Goal: Task Accomplishment & Management: Manage account settings

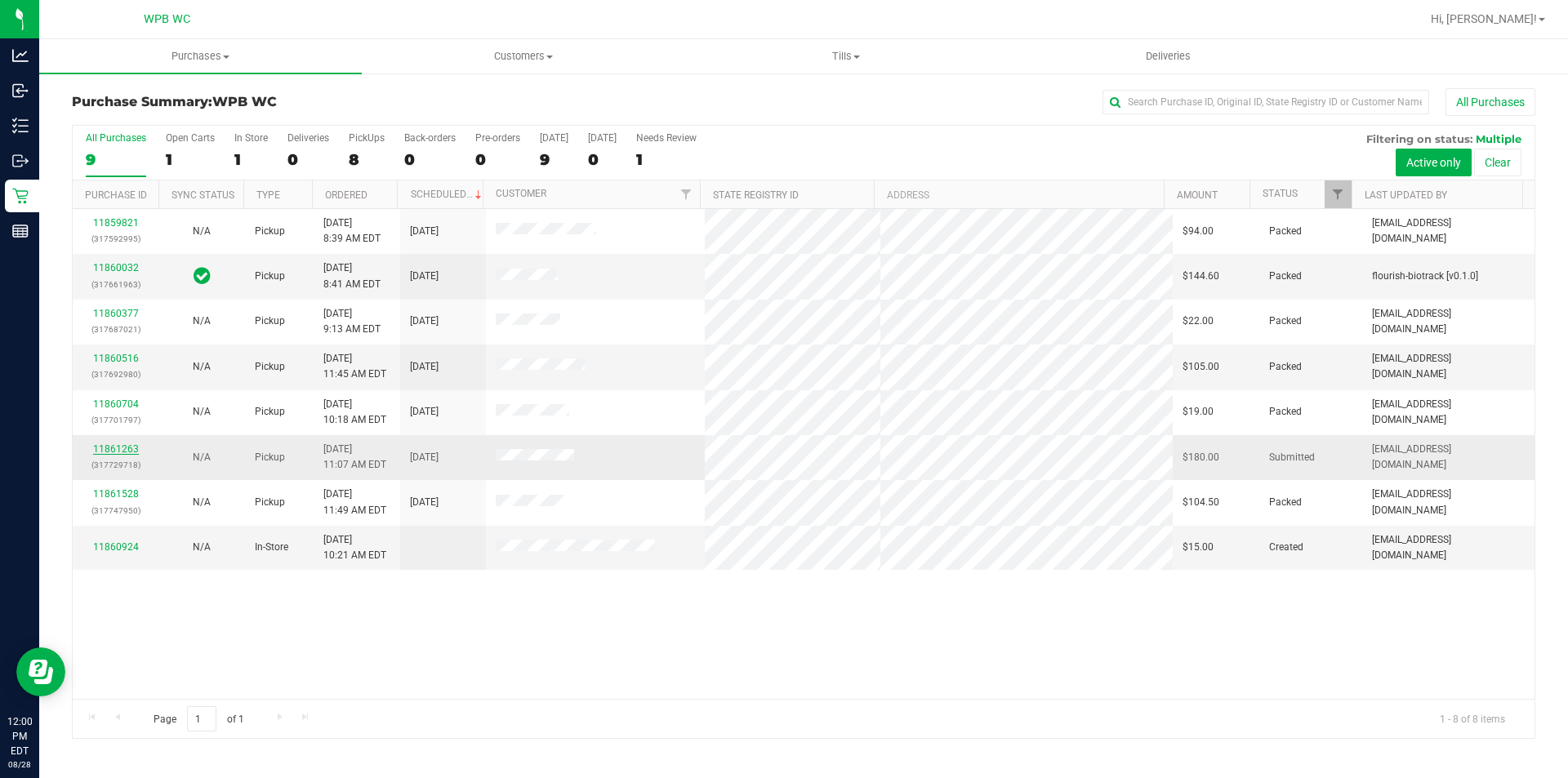
click at [101, 453] on link "11861263" at bounding box center [116, 449] width 46 height 12
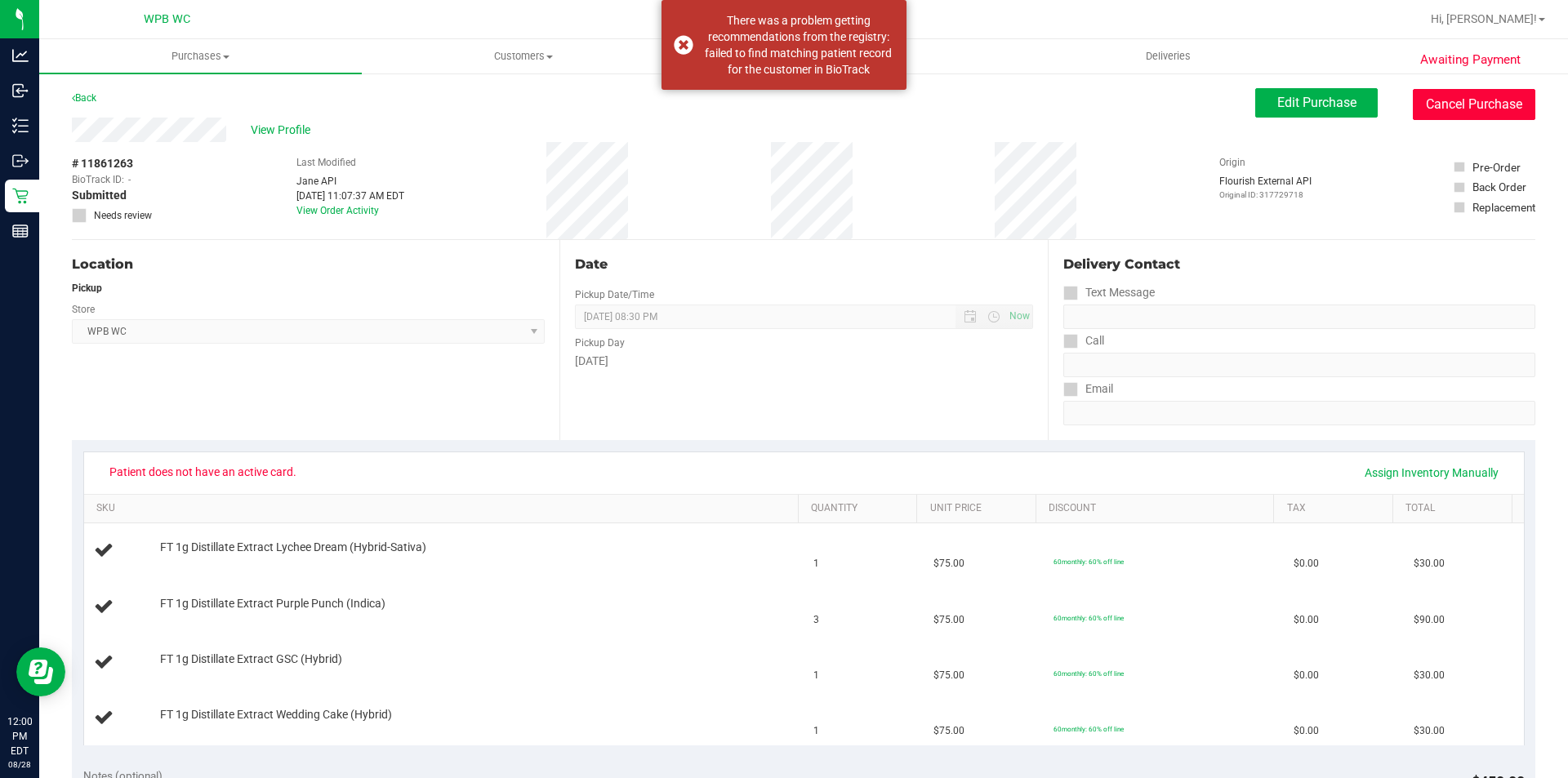
click at [1483, 109] on button "Cancel Purchase" at bounding box center [1473, 104] width 123 height 31
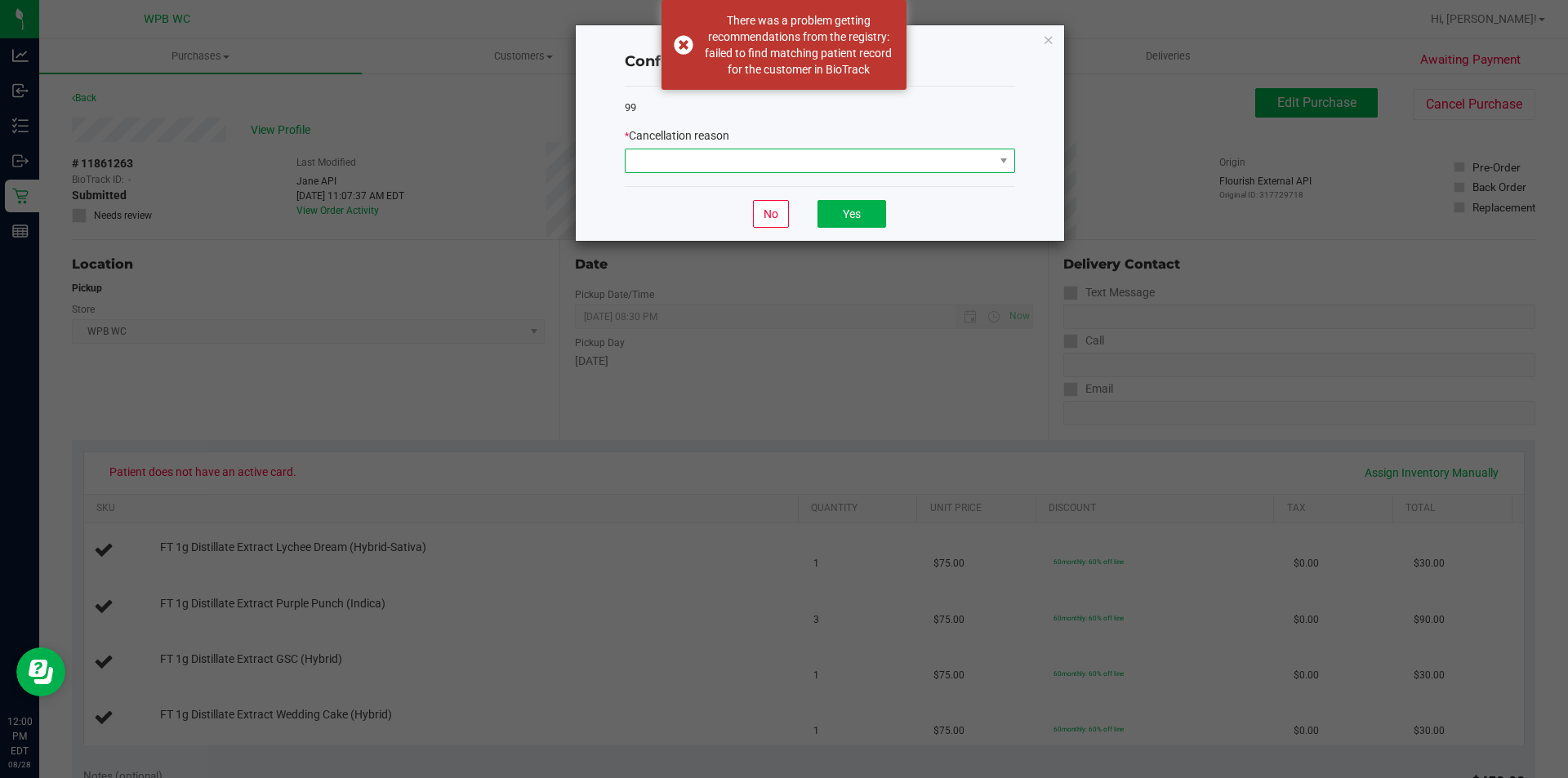
click at [873, 167] on span at bounding box center [810, 161] width 368 height 23
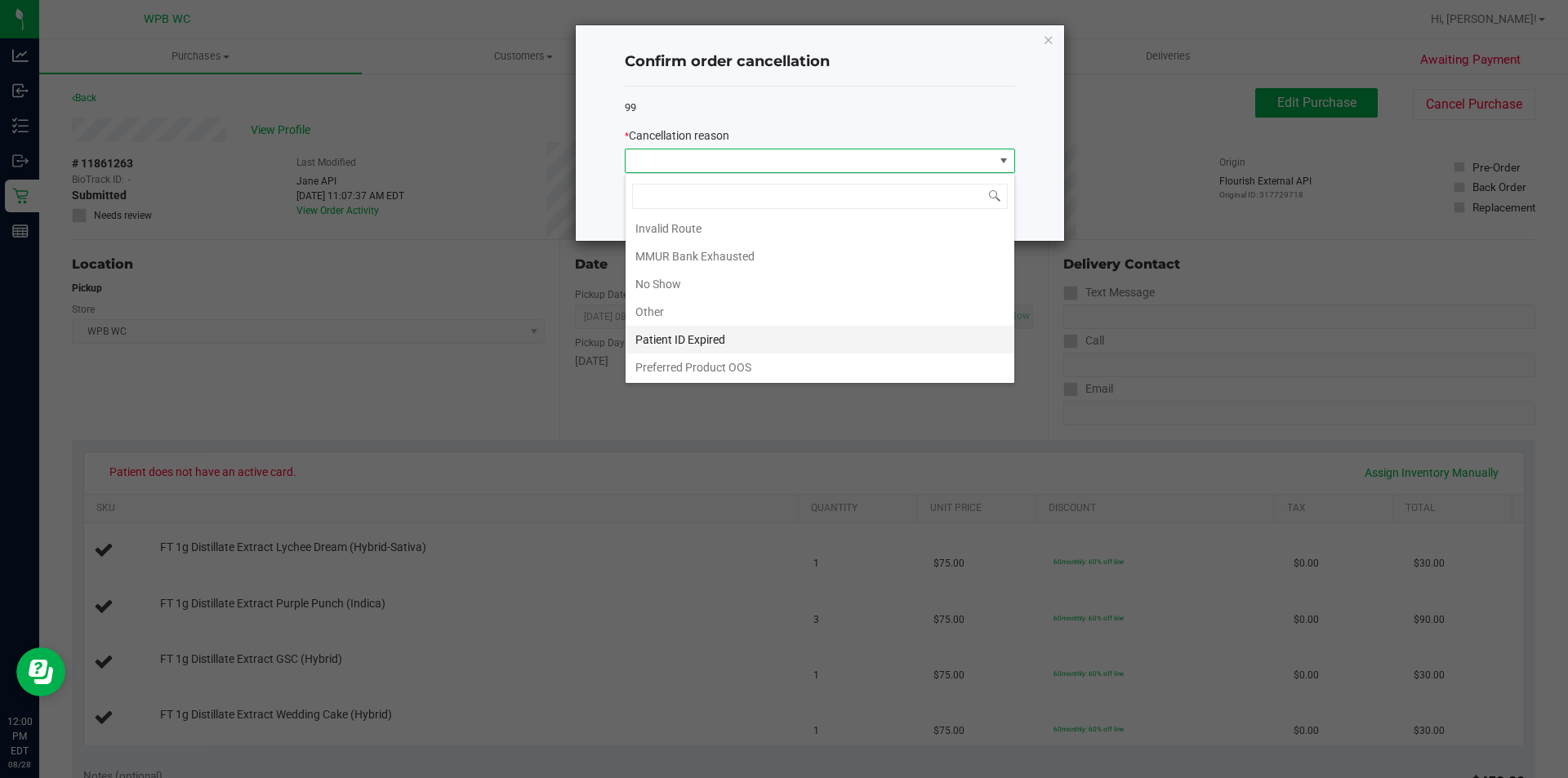
scroll to position [86, 0]
click at [694, 312] on li "Other" at bounding box center [820, 311] width 389 height 28
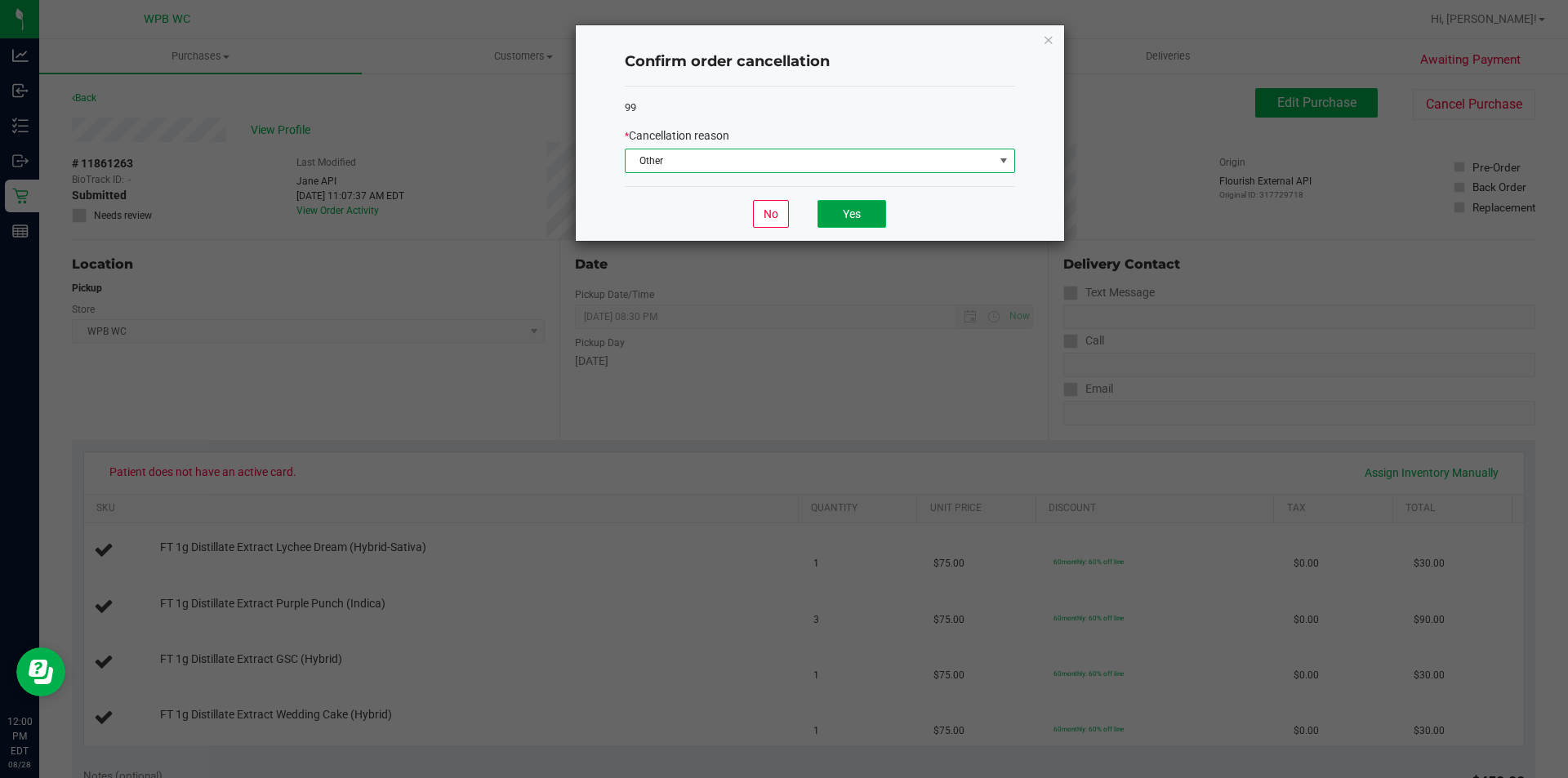
click at [852, 207] on button "Yes" at bounding box center [851, 214] width 68 height 28
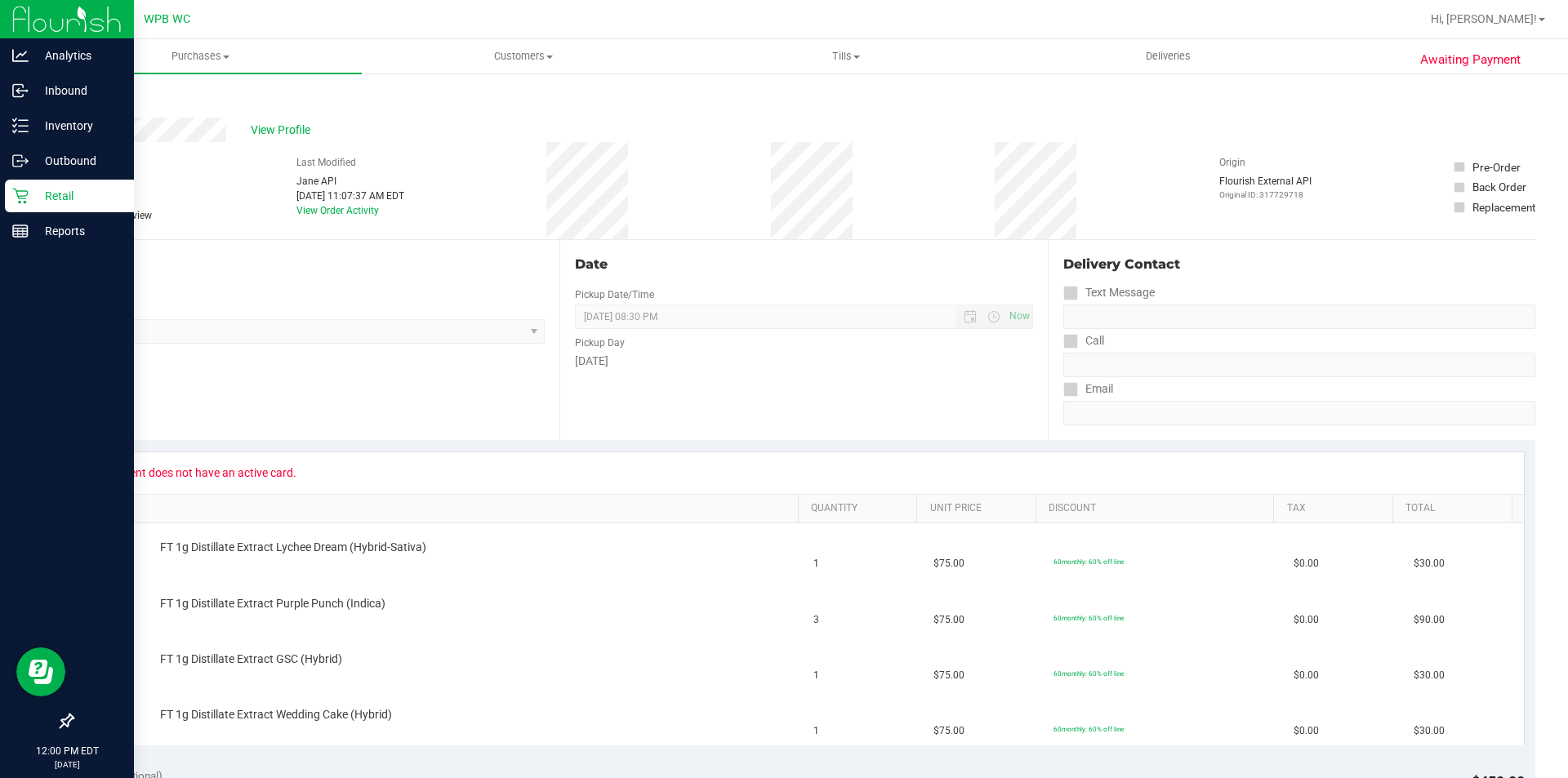
click at [33, 191] on p "Retail" at bounding box center [77, 196] width 98 height 20
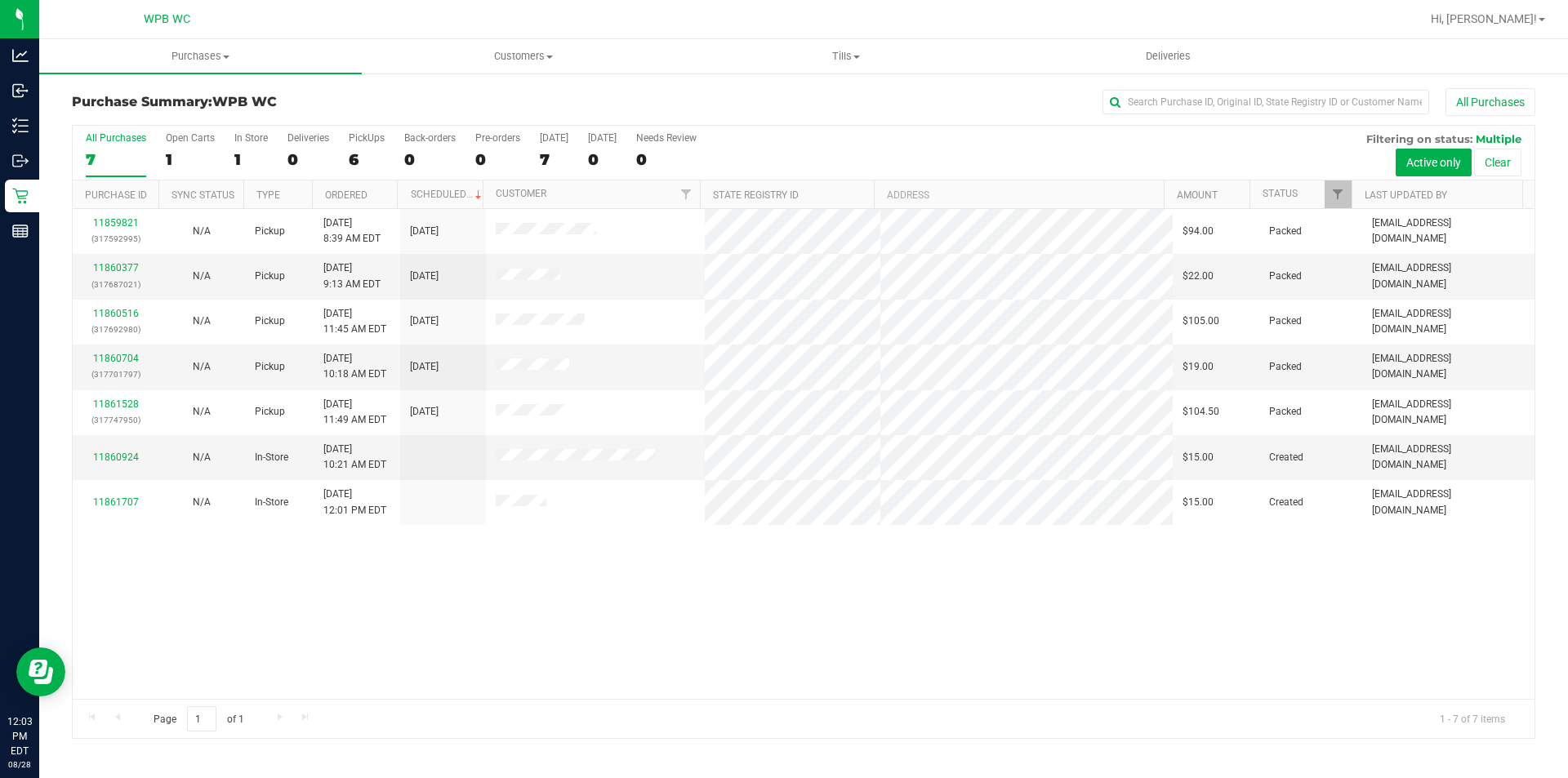
click at [842, 131] on div "All Purchases 7 Open Carts 1 In Store 1 Deliveries 0 PickUps 6 Back-orders 0 Pr…" at bounding box center [803, 132] width 1462 height 13
click at [844, 129] on div "All Purchases 7 Open Carts 1 In Store 1 Deliveries 0 PickUps 6 Back-orders 0 Pr…" at bounding box center [803, 132] width 1462 height 13
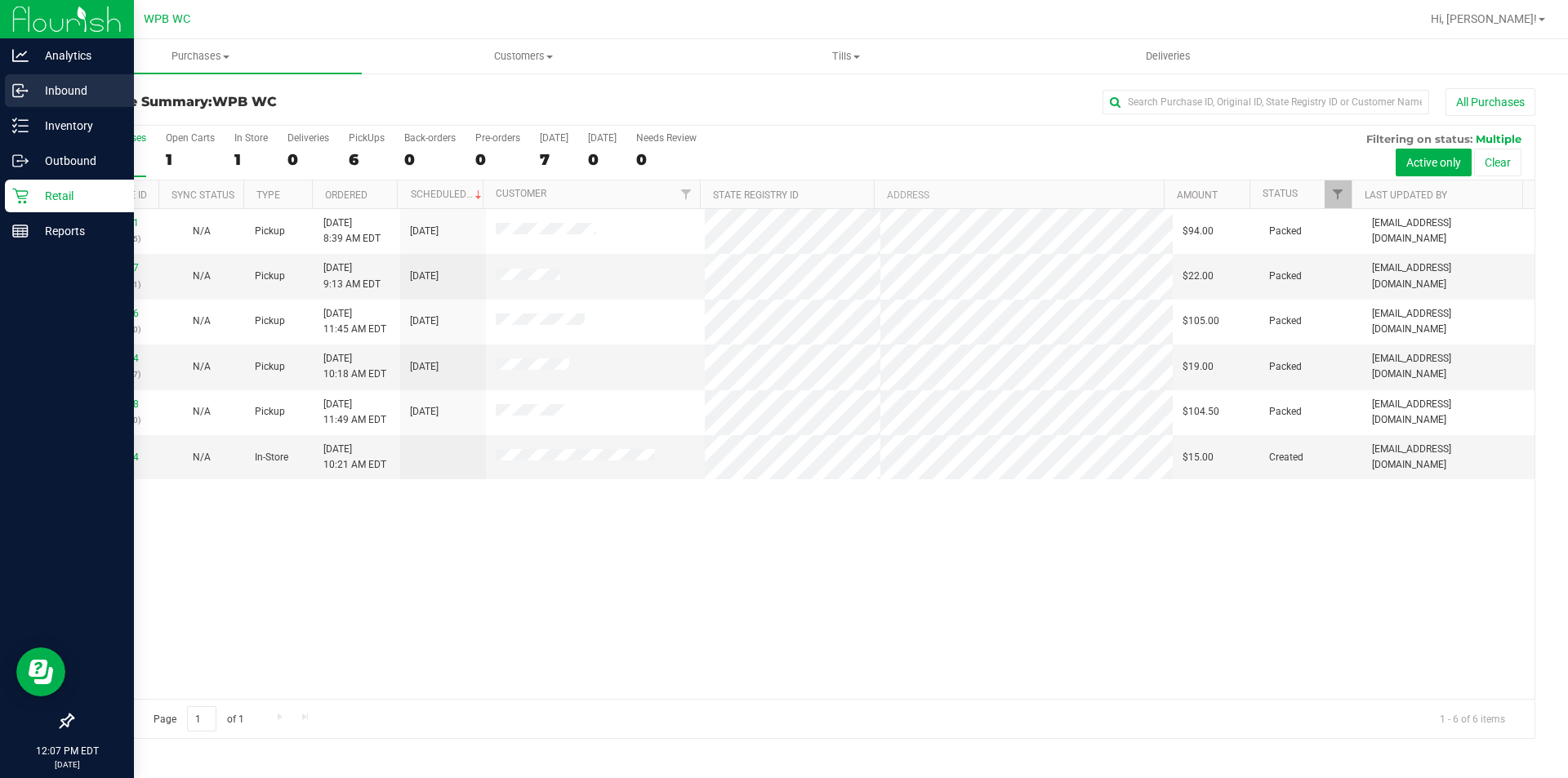
click at [37, 95] on p "Inbound" at bounding box center [77, 90] width 98 height 20
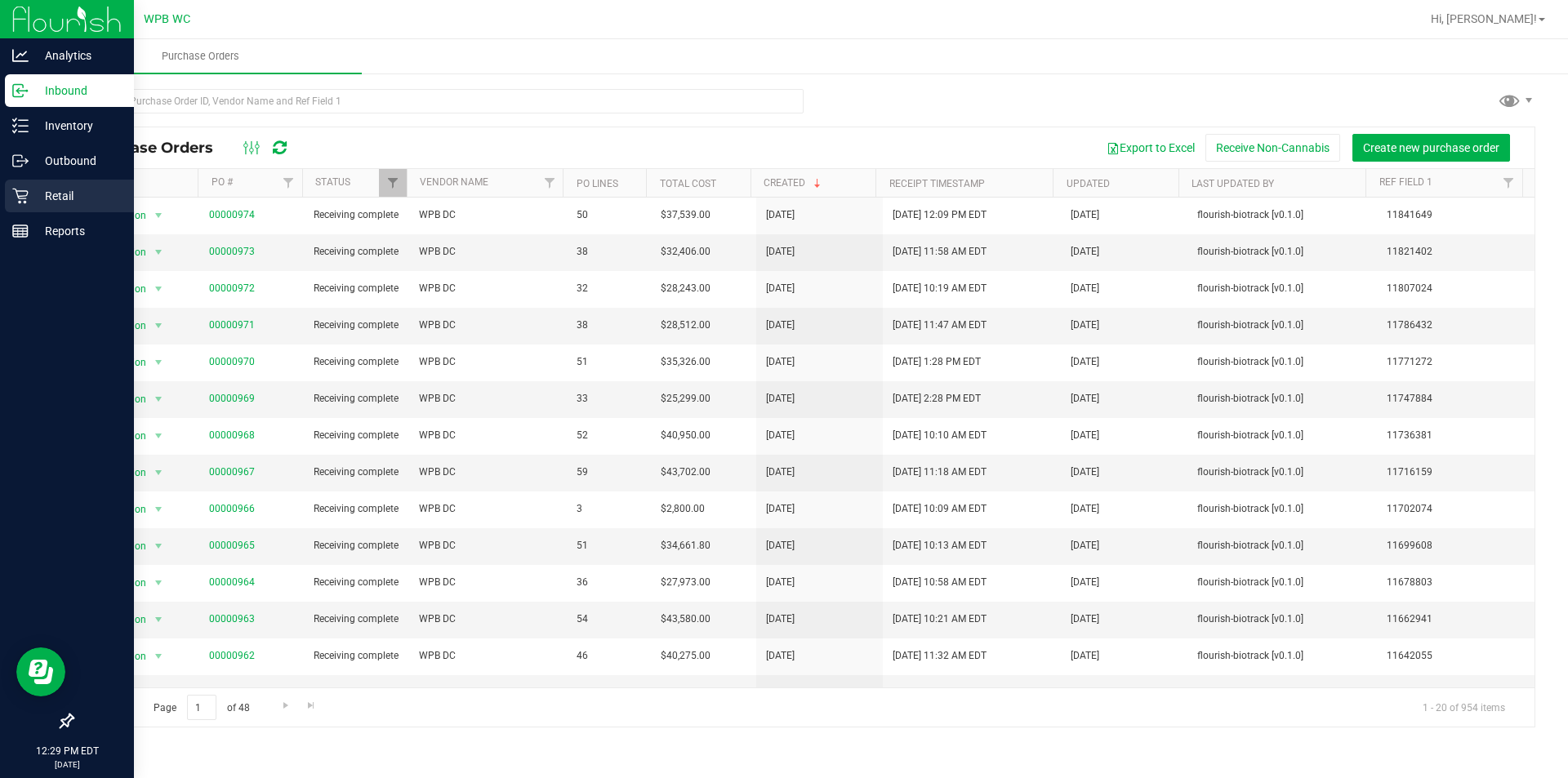
click at [62, 192] on p "Retail" at bounding box center [77, 196] width 98 height 20
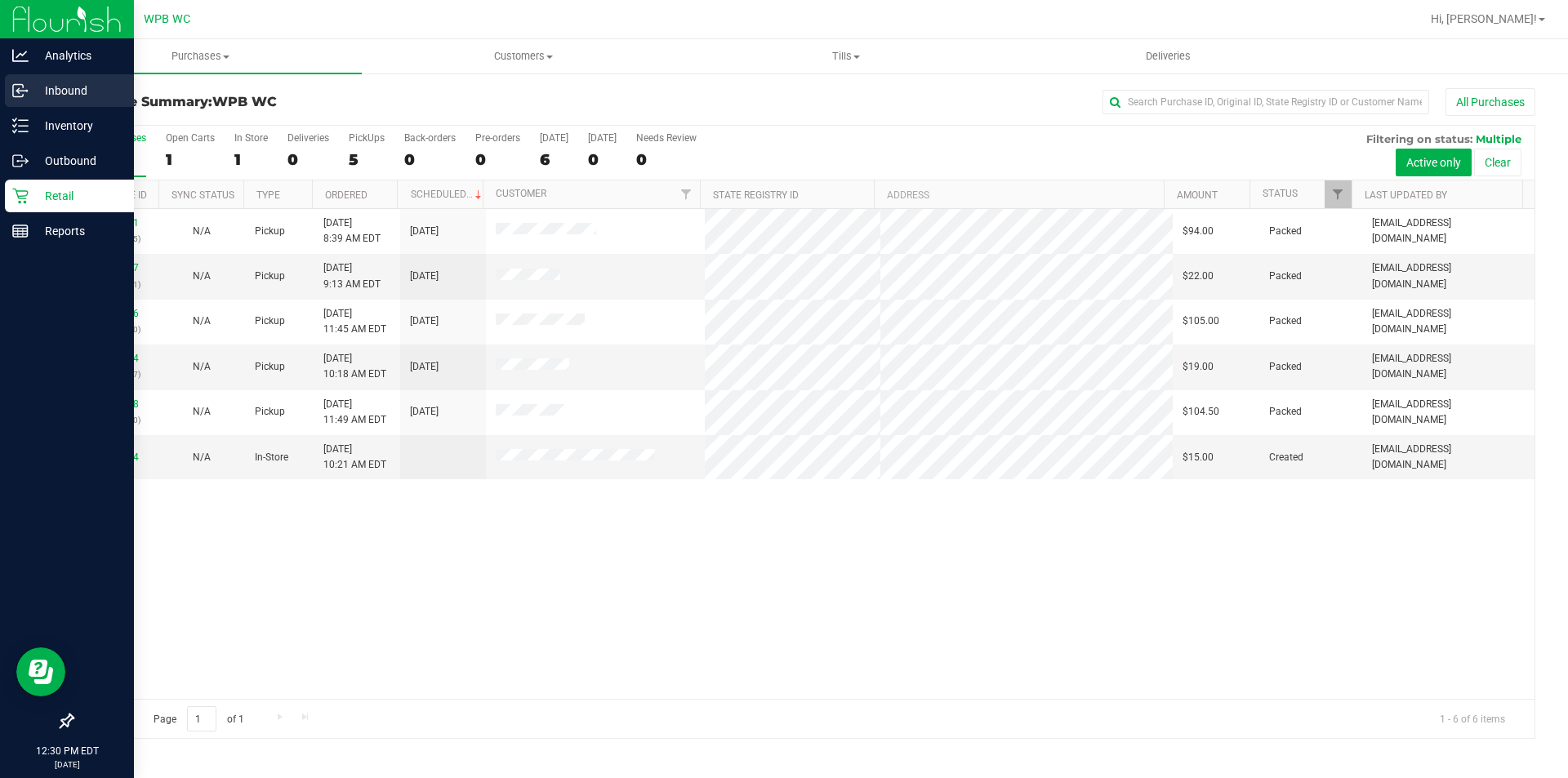
click at [37, 86] on p "Inbound" at bounding box center [77, 90] width 98 height 20
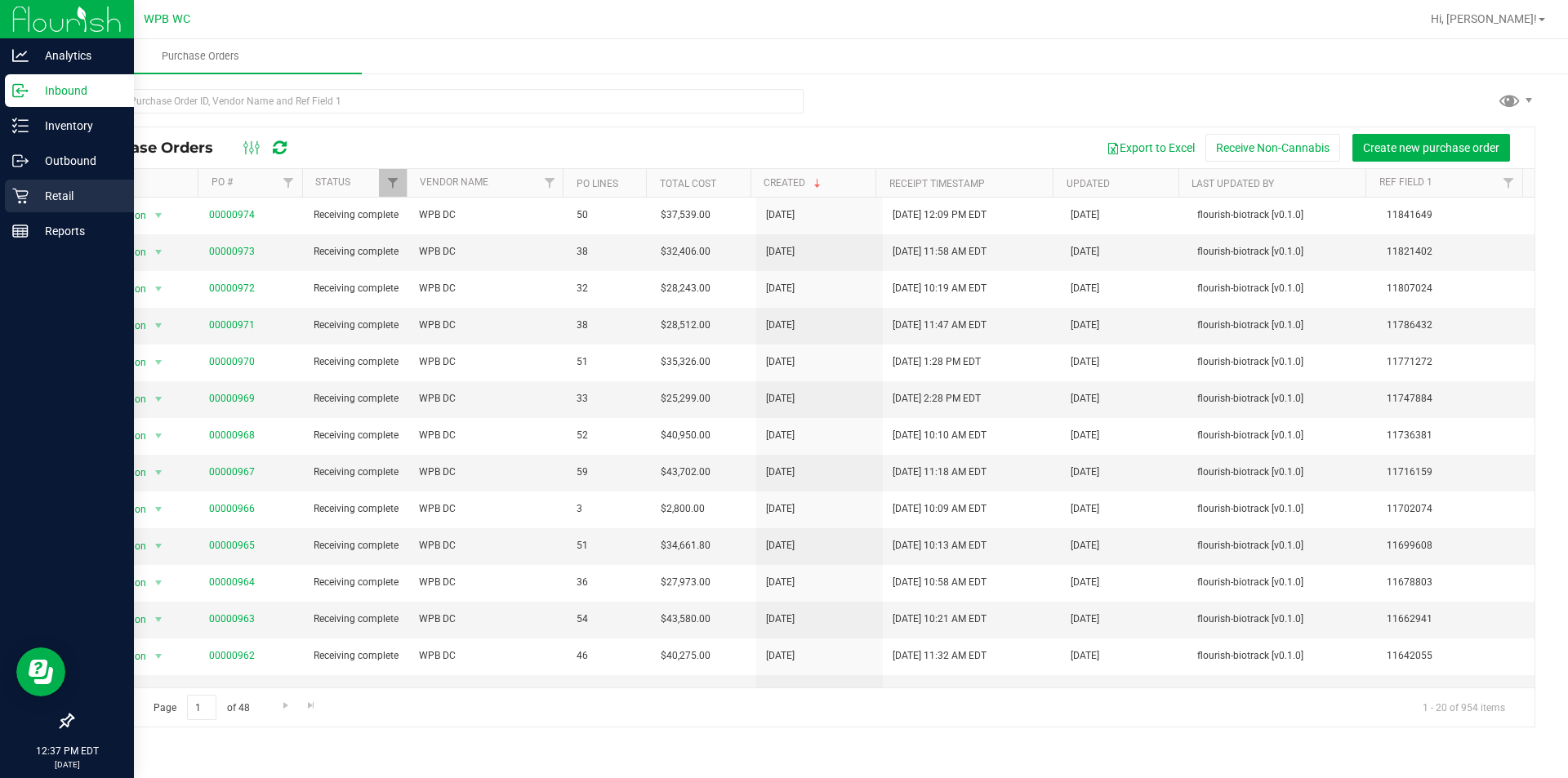
click at [44, 187] on p "Retail" at bounding box center [77, 196] width 98 height 20
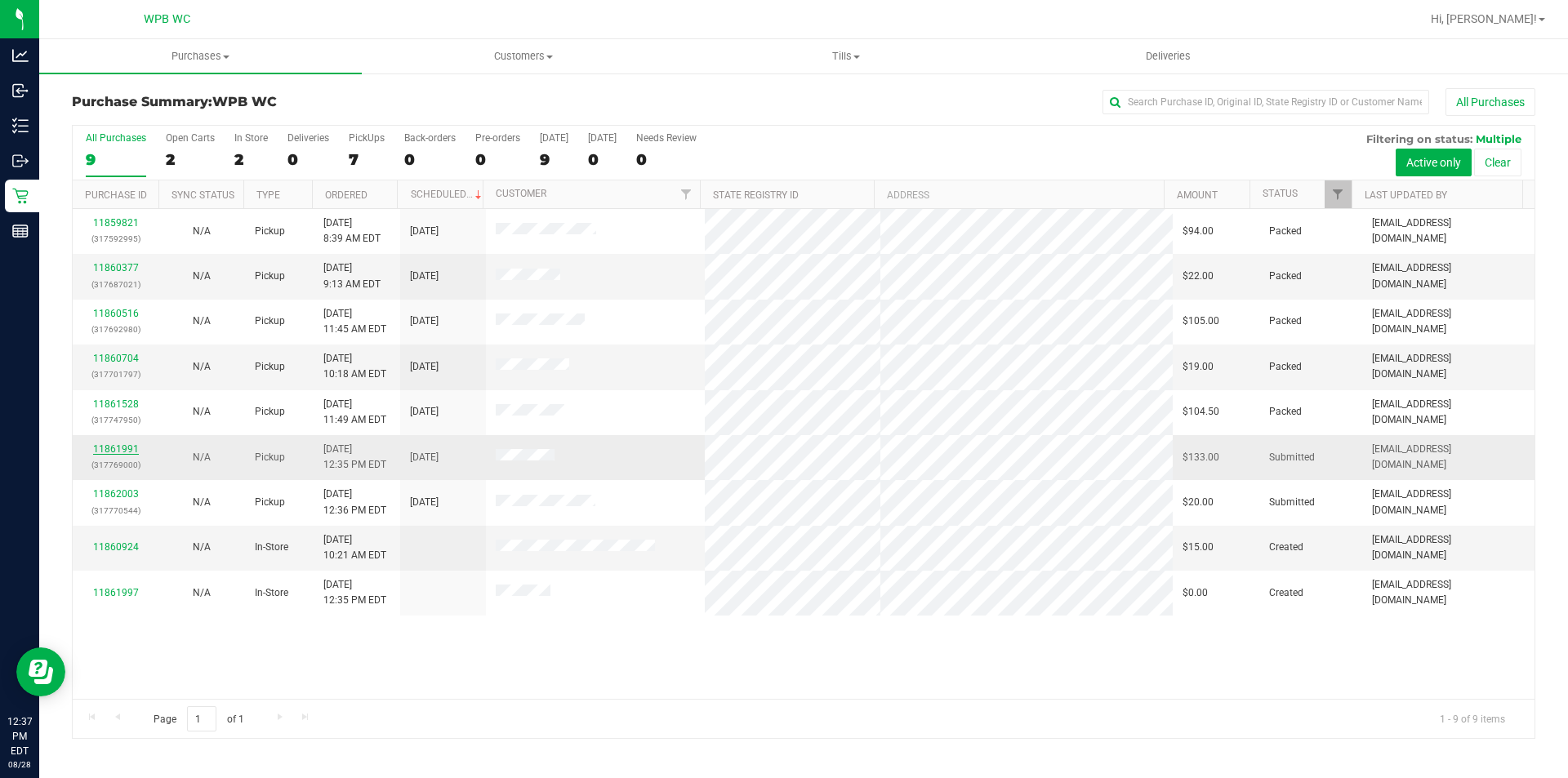
click at [125, 447] on link "11861991" at bounding box center [116, 449] width 46 height 12
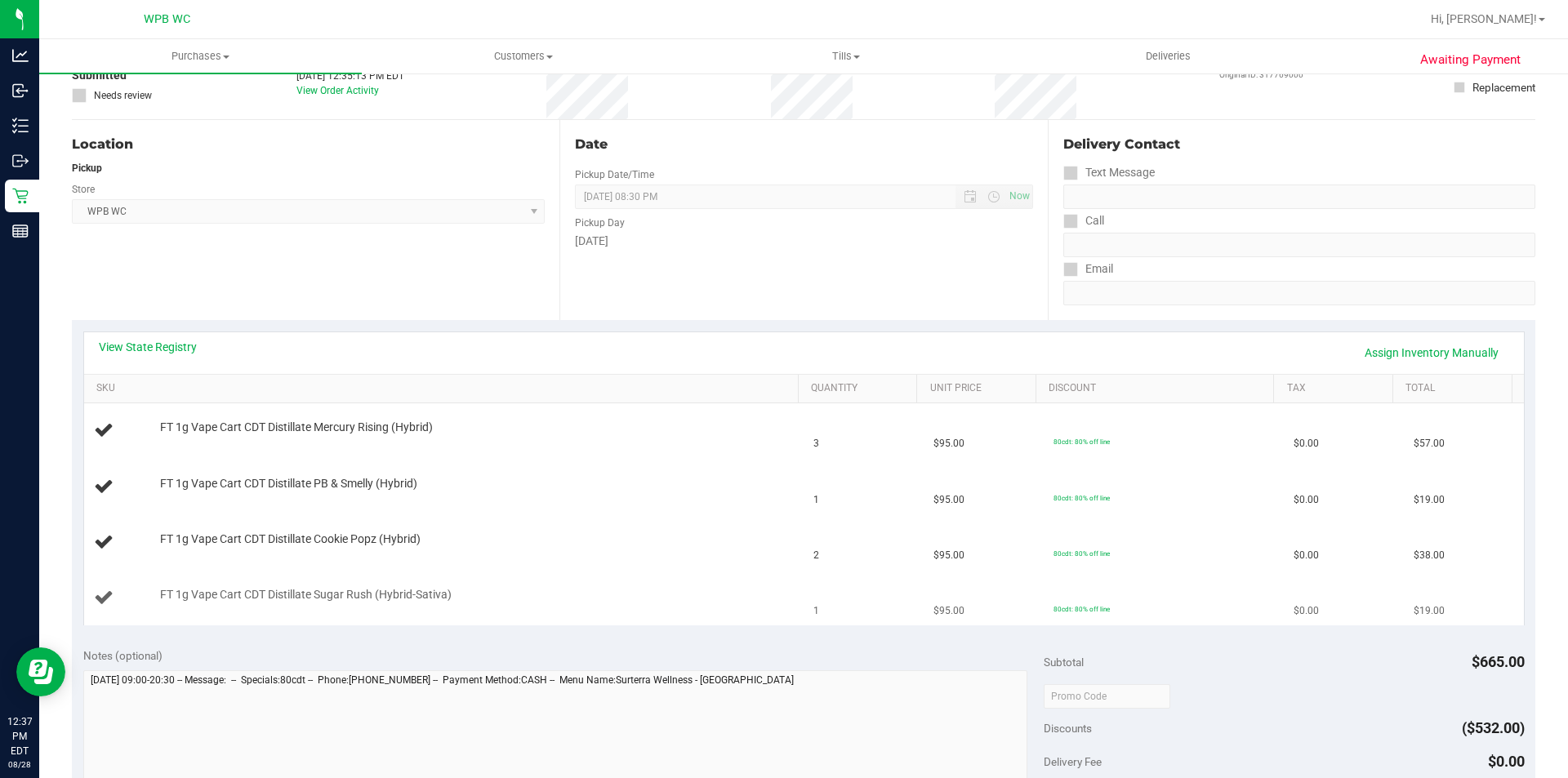
scroll to position [164, 0]
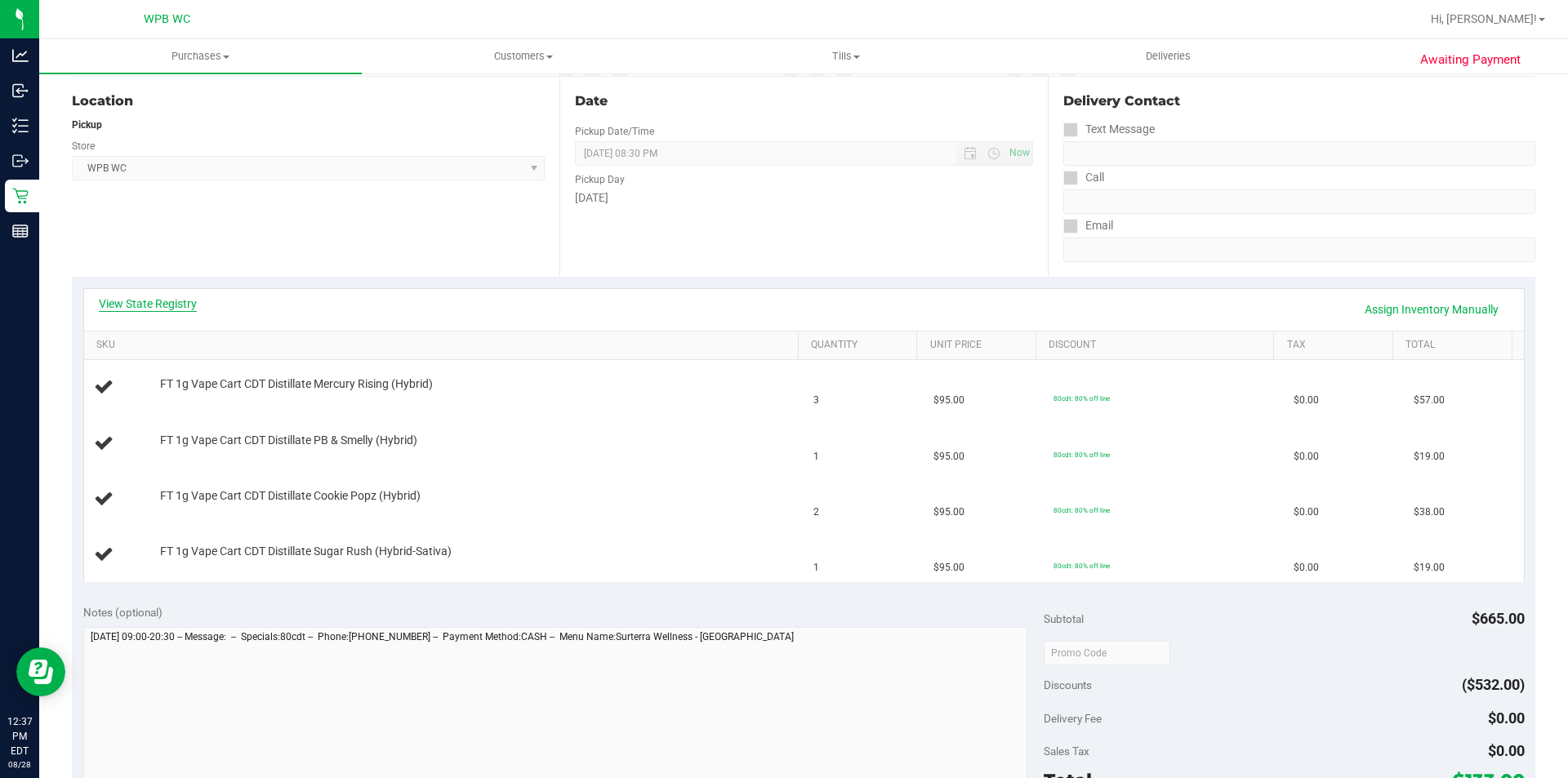
click at [118, 302] on link "View State Registry" at bounding box center [147, 304] width 98 height 16
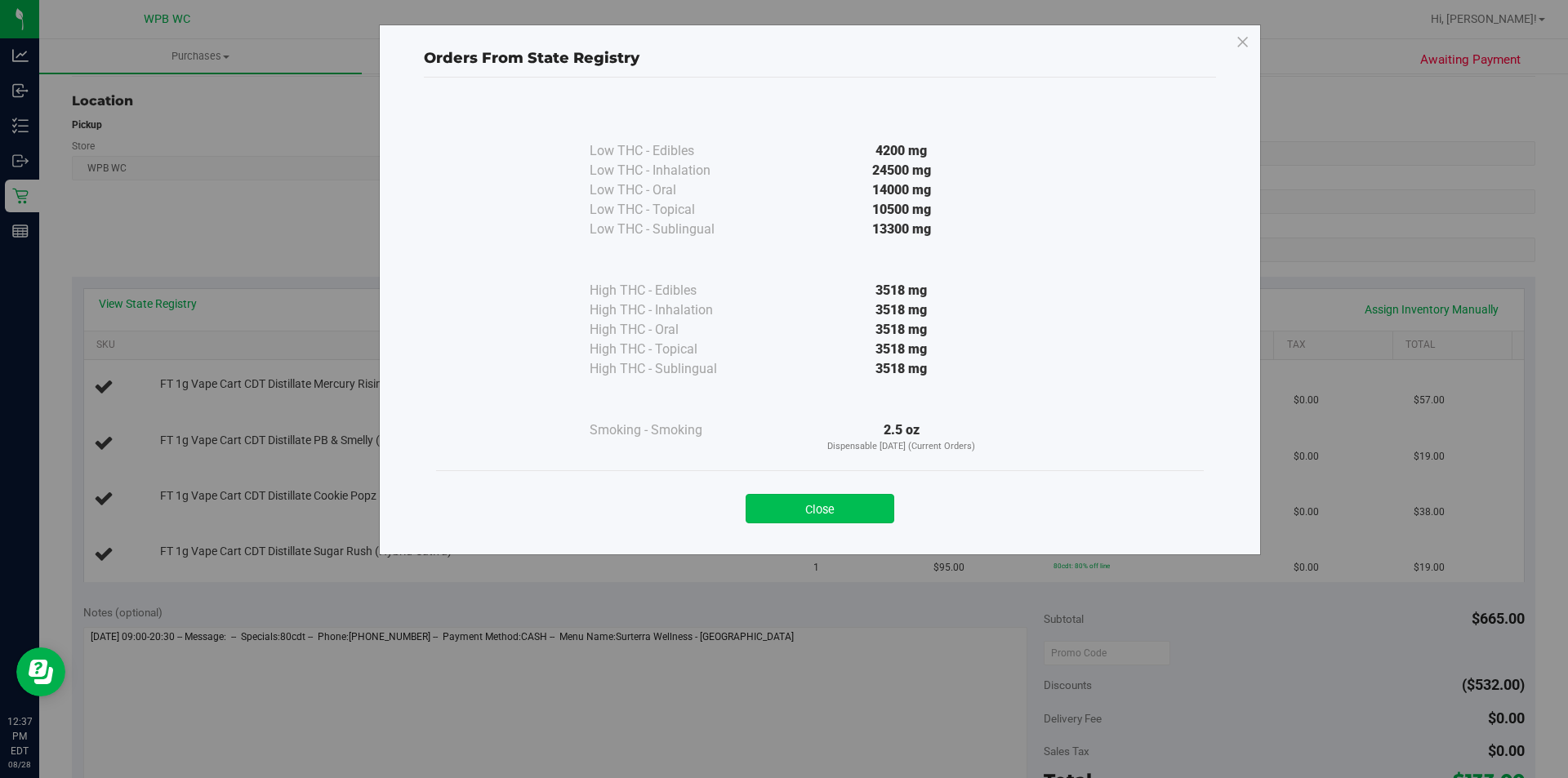
click at [773, 502] on button "Close" at bounding box center [820, 509] width 149 height 30
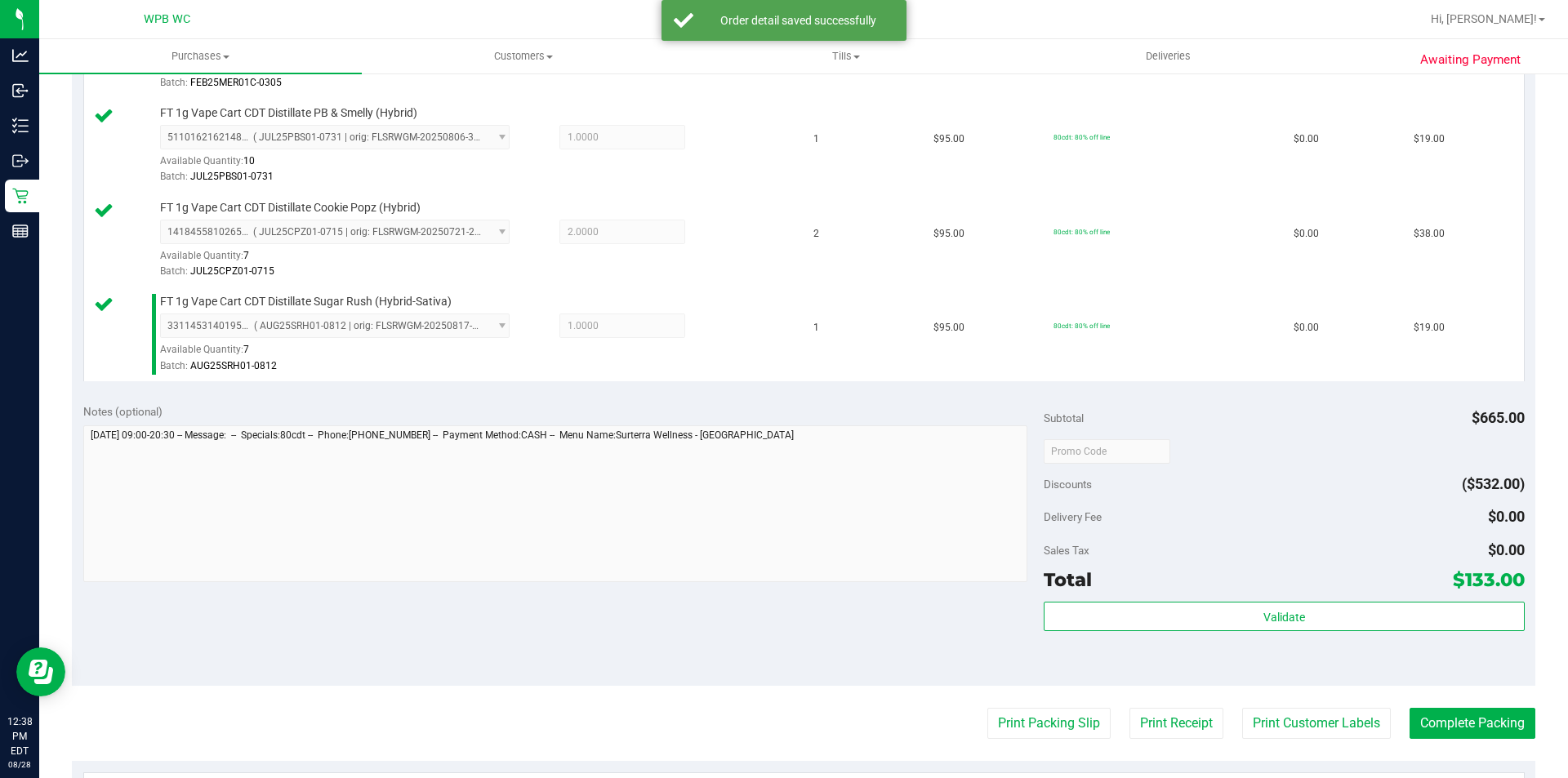
scroll to position [572, 0]
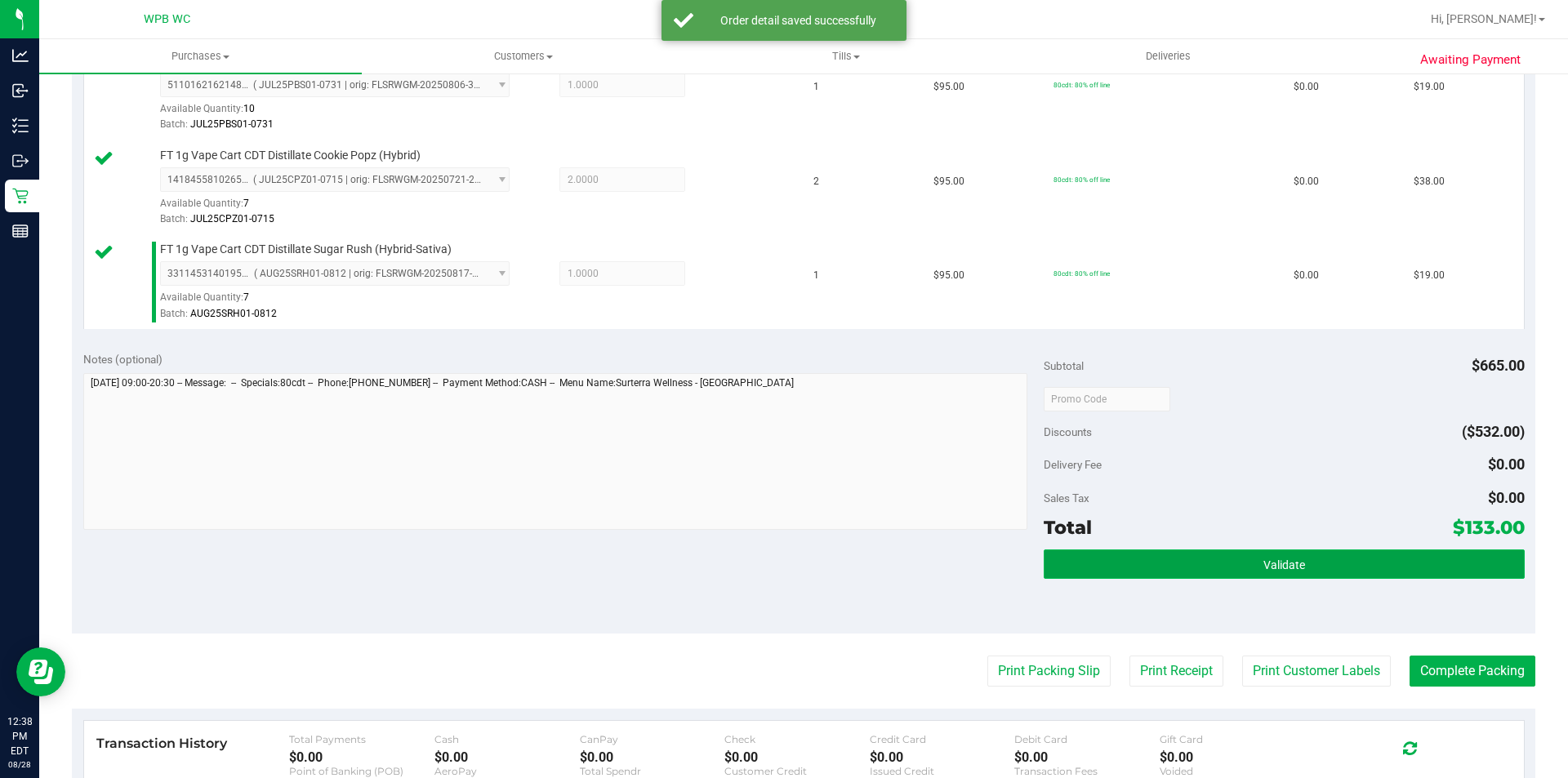
click at [1231, 556] on button "Validate" at bounding box center [1284, 564] width 480 height 30
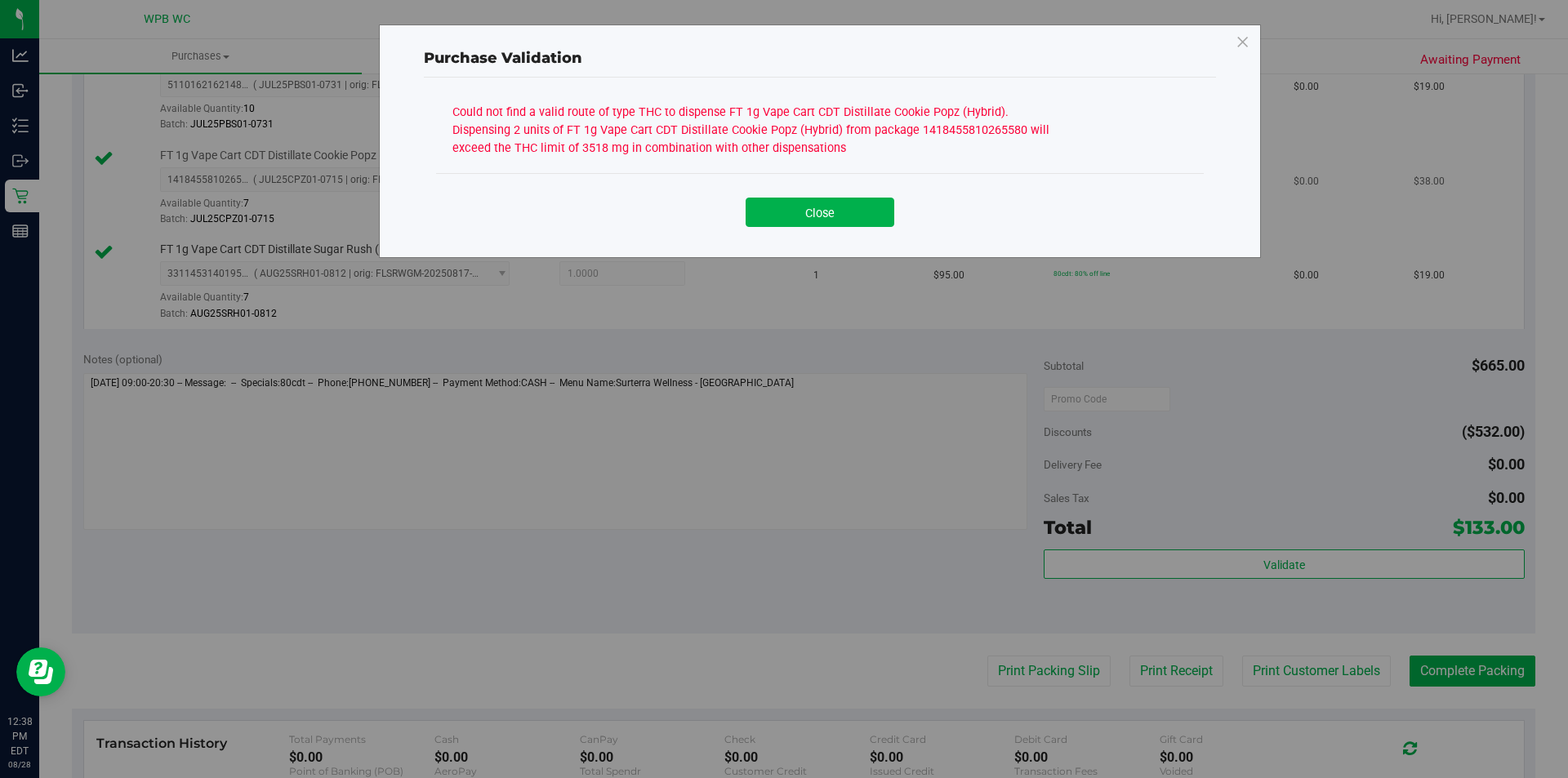
drag, startPoint x: 843, startPoint y: 217, endPoint x: 806, endPoint y: 224, distance: 37.7
click at [843, 216] on button "Close" at bounding box center [820, 212] width 149 height 30
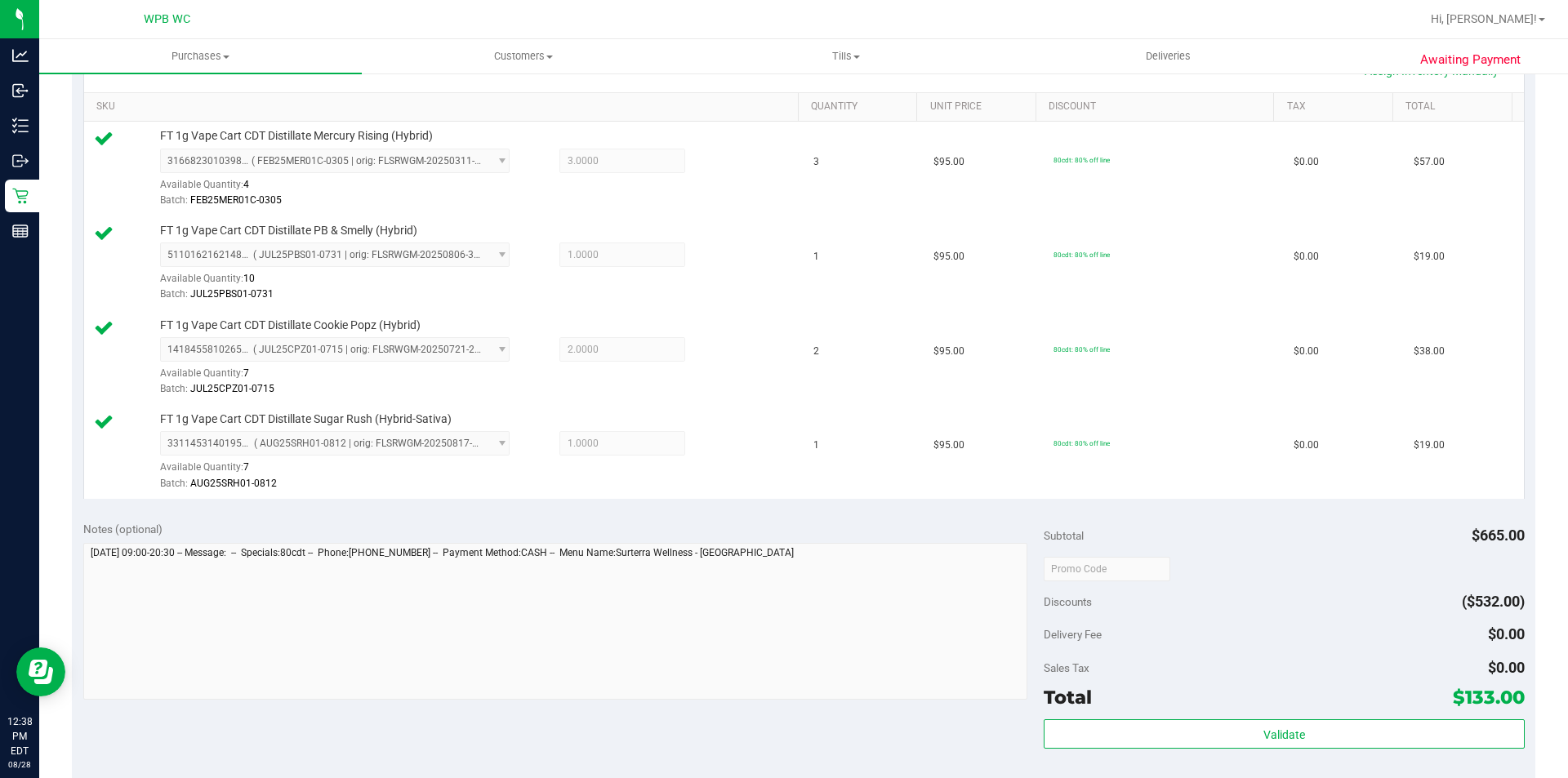
scroll to position [164, 0]
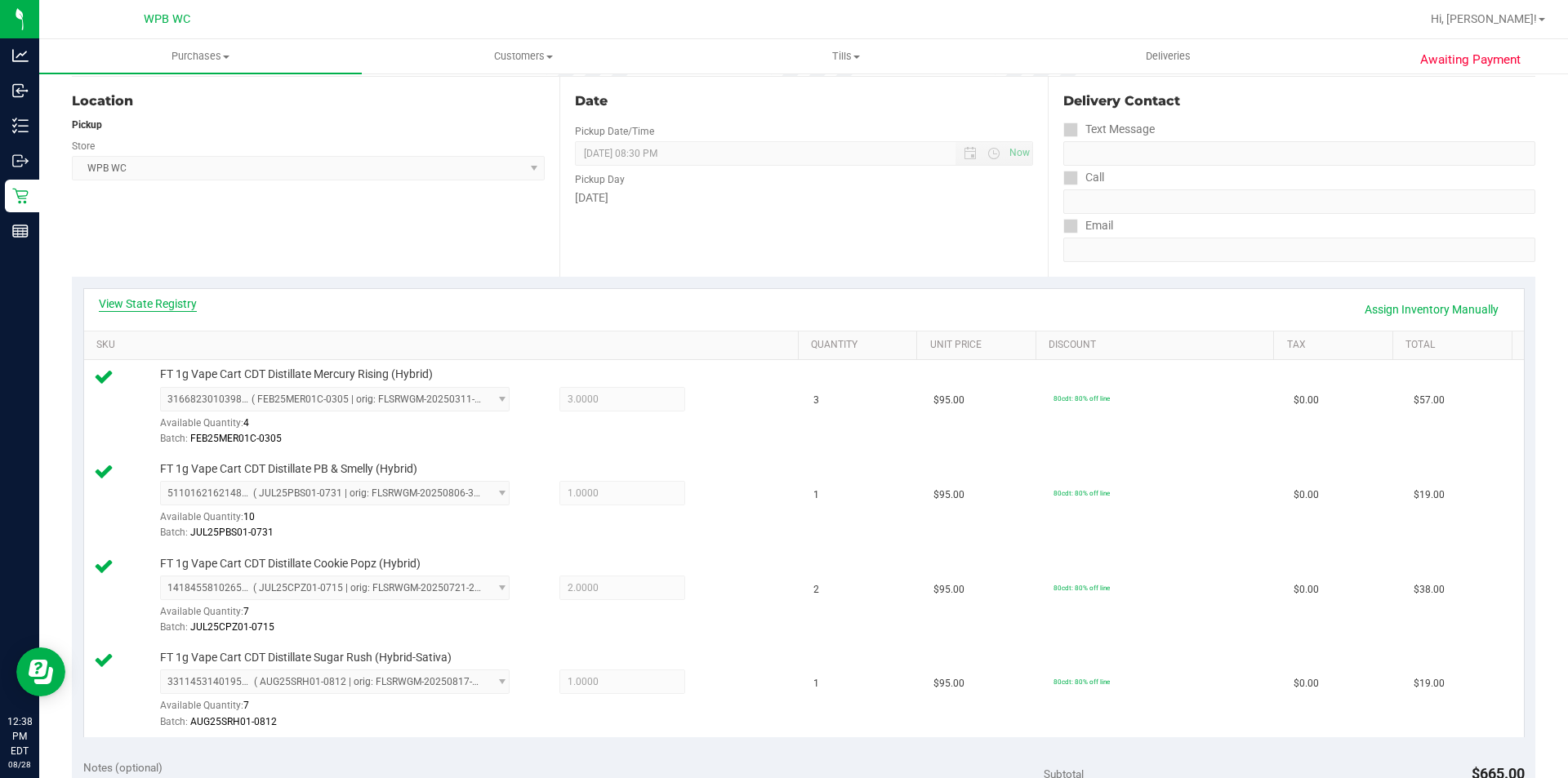
click at [193, 303] on link "View State Registry" at bounding box center [147, 304] width 98 height 16
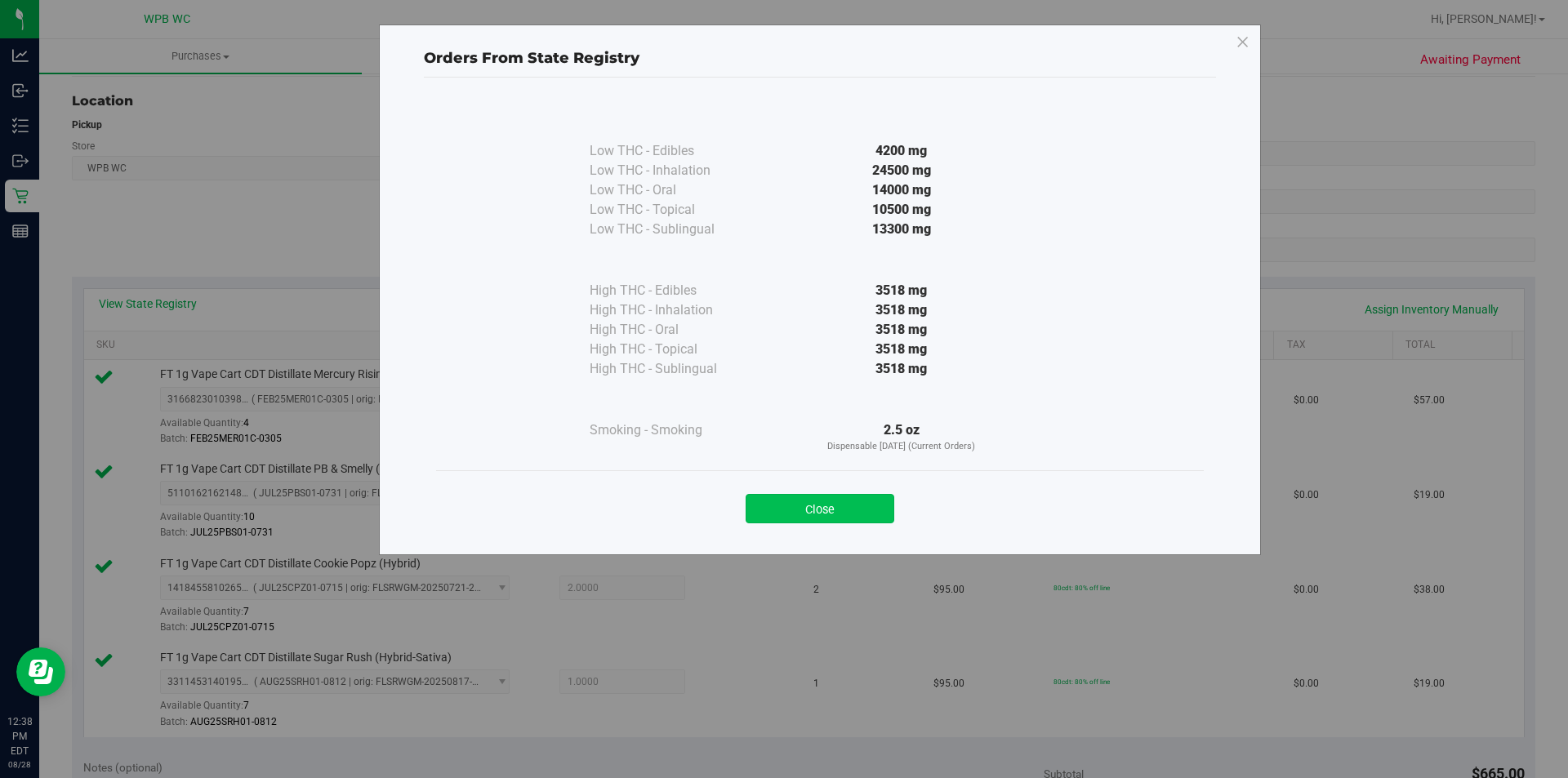
click at [853, 507] on button "Close" at bounding box center [820, 509] width 149 height 30
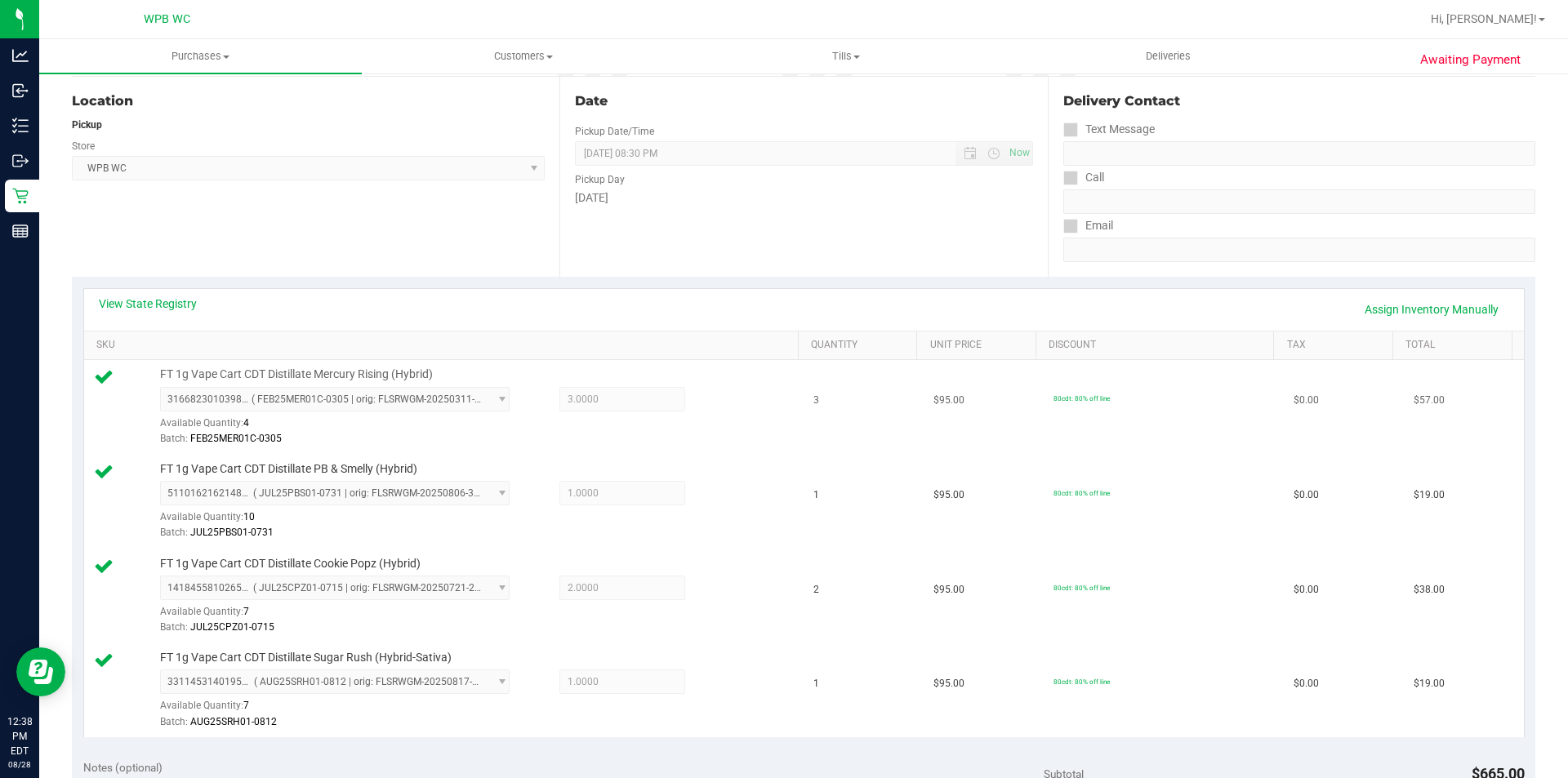
scroll to position [0, 0]
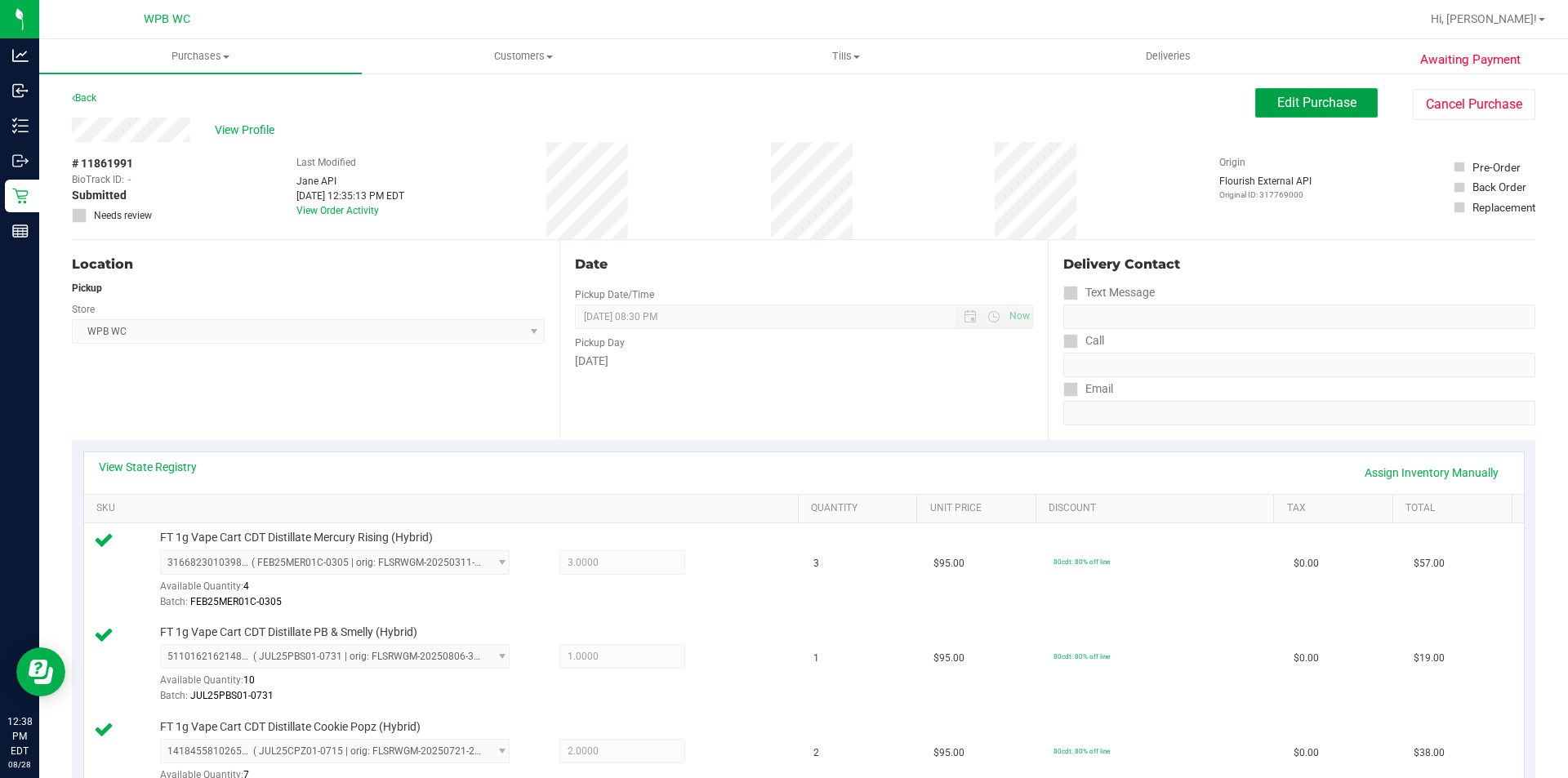
click at [1280, 112] on button "Edit Purchase" at bounding box center [1316, 103] width 123 height 30
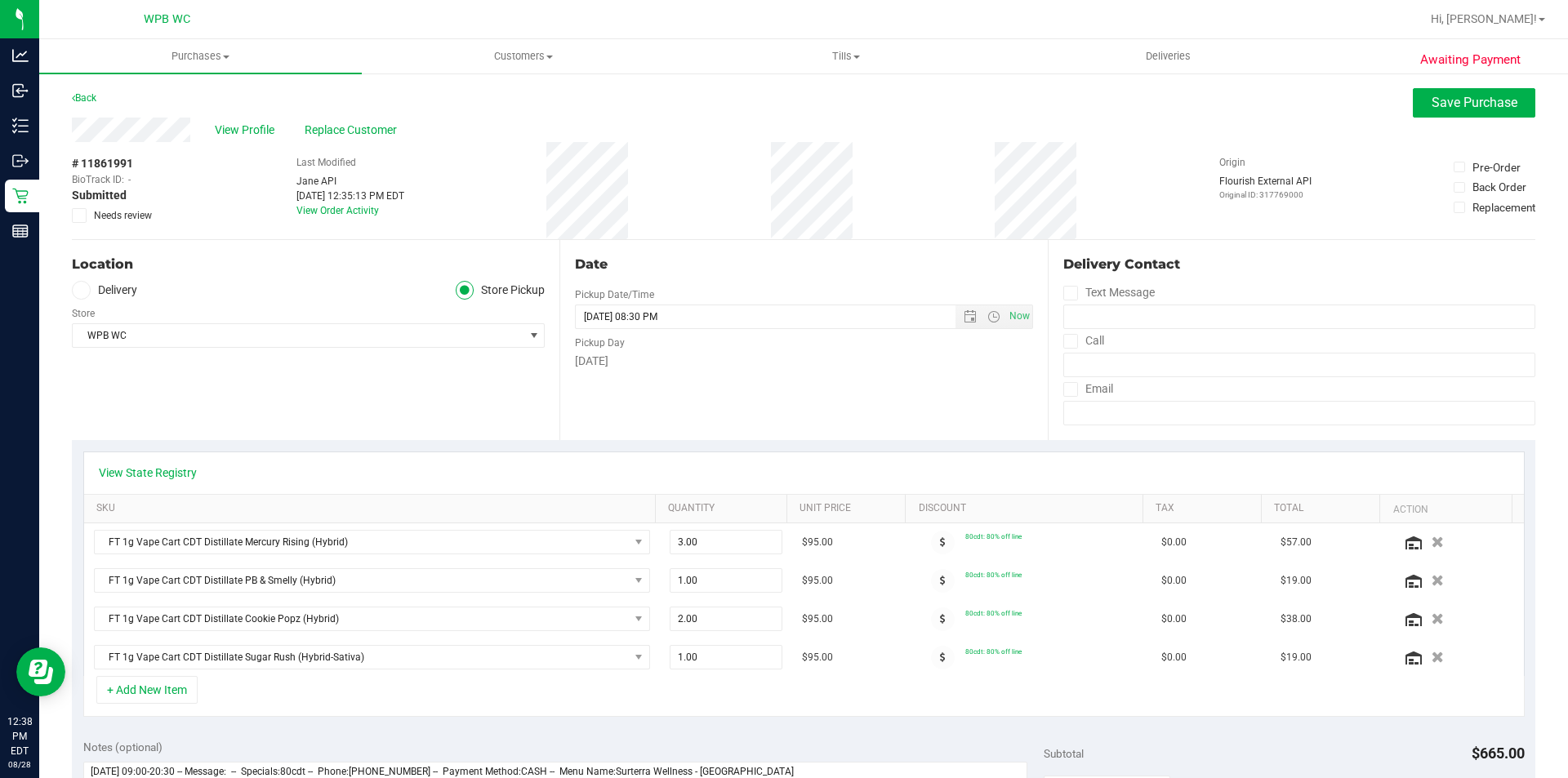
click at [78, 215] on icon at bounding box center [79, 215] width 11 height 0
click at [0, 0] on input "Needs review" at bounding box center [0, 0] width 0 height 0
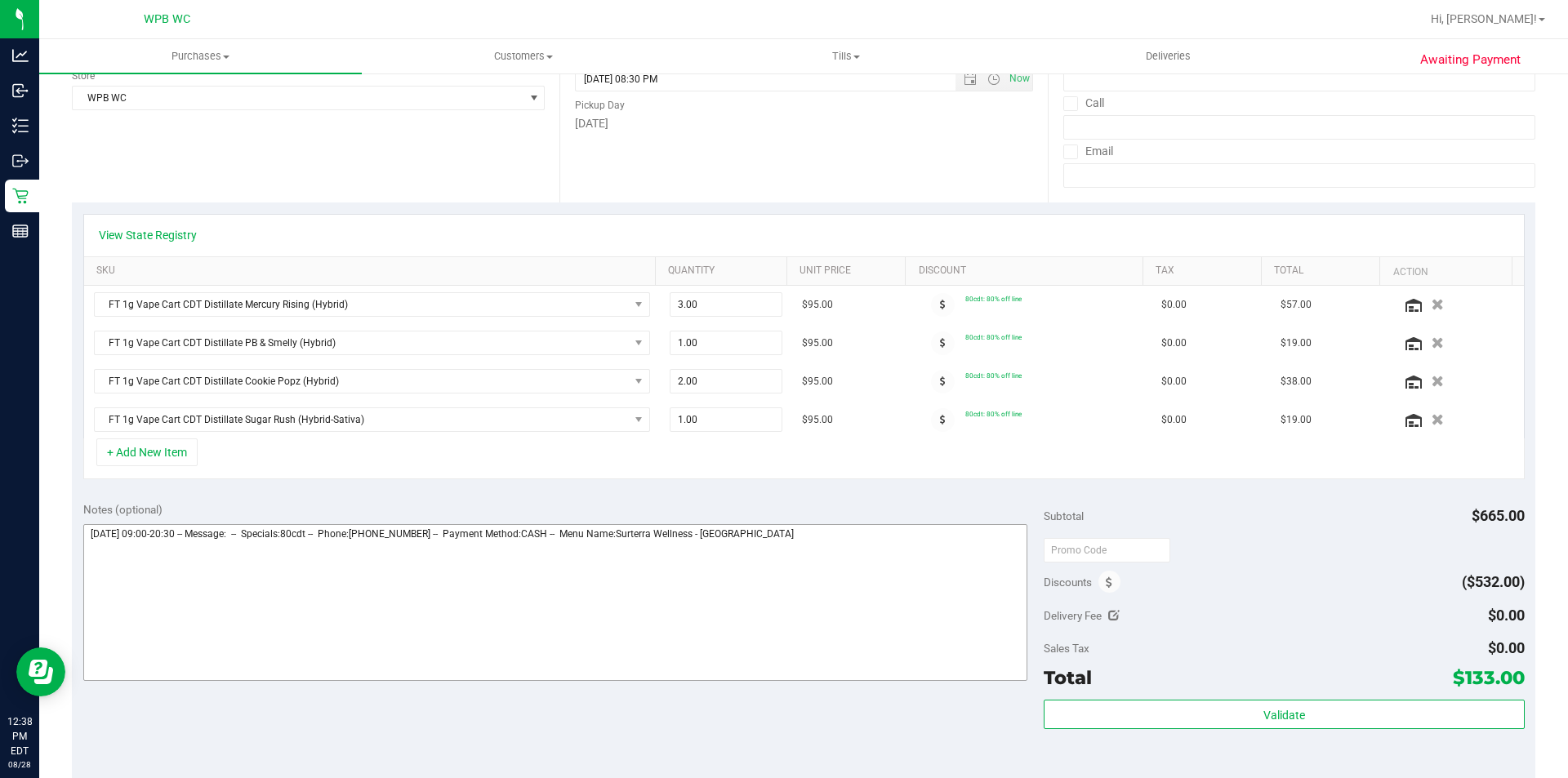
scroll to position [245, 0]
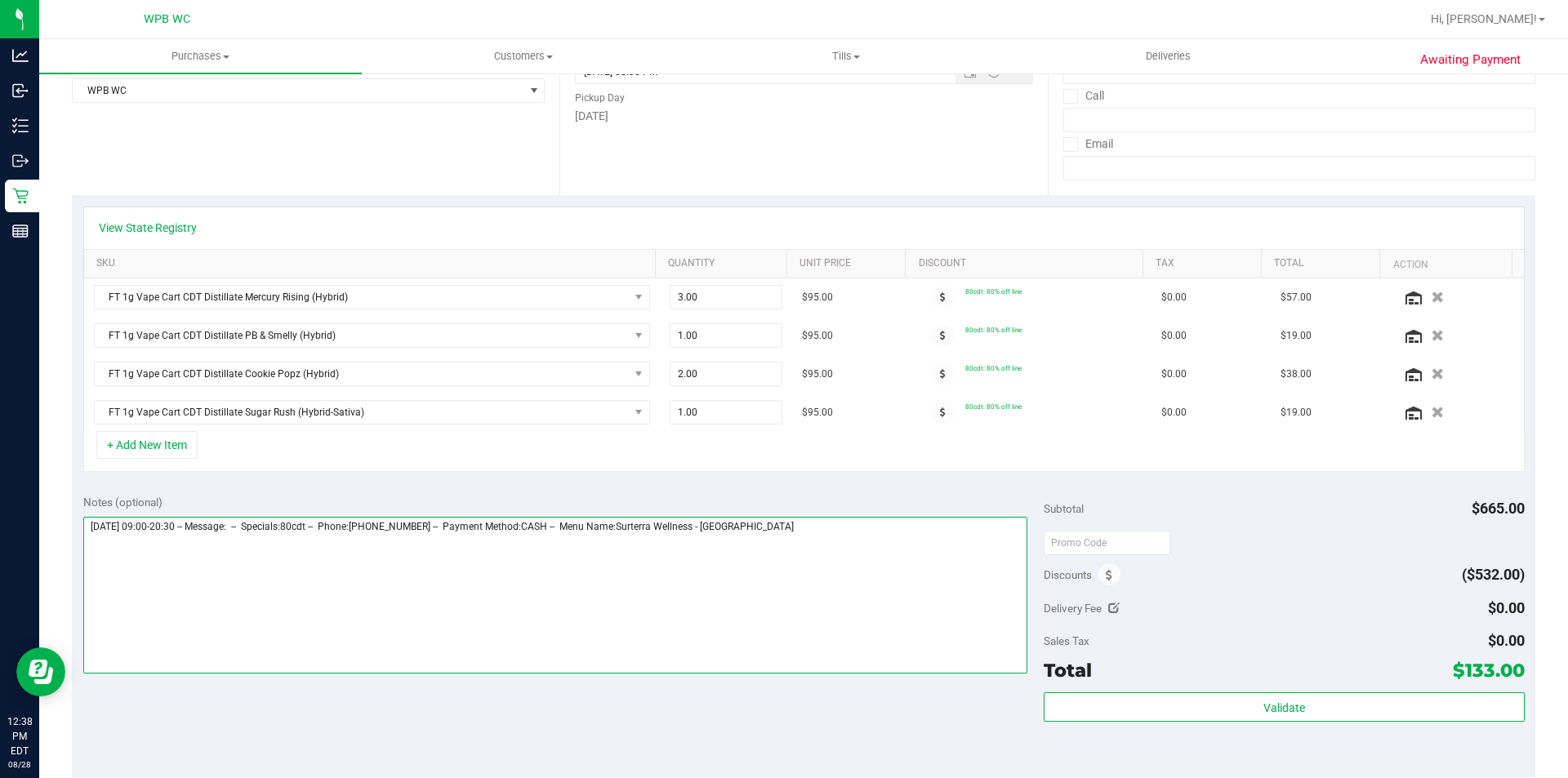
click at [946, 544] on textarea at bounding box center [555, 595] width 945 height 157
type textarea "[DATE] 09:00-20:30 -- Message: -- Specials:80cdt -- Phone:[PHONE_NUMBER] -- Pay…"
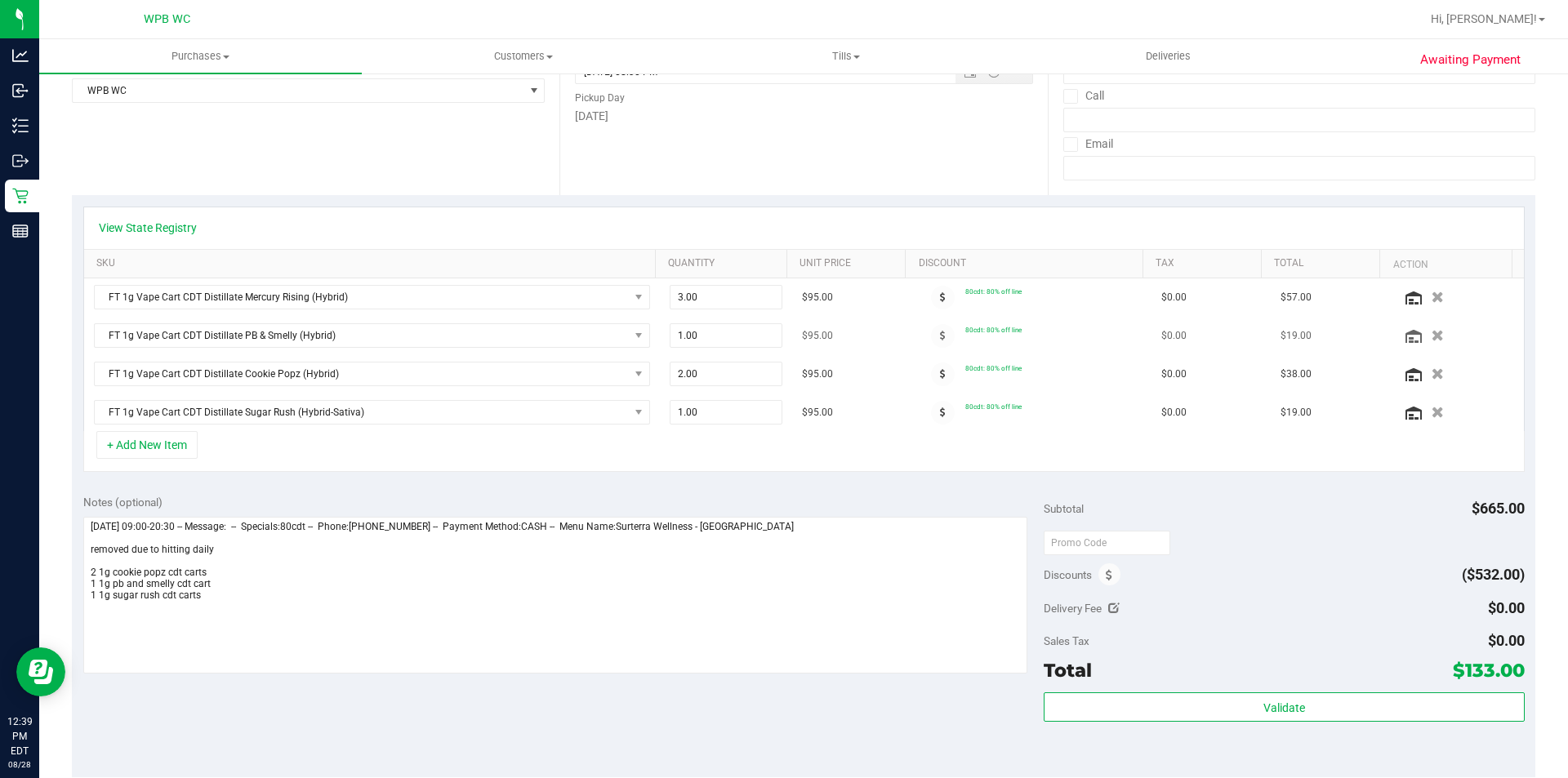
click at [1432, 330] on icon "button" at bounding box center [1437, 336] width 12 height 12
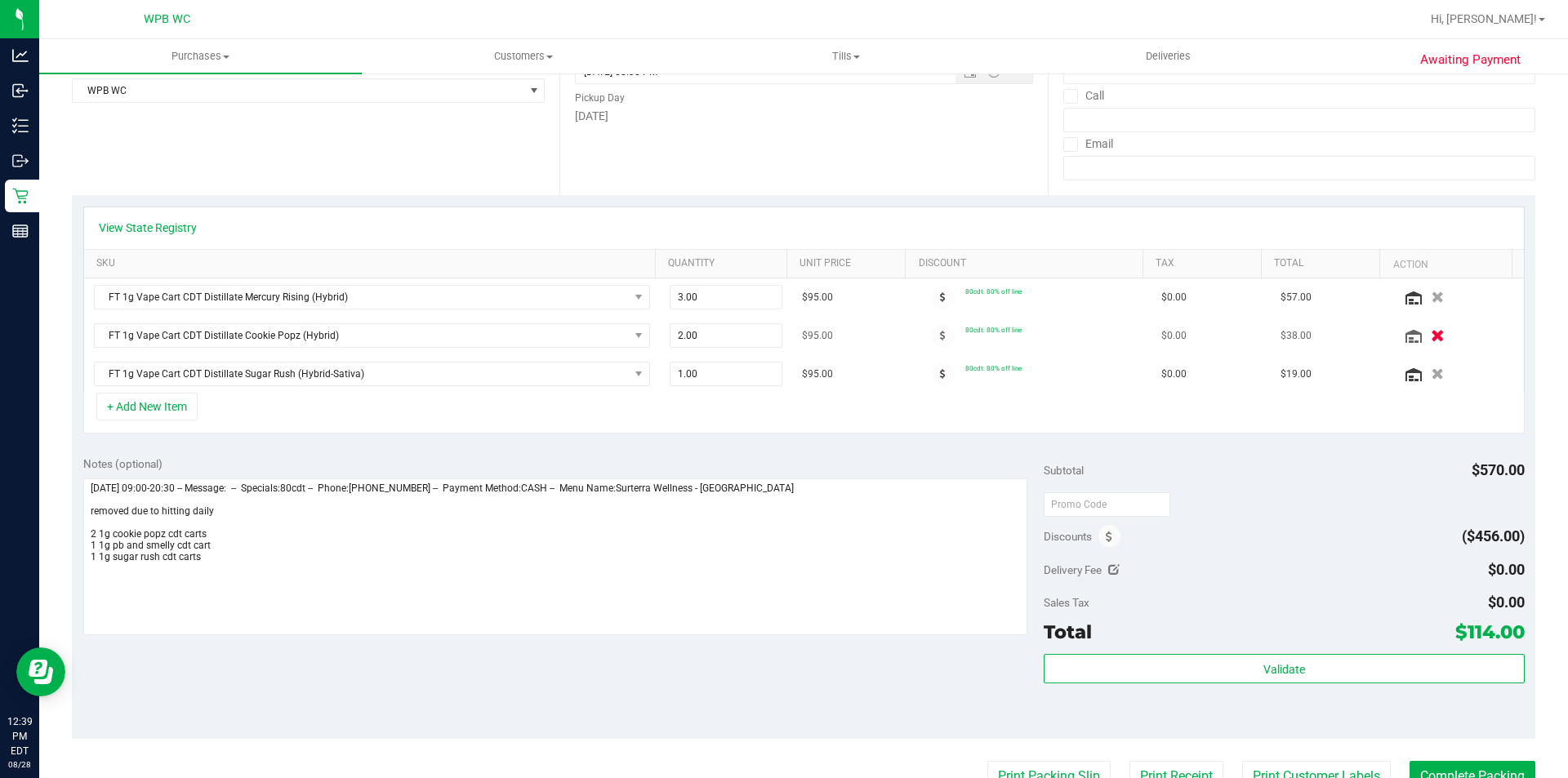
click at [1431, 340] on icon "button" at bounding box center [1437, 336] width 14 height 12
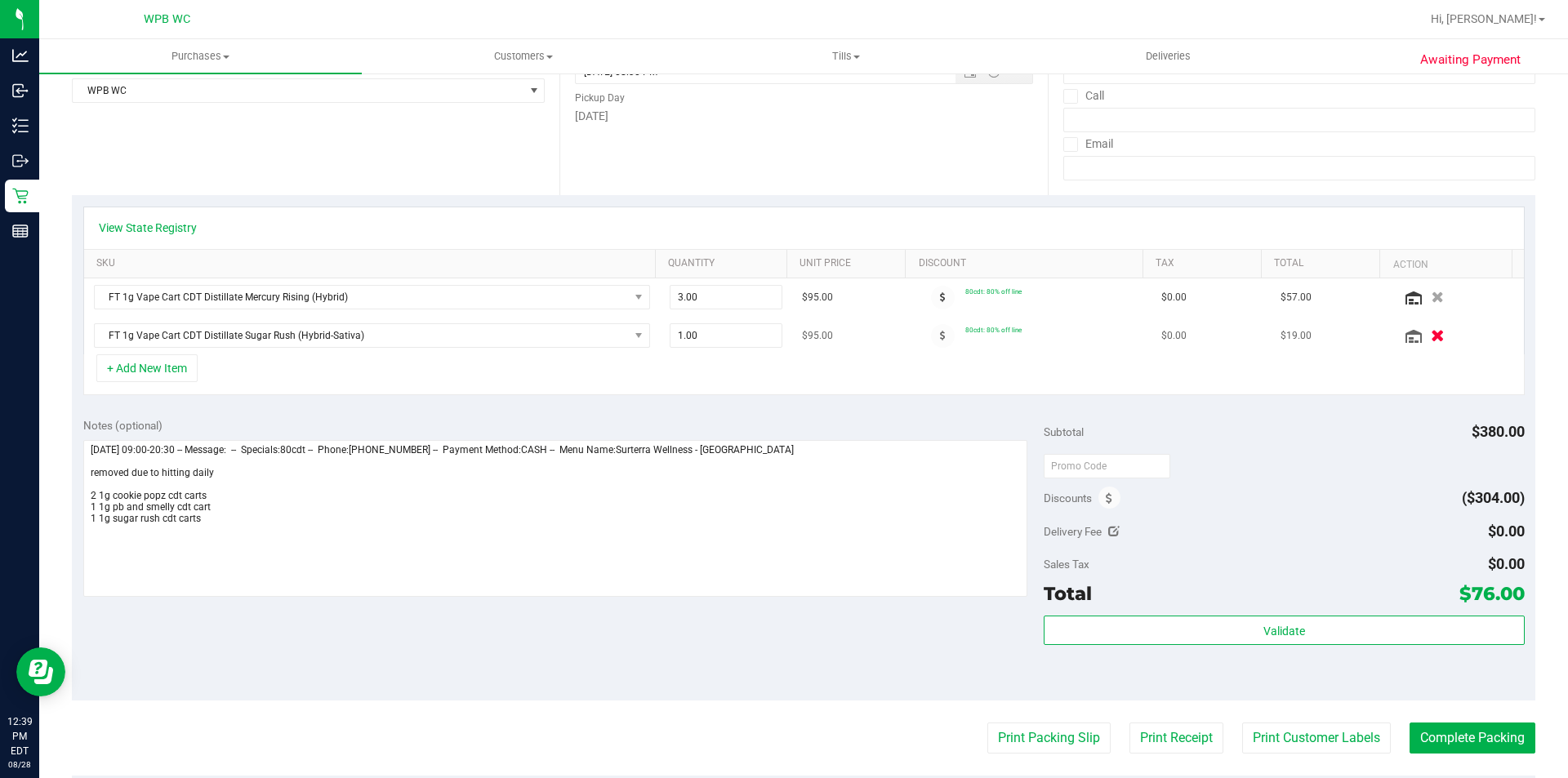
click at [1431, 331] on icon "button" at bounding box center [1437, 336] width 14 height 12
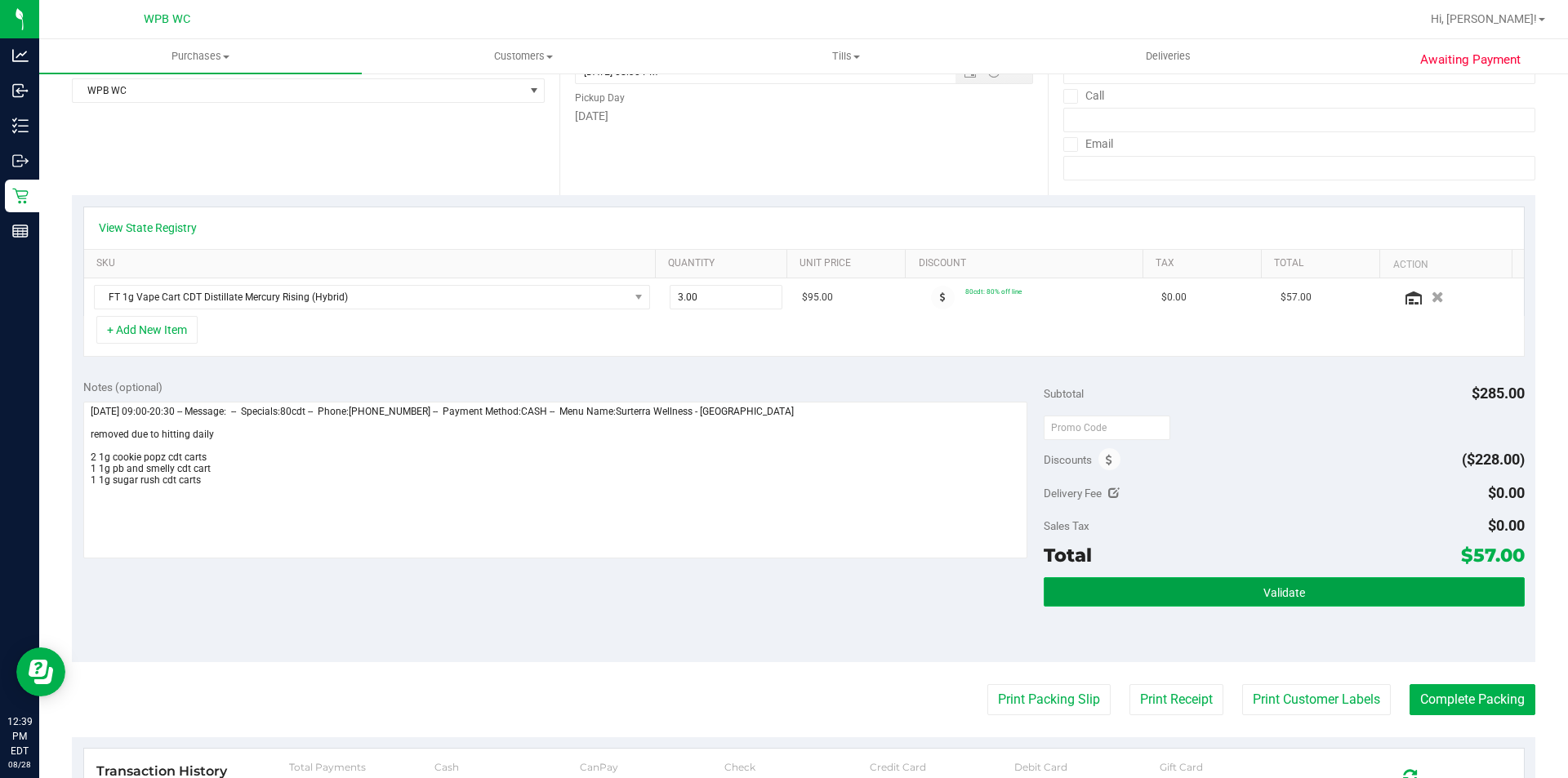
click at [1357, 604] on button "Validate" at bounding box center [1284, 592] width 480 height 30
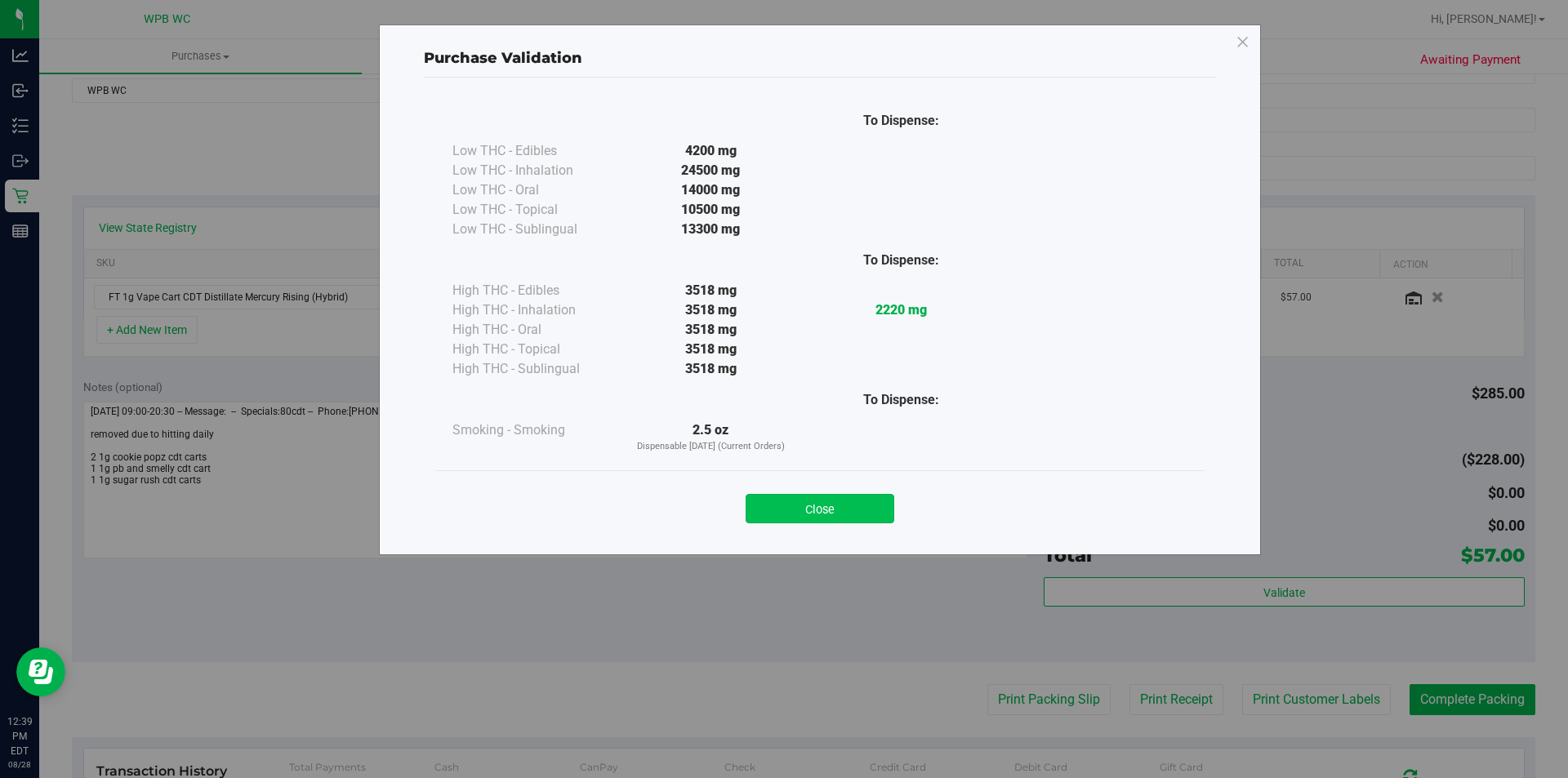
click at [803, 515] on button "Close" at bounding box center [820, 509] width 149 height 30
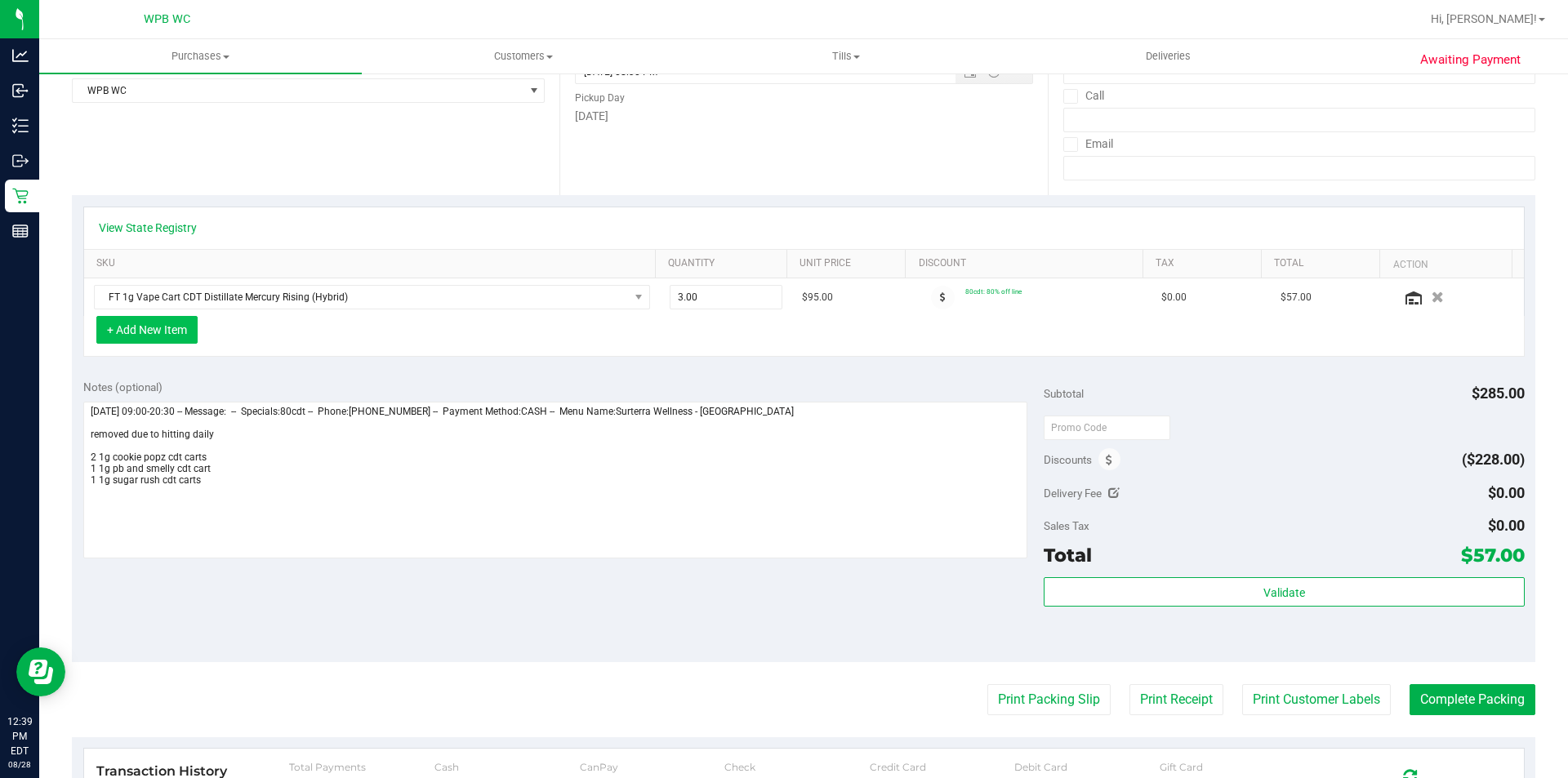
click at [153, 320] on button "+ Add New Item" at bounding box center [146, 330] width 101 height 28
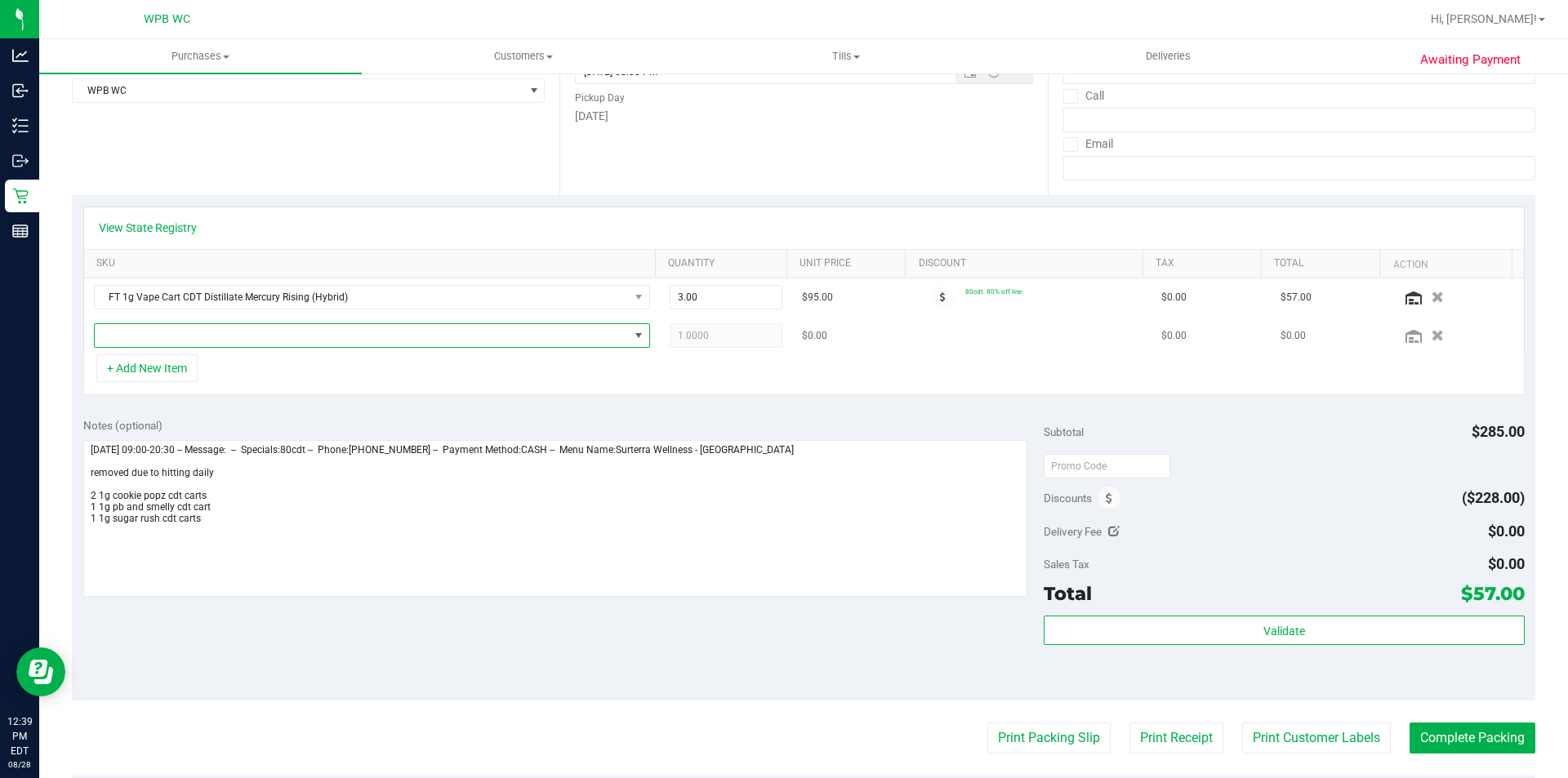
click at [195, 335] on span "NO DATA FOUND" at bounding box center [362, 336] width 534 height 23
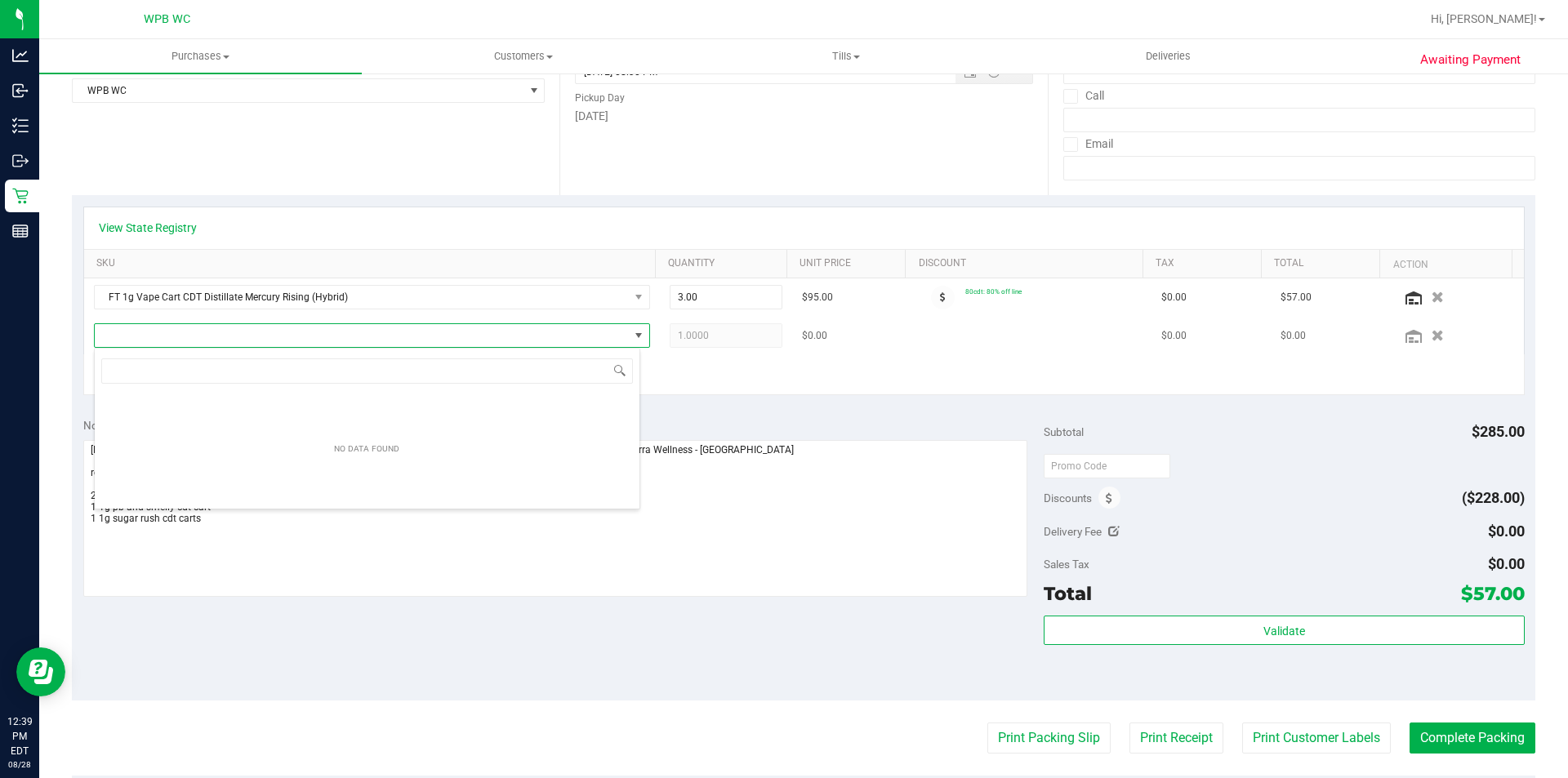
scroll to position [25, 546]
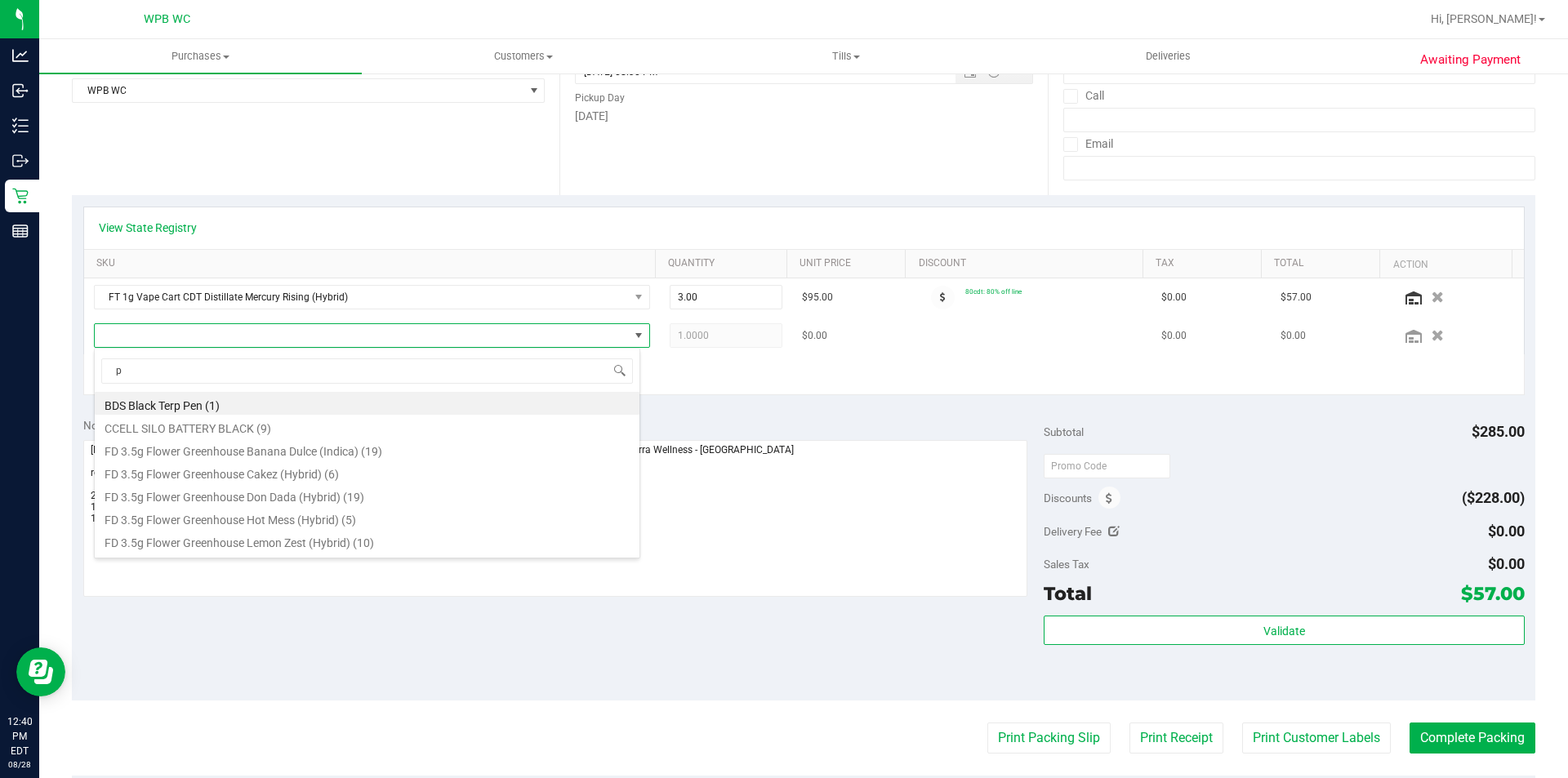
type input "pb"
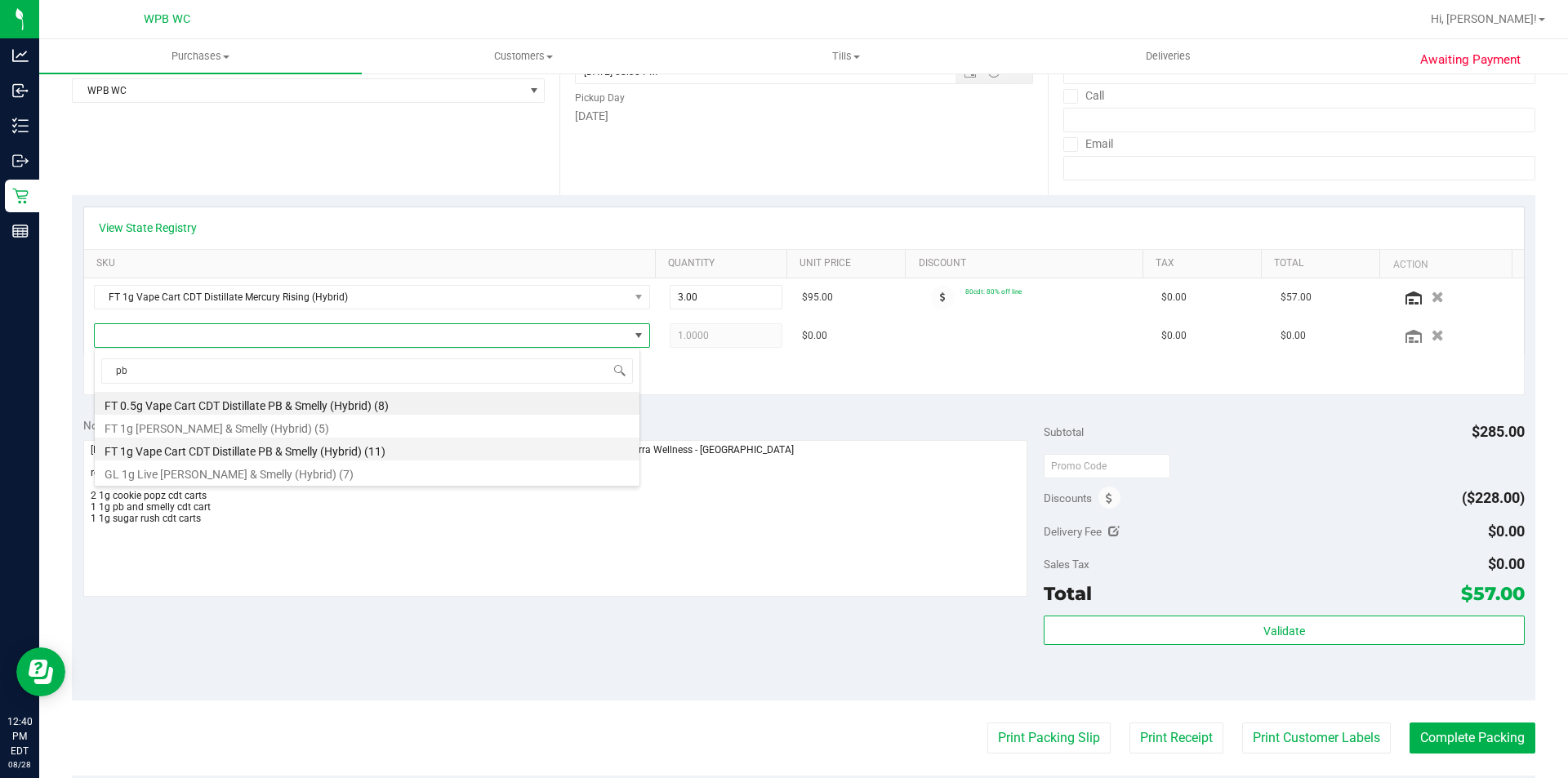
click at [263, 457] on li "FT 1g Vape Cart CDT Distillate PB & Smelly (Hybrid) (11)" at bounding box center [367, 449] width 544 height 23
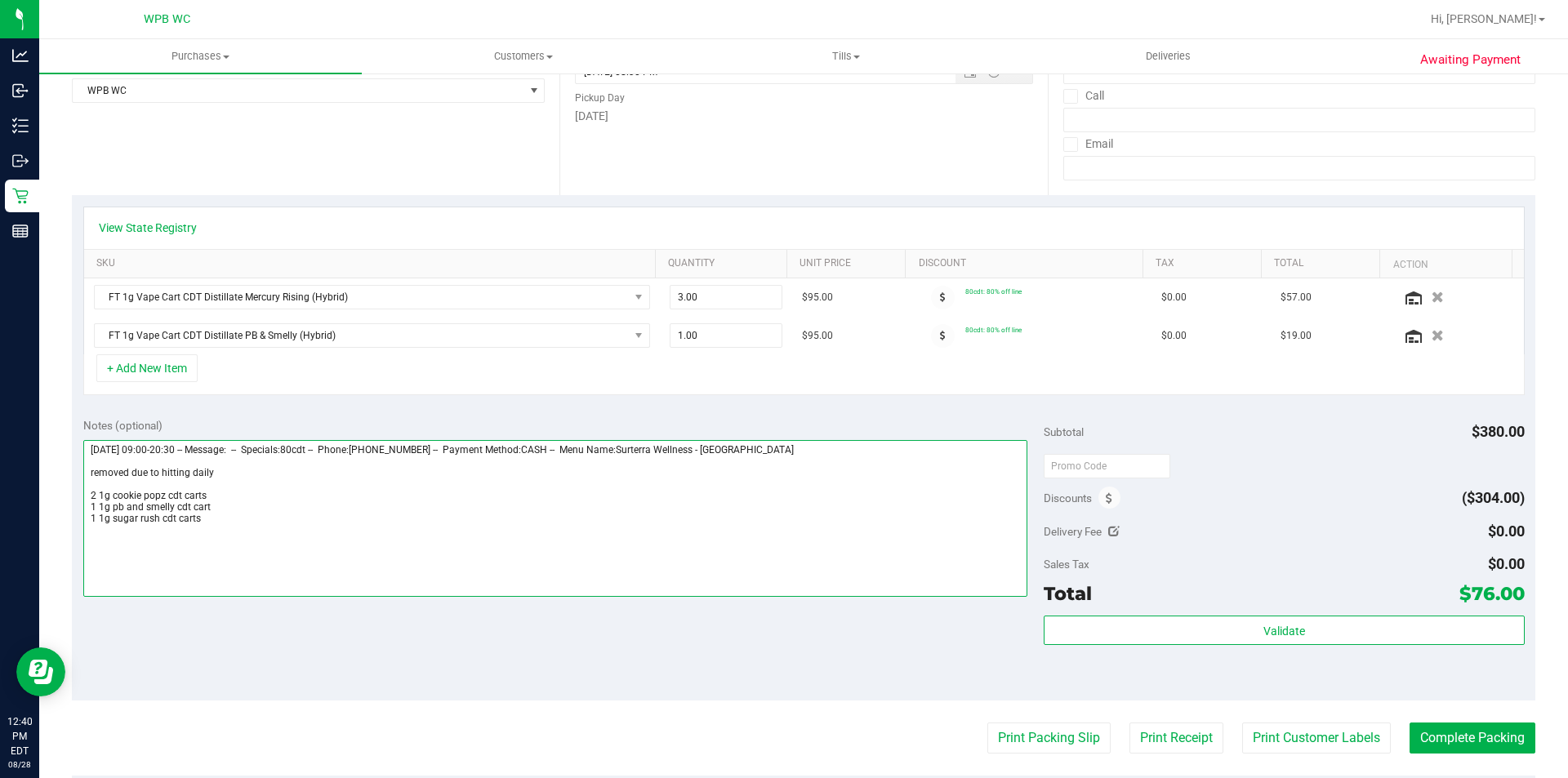
drag, startPoint x: 215, startPoint y: 507, endPoint x: 89, endPoint y: 507, distance: 126.0
click at [89, 507] on textarea at bounding box center [555, 518] width 945 height 157
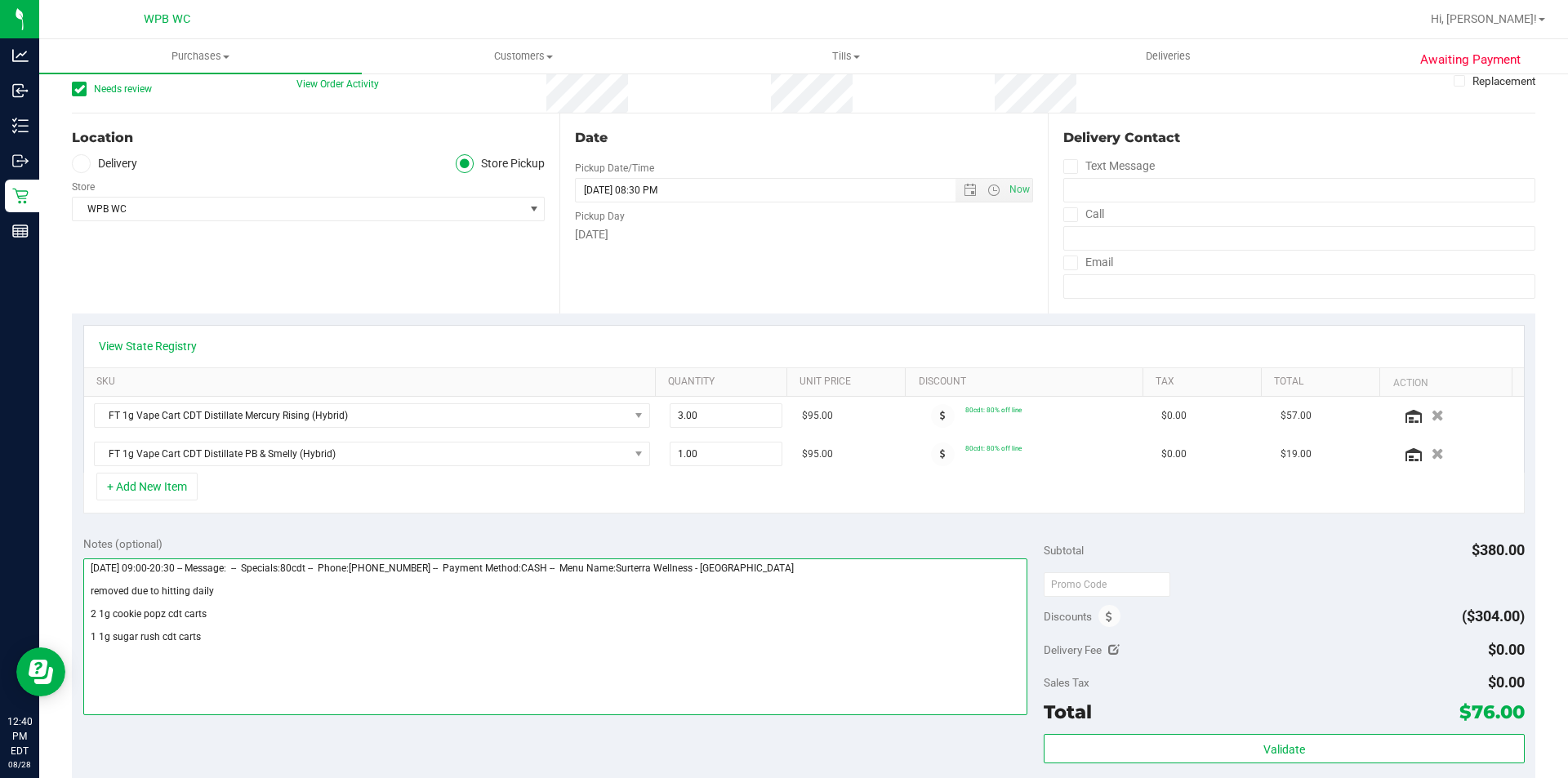
scroll to position [0, 0]
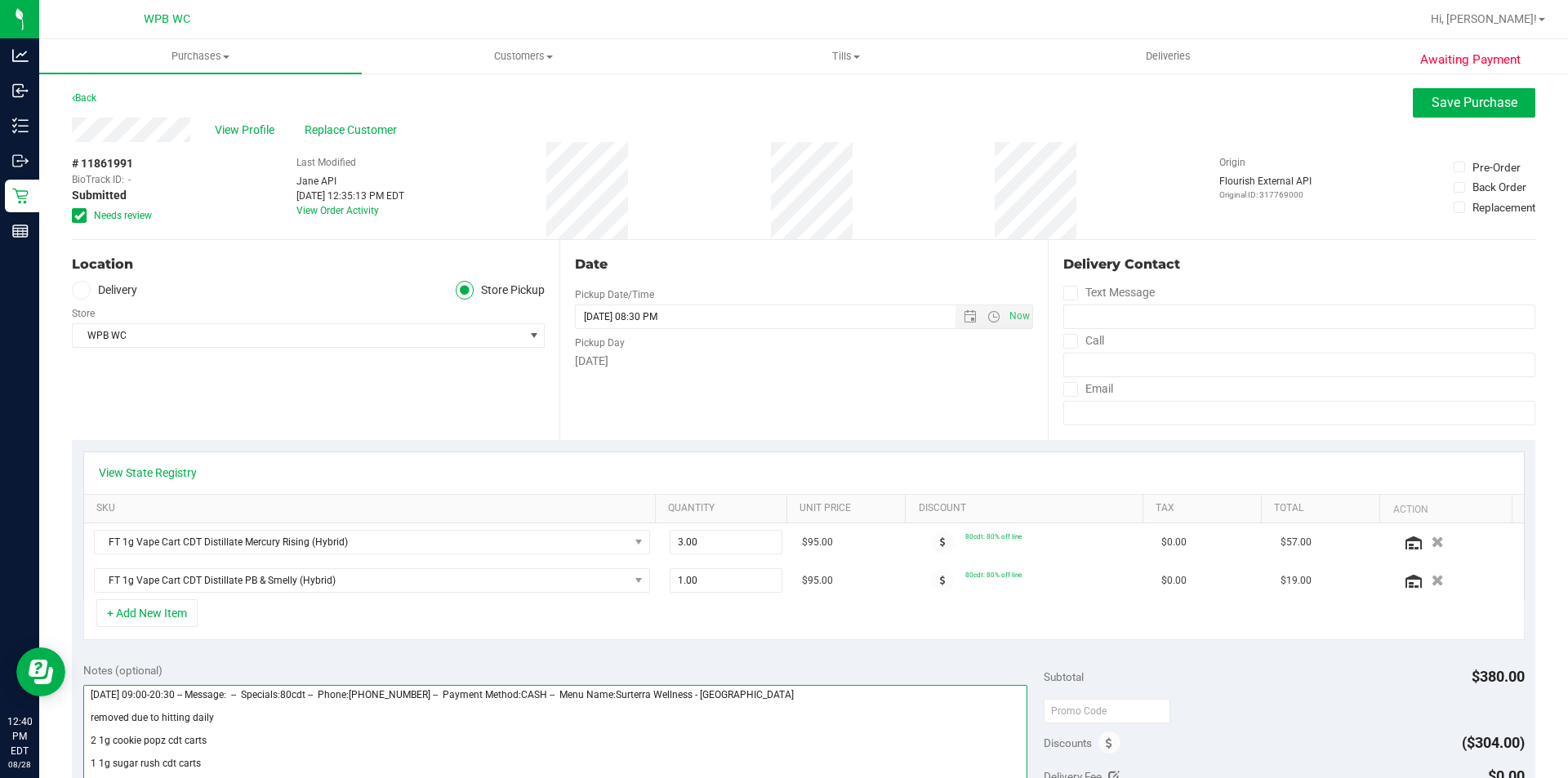
type textarea "[DATE] 09:00-20:30 -- Message: -- Specials:80cdt -- Phone:[PHONE_NUMBER] -- Pay…"
click at [1417, 85] on div "Awaiting Payment Back Save Purchase View Profile Replace Customer # 11861991 Bi…" at bounding box center [803, 715] width 1529 height 1287
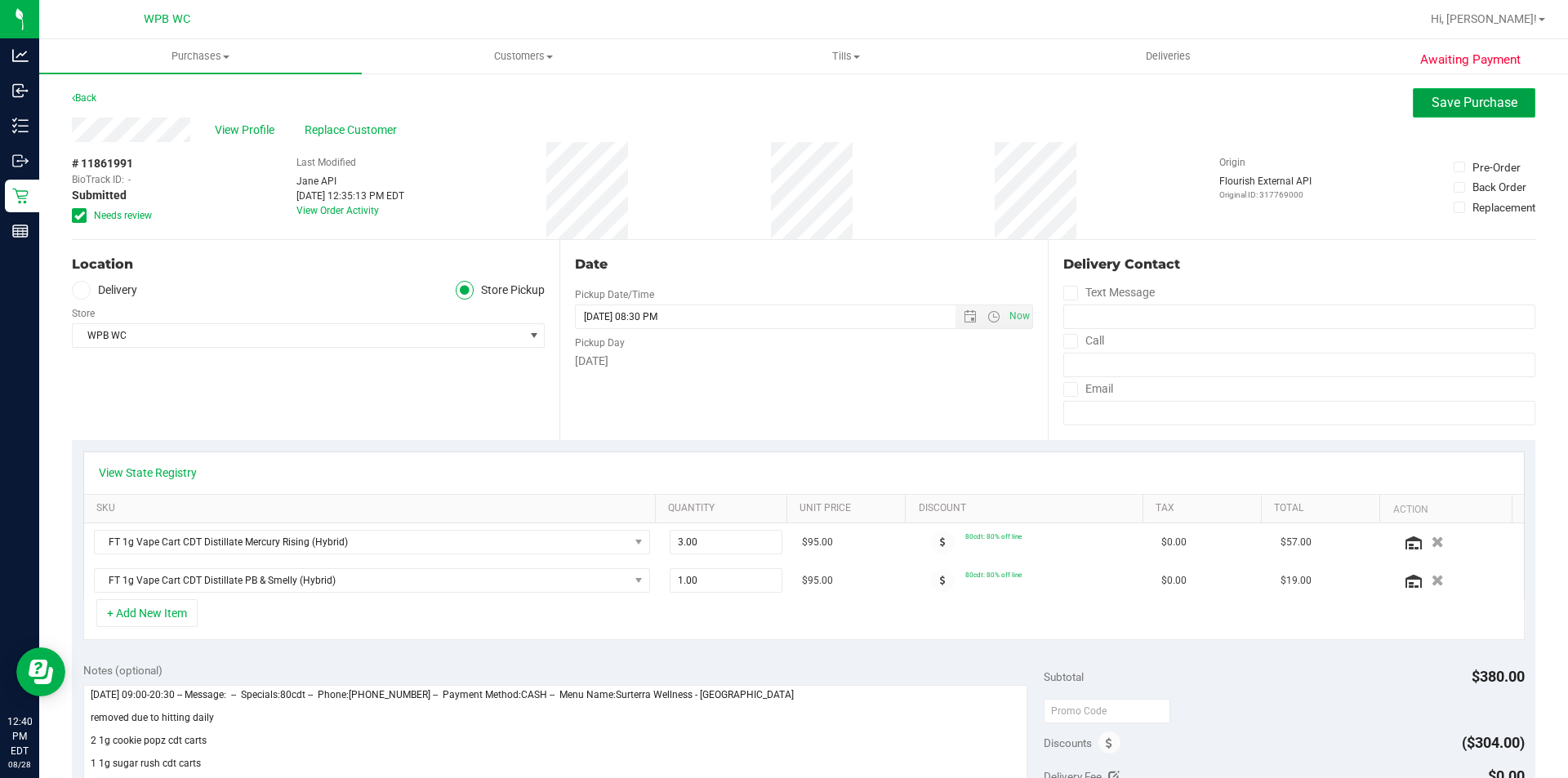
click at [1429, 94] on button "Save Purchase" at bounding box center [1473, 103] width 123 height 30
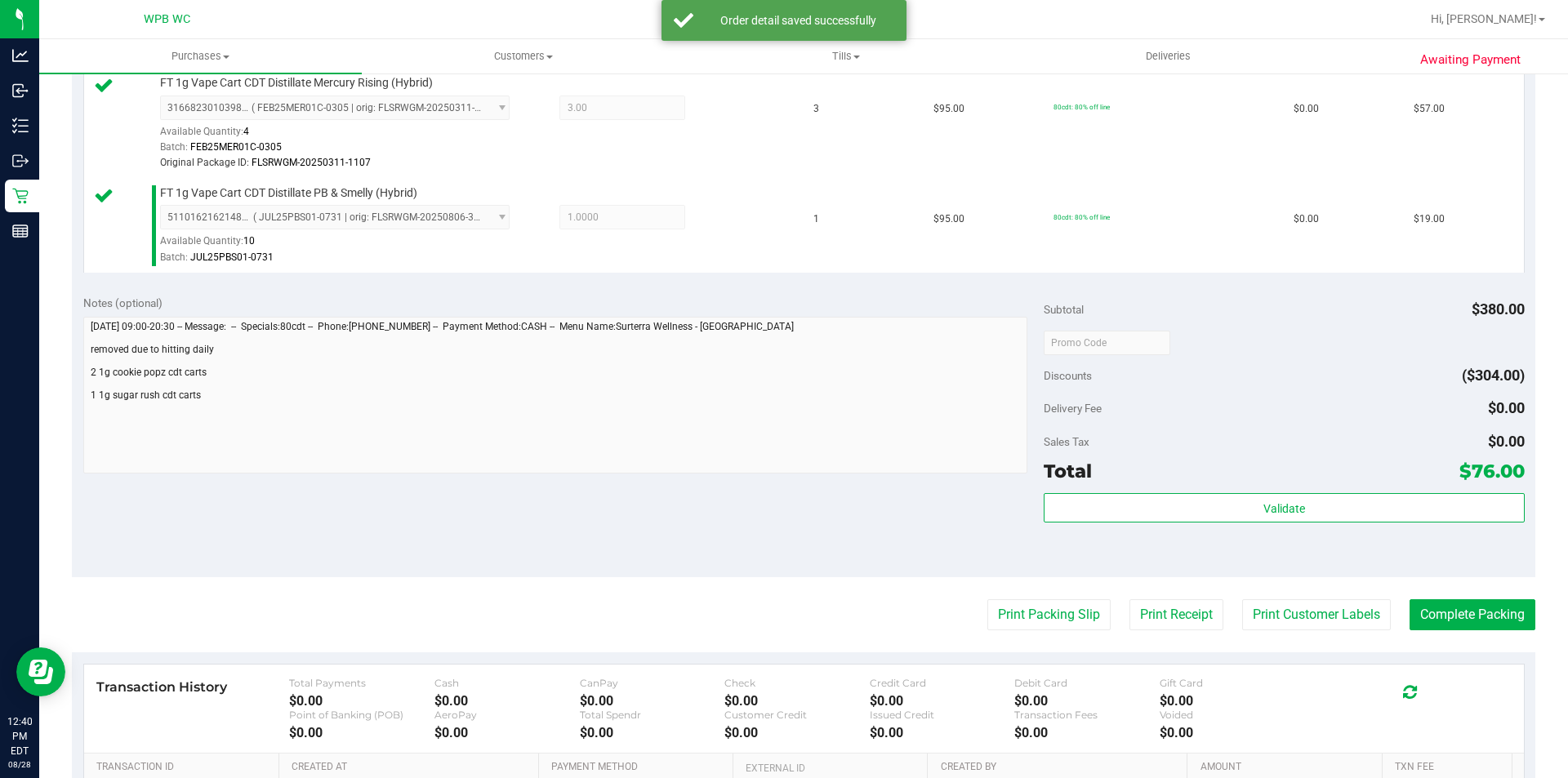
scroll to position [490, 0]
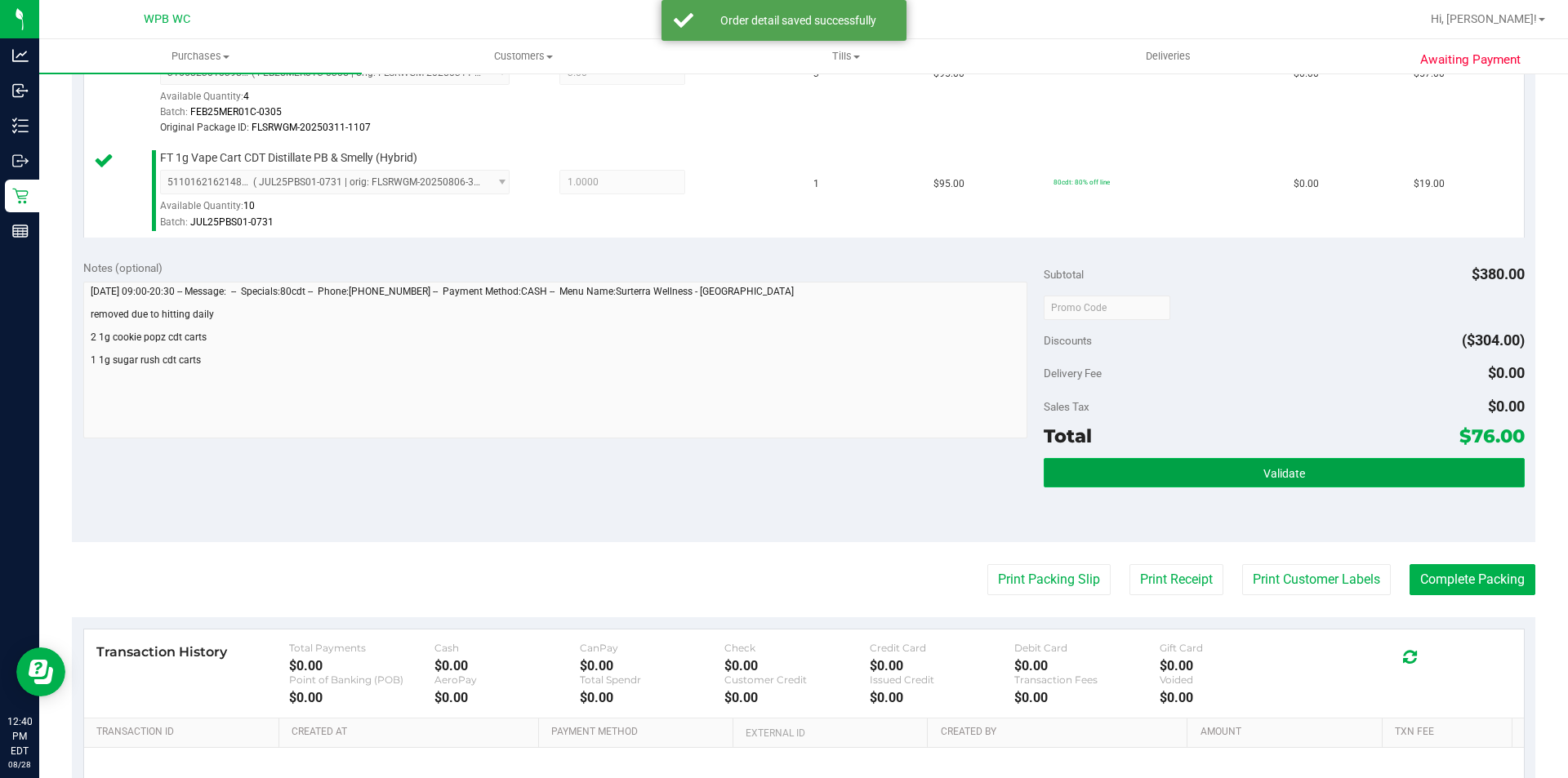
click at [1261, 461] on button "Validate" at bounding box center [1284, 473] width 480 height 30
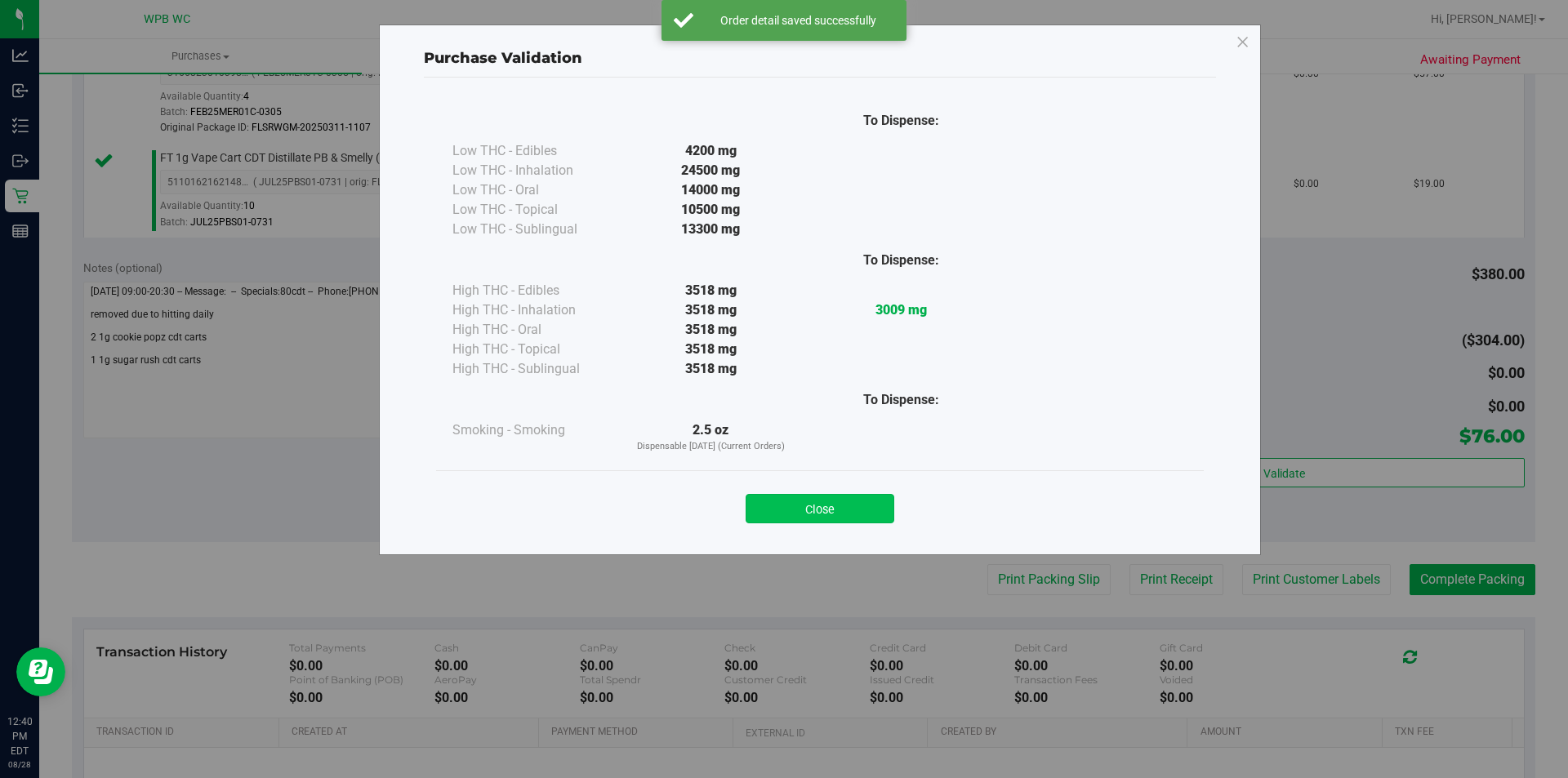
click at [883, 518] on button "Close" at bounding box center [820, 509] width 149 height 30
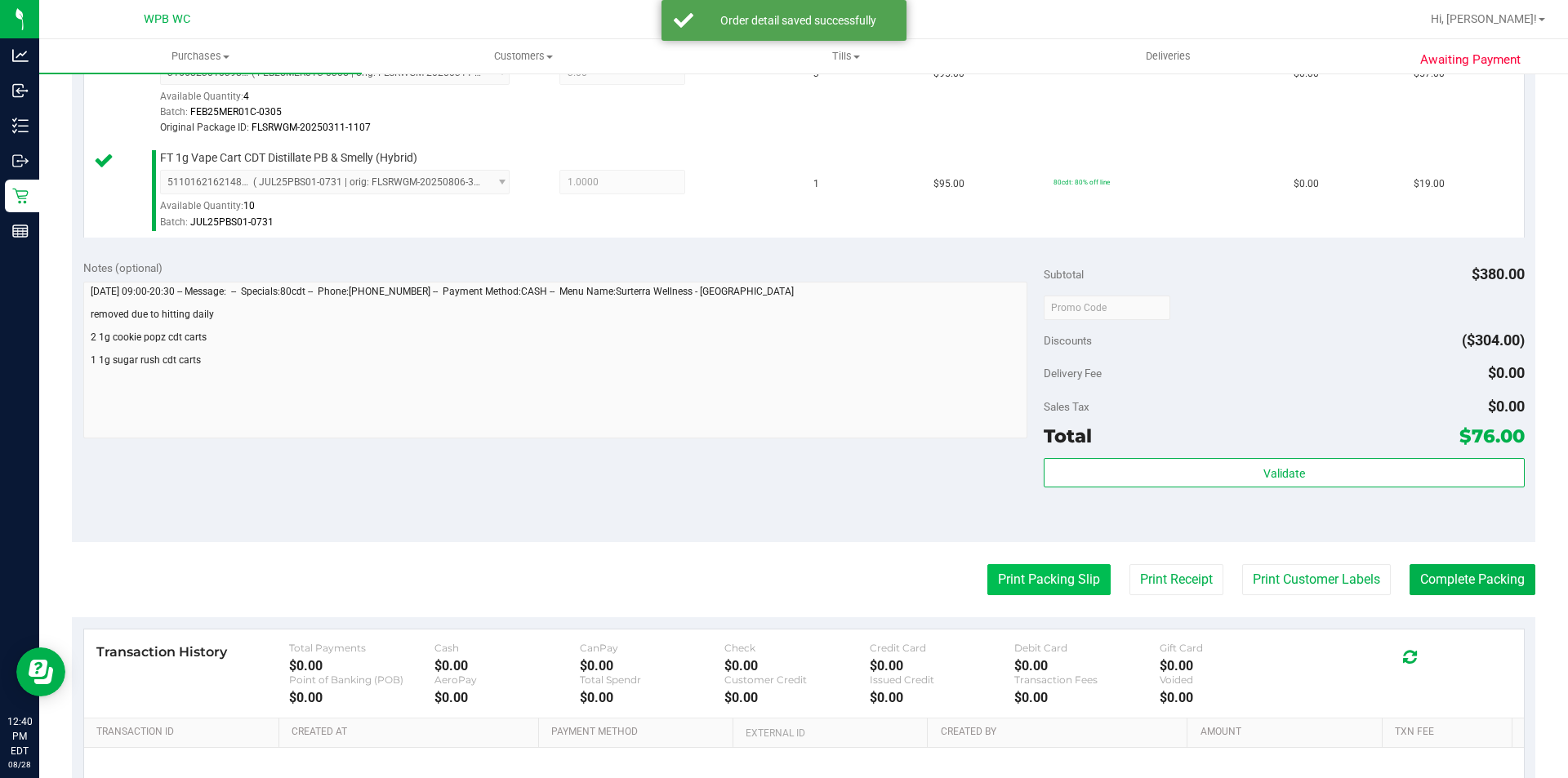
click at [1001, 567] on button "Print Packing Slip" at bounding box center [1049, 580] width 123 height 31
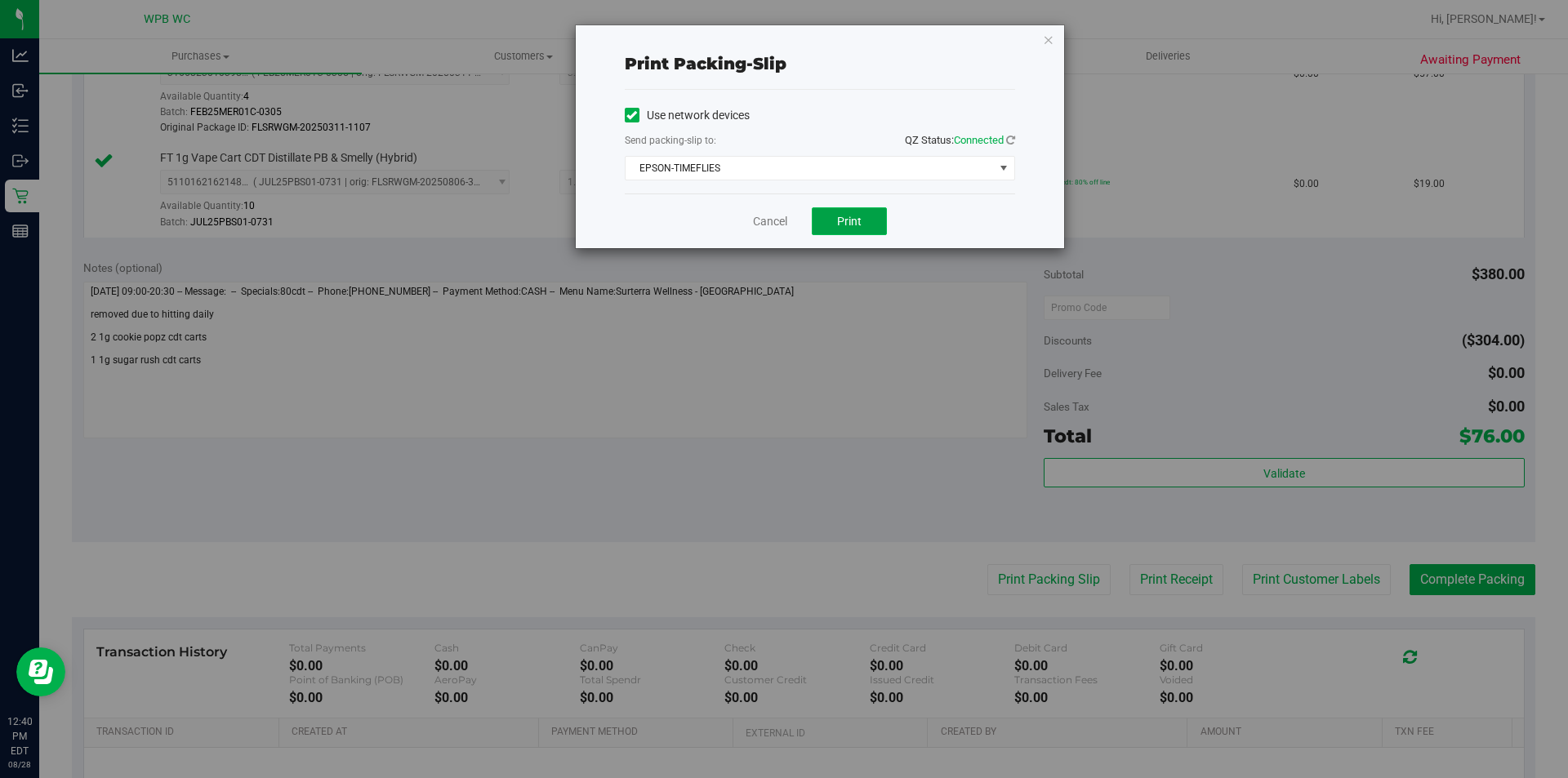
click at [842, 219] on span "Print" at bounding box center [849, 221] width 25 height 13
click at [761, 220] on link "Cancel" at bounding box center [770, 221] width 35 height 17
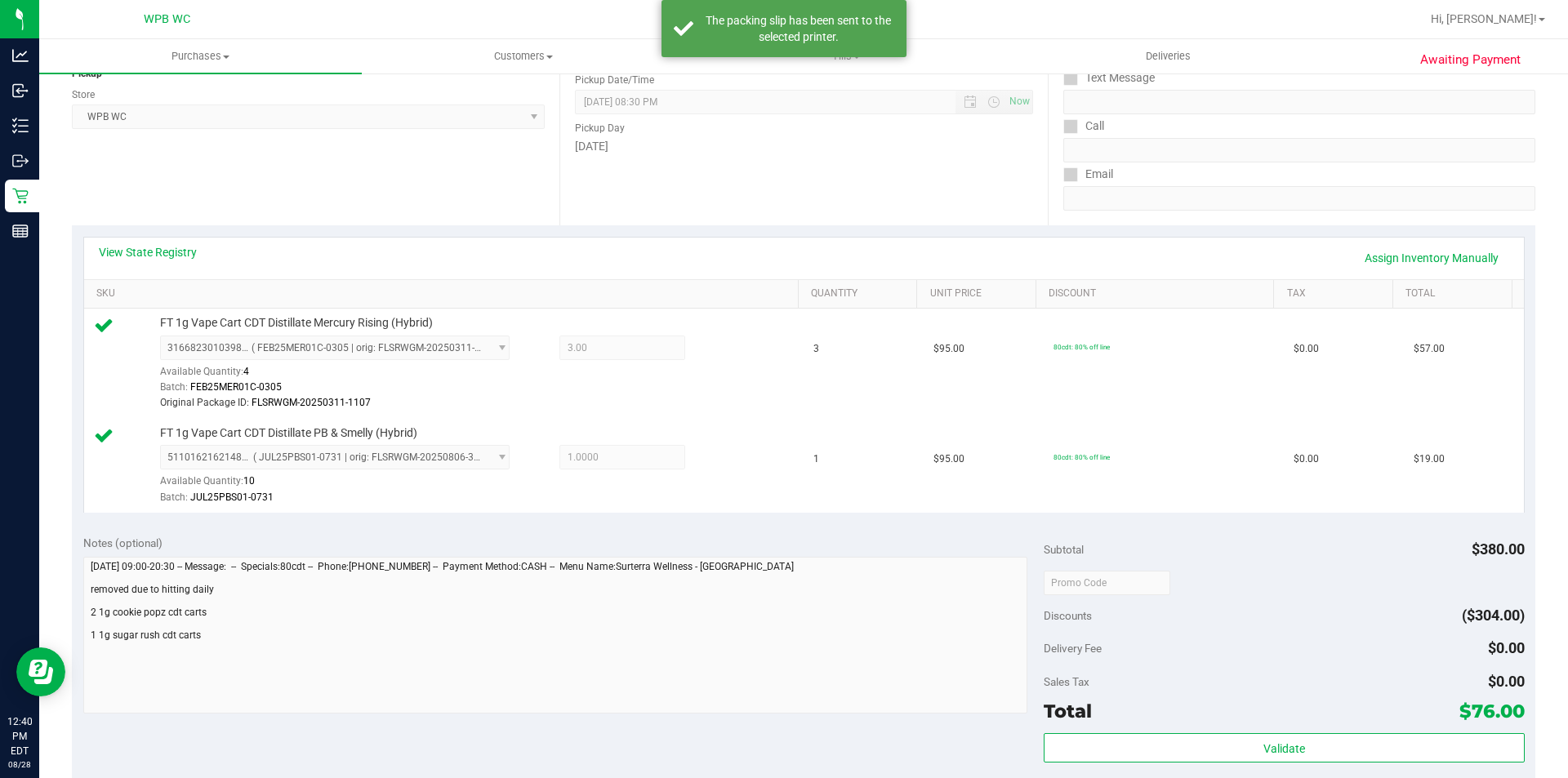
scroll to position [0, 0]
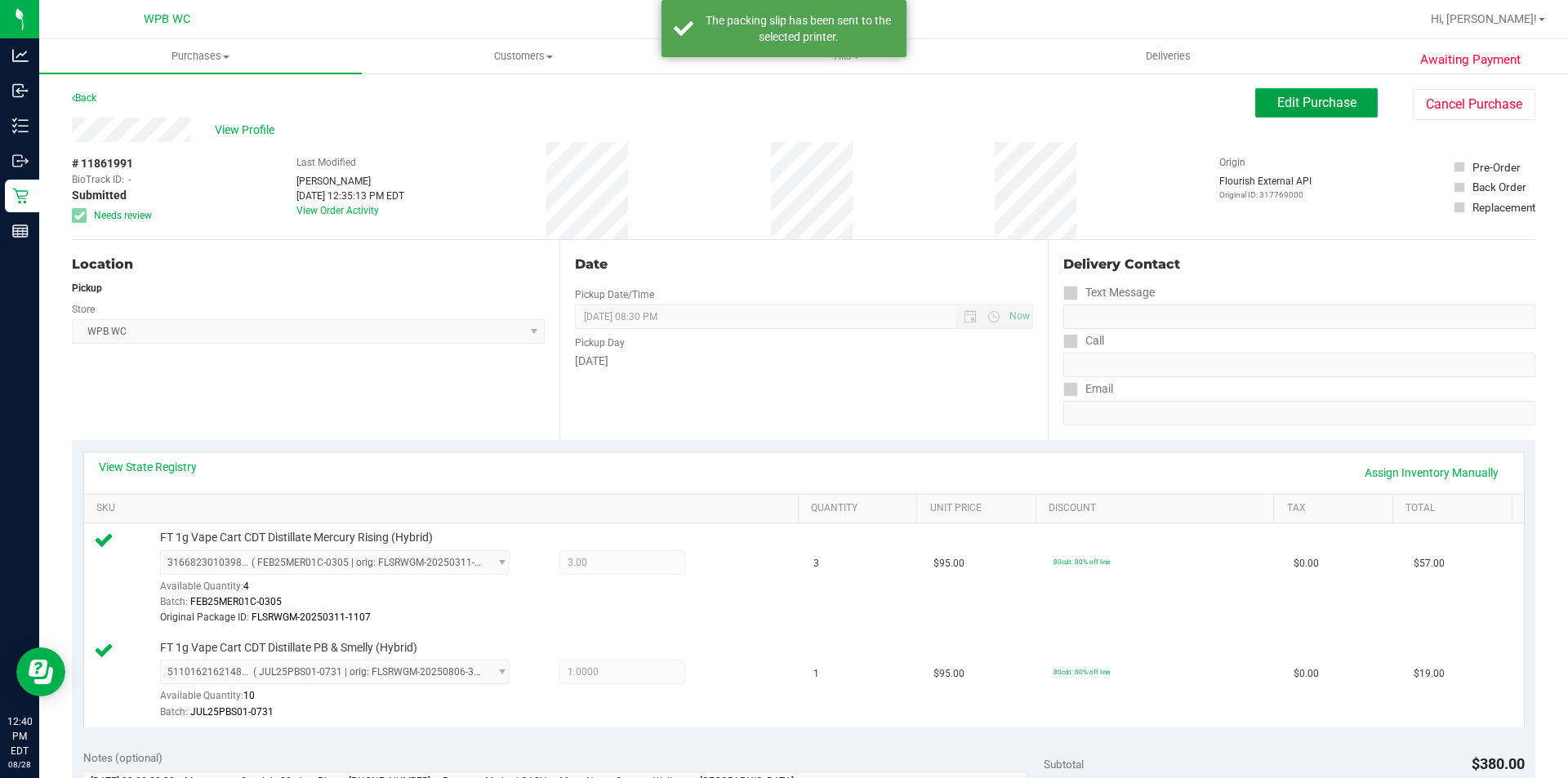
click at [1303, 112] on button "Edit Purchase" at bounding box center [1316, 103] width 123 height 30
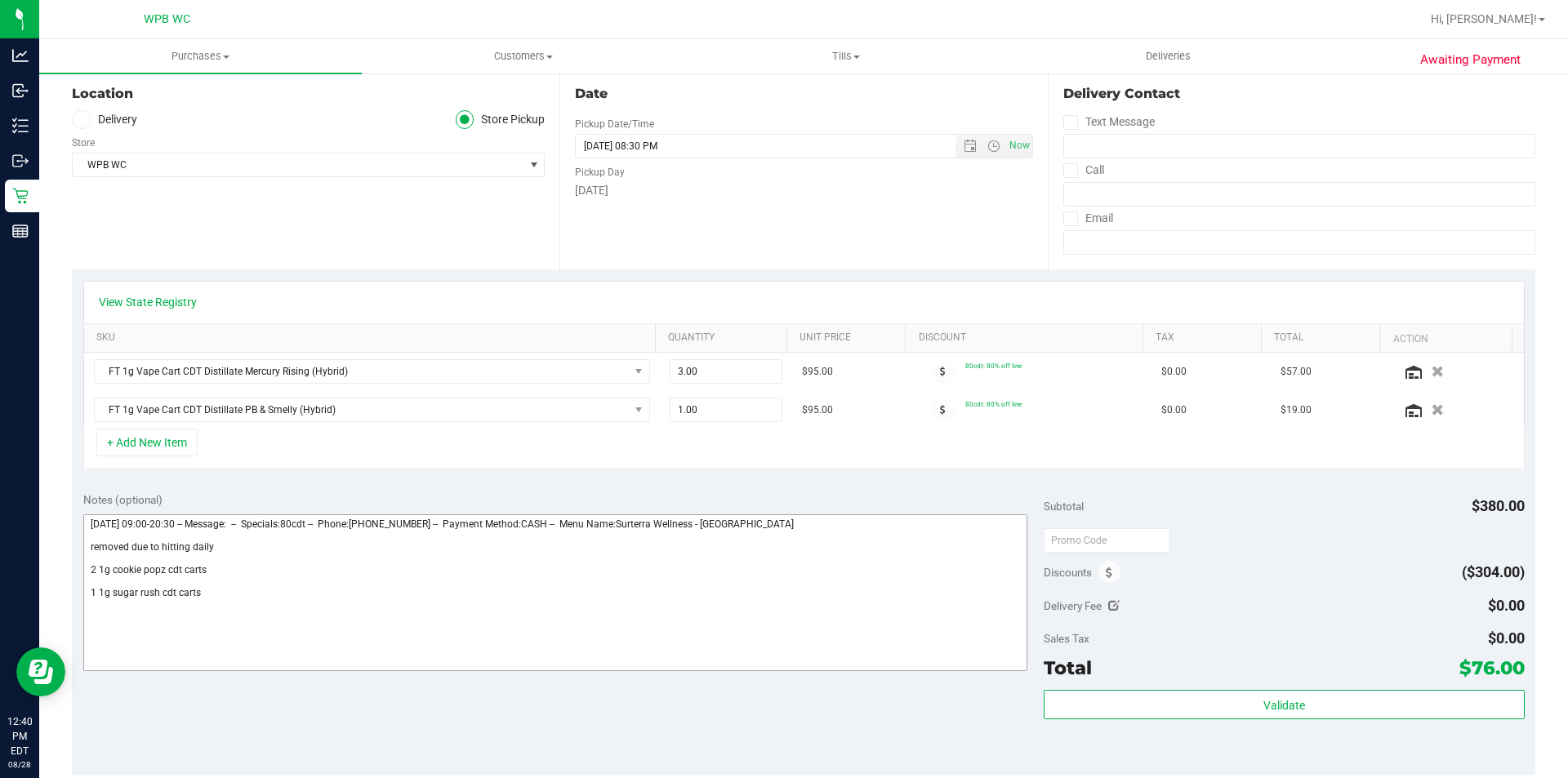
scroll to position [490, 0]
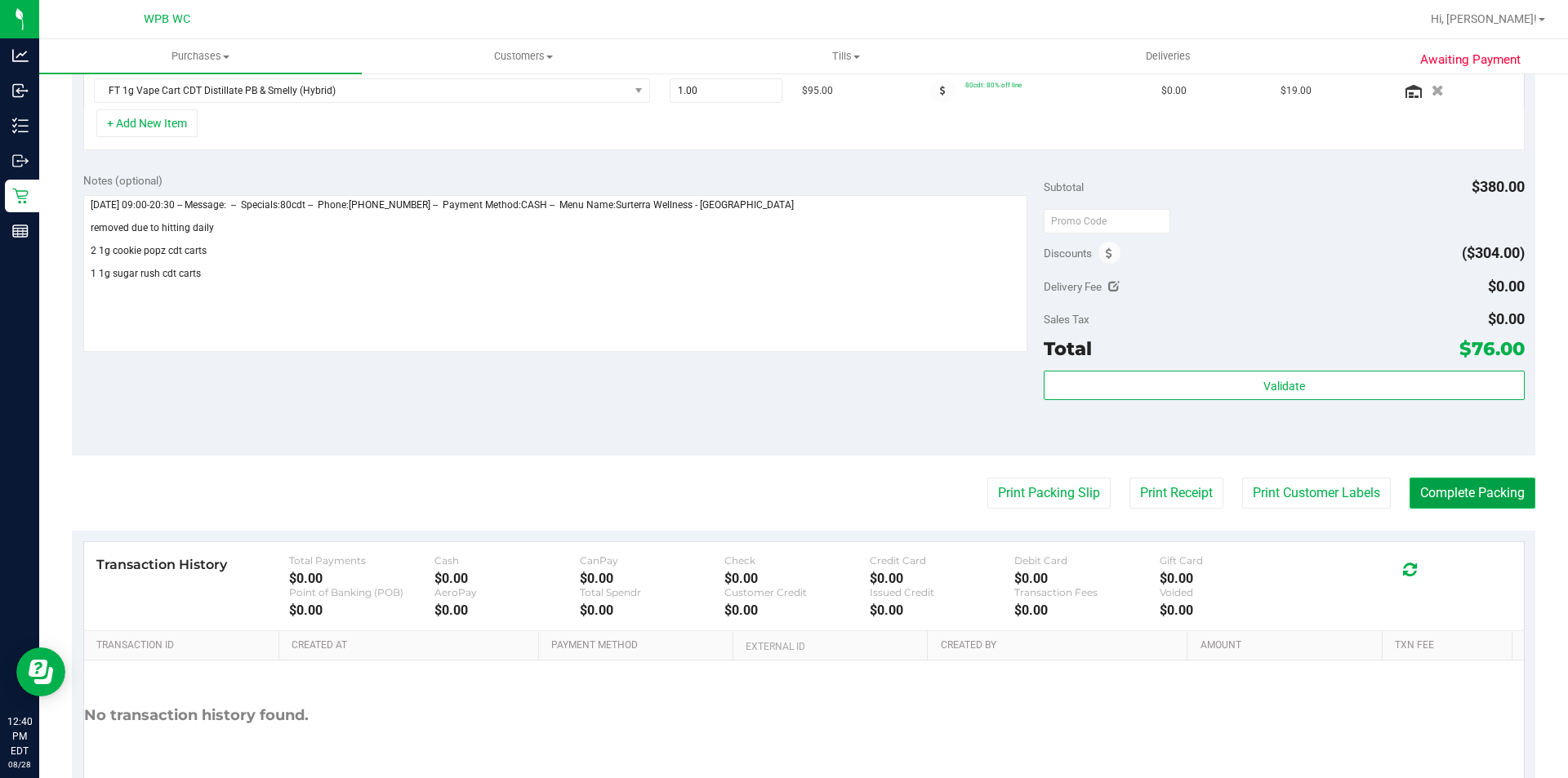
click at [1495, 498] on button "Complete Packing" at bounding box center [1472, 493] width 126 height 31
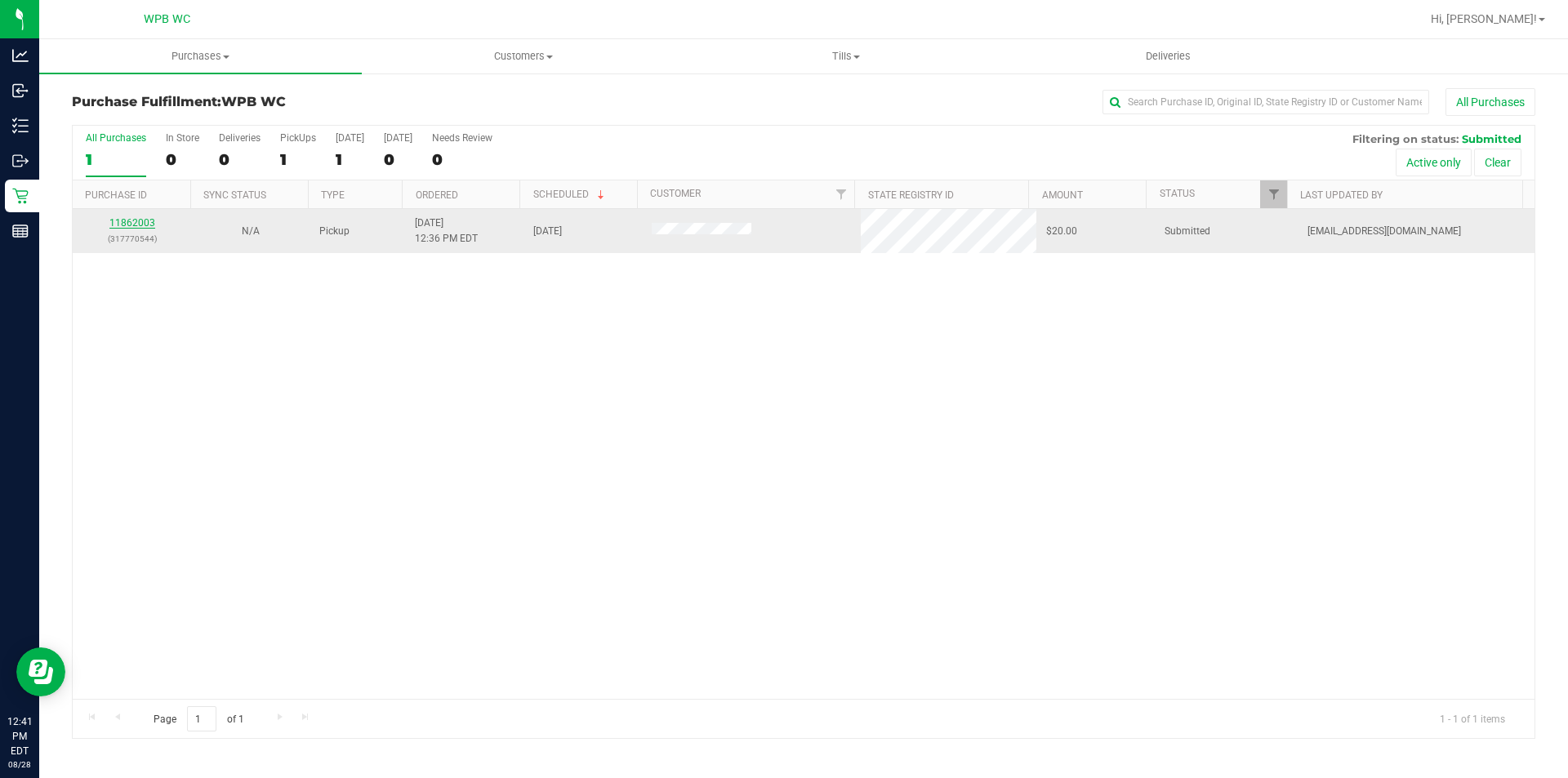
click at [150, 221] on link "11862003" at bounding box center [132, 223] width 46 height 12
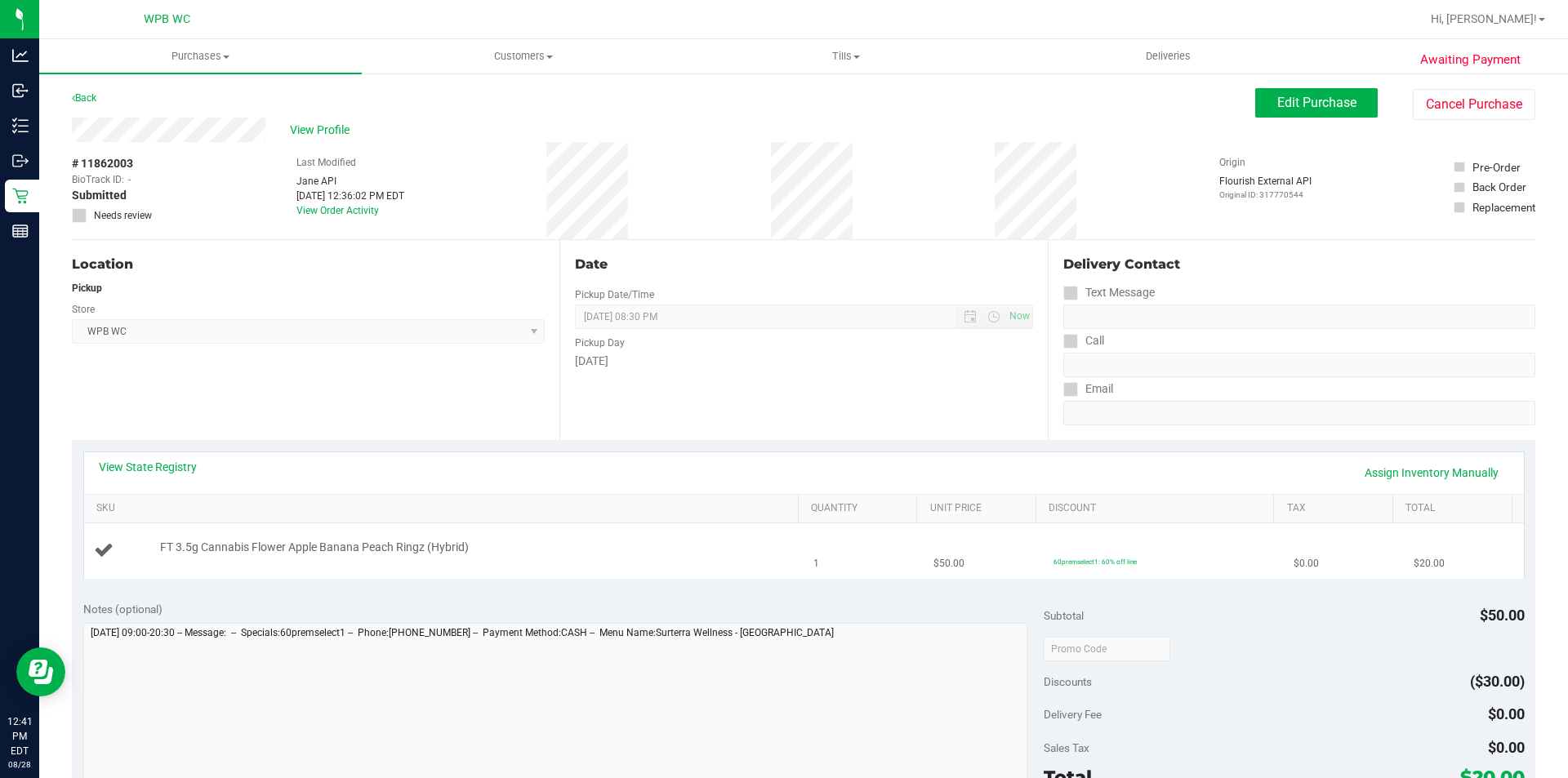
click at [724, 535] on td "FT 3.5g Cannabis Flower Apple Banana Peach Ringz (Hybrid)" at bounding box center [444, 551] width 720 height 55
click at [710, 535] on td "FT 3.5g Cannabis Flower Apple Banana Peach Ringz (Hybrid)" at bounding box center [444, 551] width 720 height 55
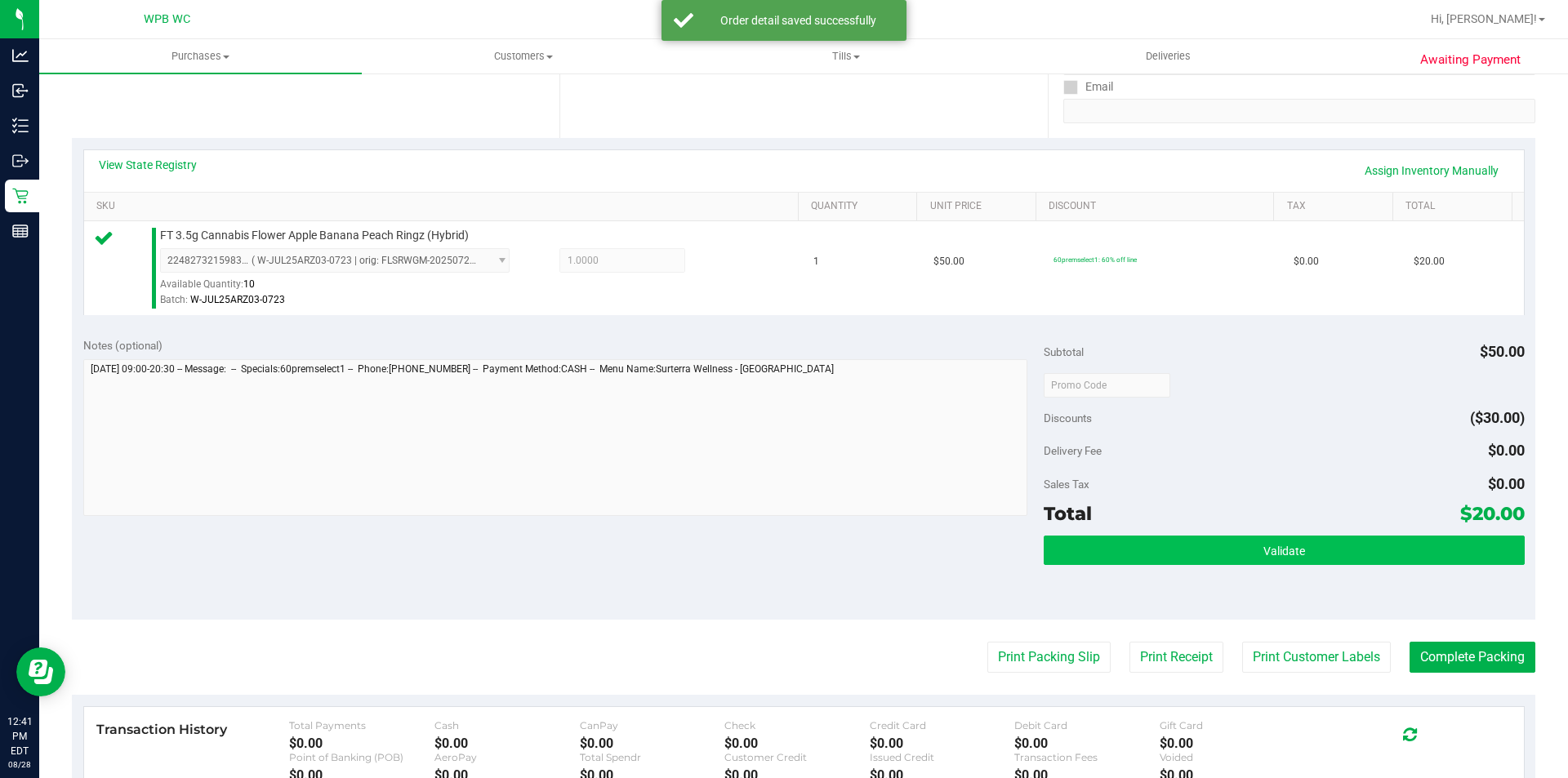
scroll to position [557, 0]
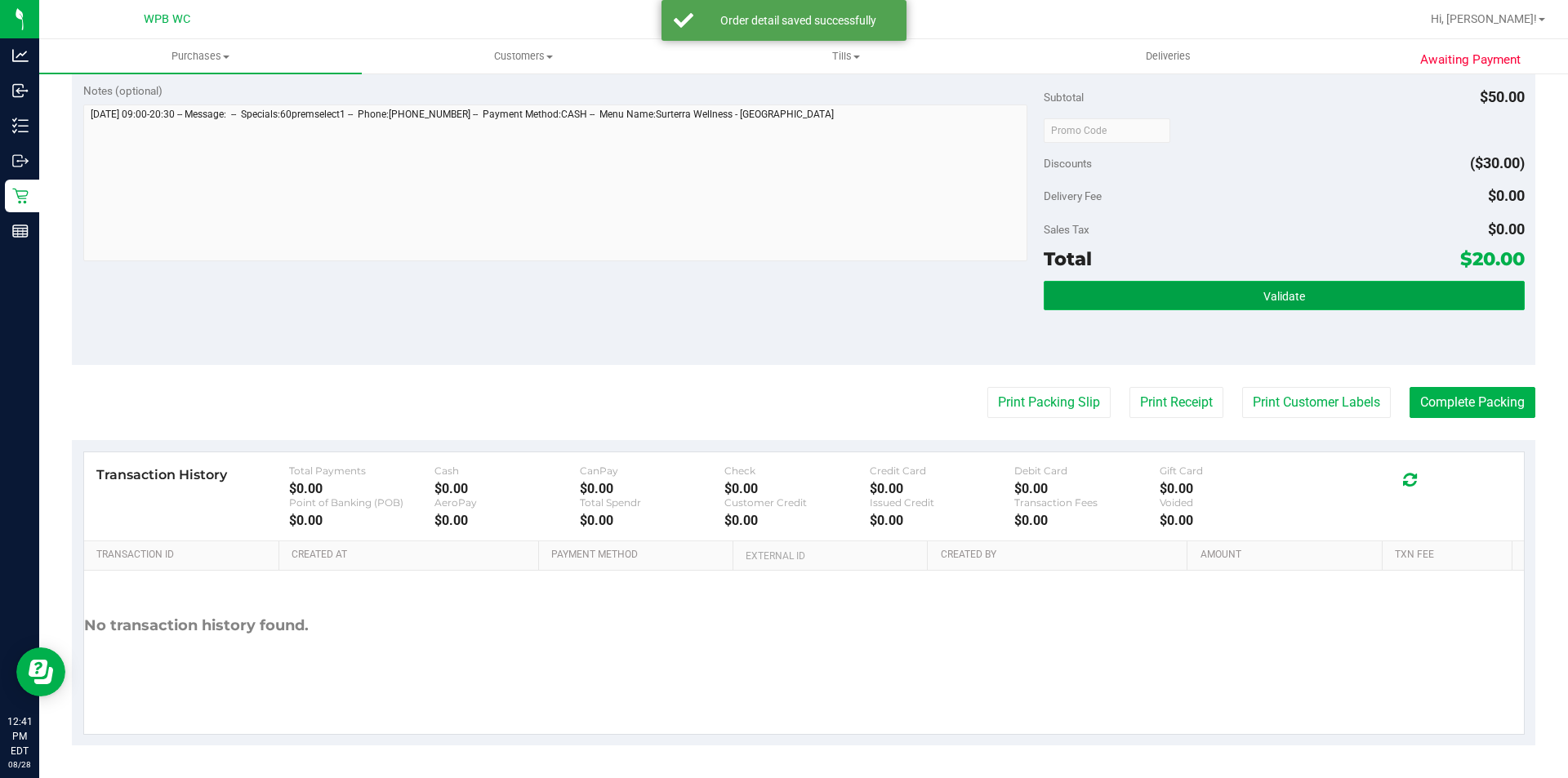
click at [1238, 285] on button "Validate" at bounding box center [1284, 296] width 480 height 30
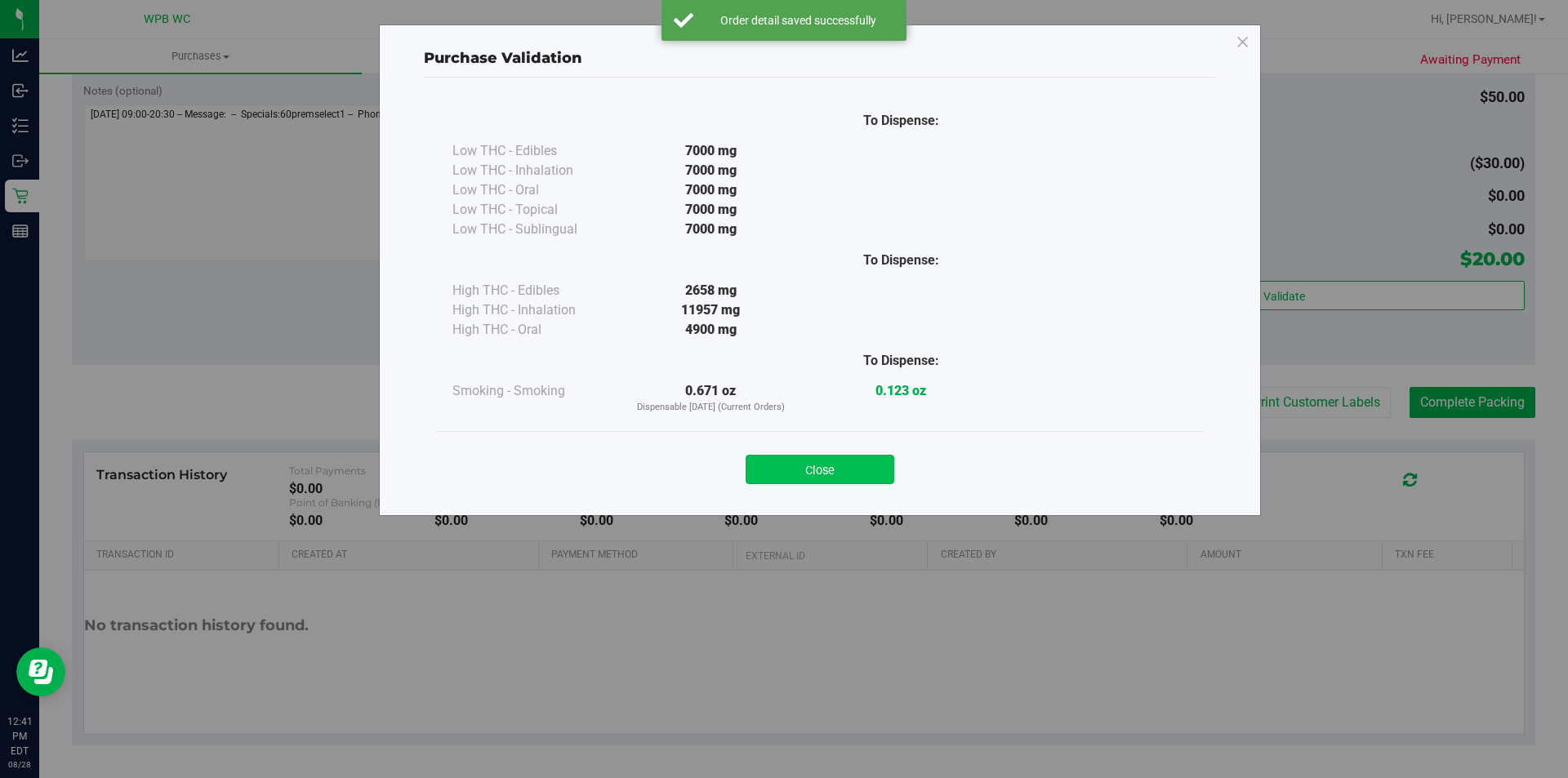
click at [798, 464] on button "Close" at bounding box center [820, 470] width 149 height 30
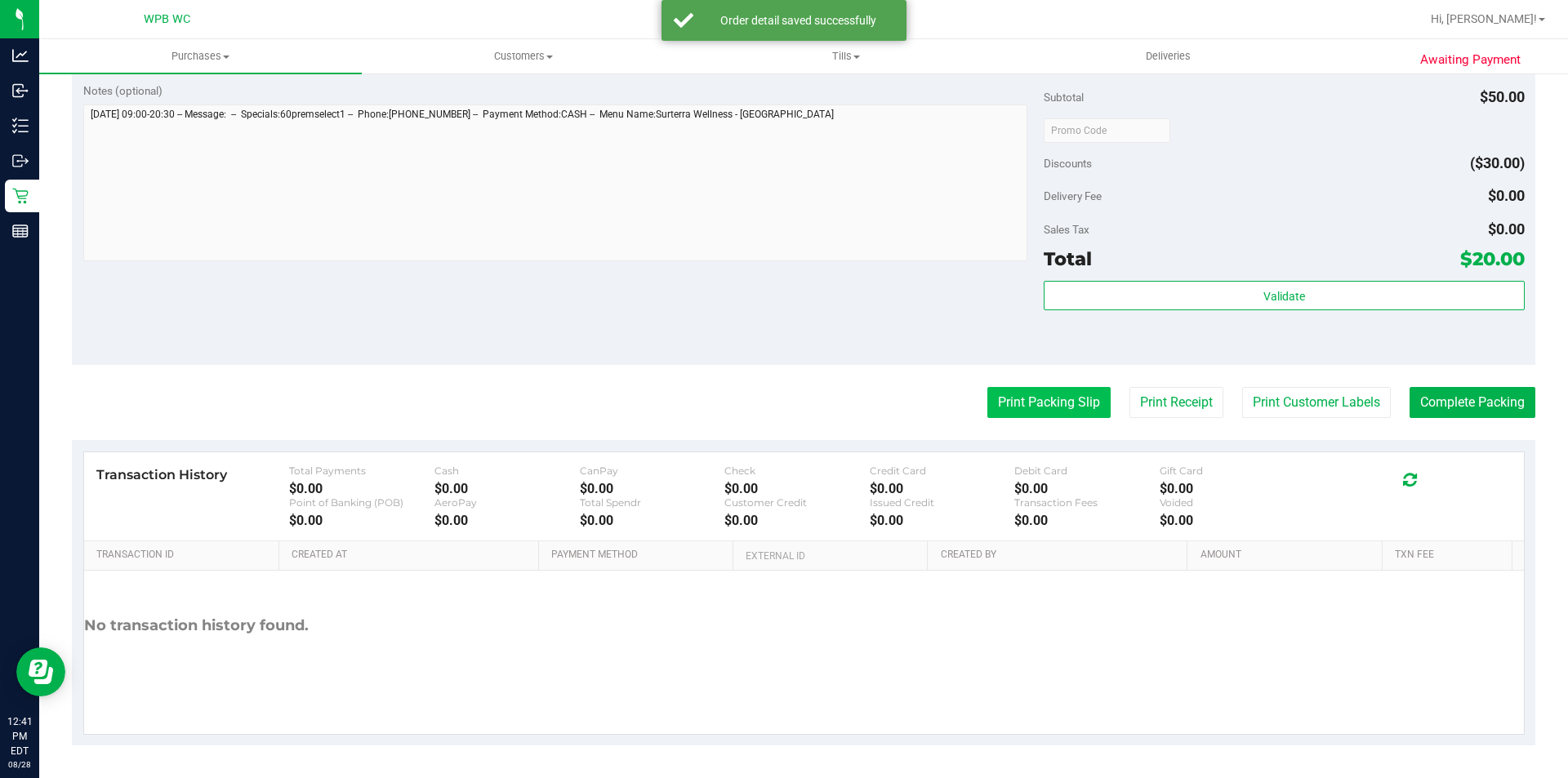
click at [1038, 401] on button "Print Packing Slip" at bounding box center [1049, 403] width 123 height 31
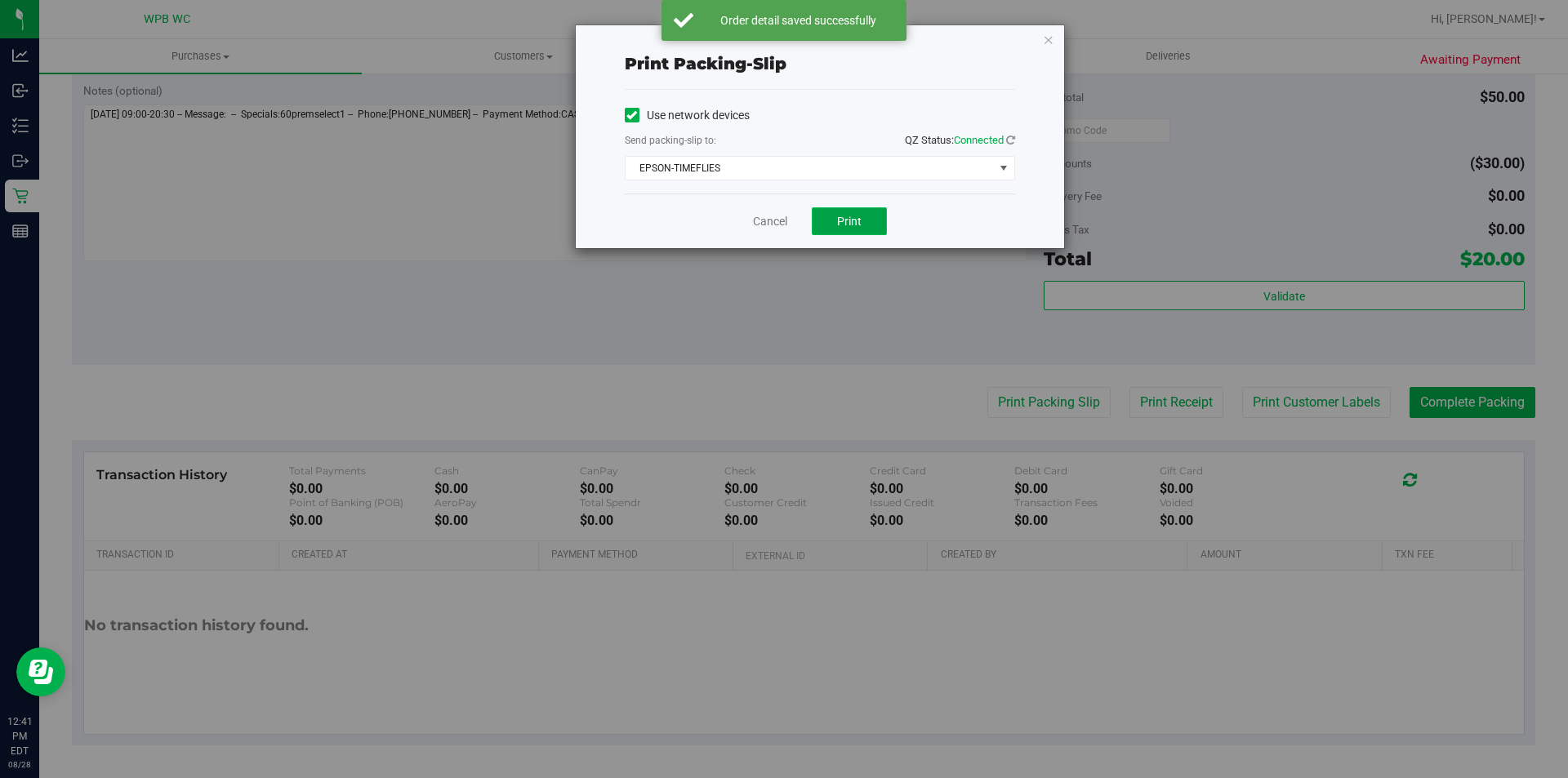
click at [843, 222] on span "Print" at bounding box center [849, 221] width 25 height 13
click at [774, 213] on link "Cancel" at bounding box center [770, 221] width 35 height 17
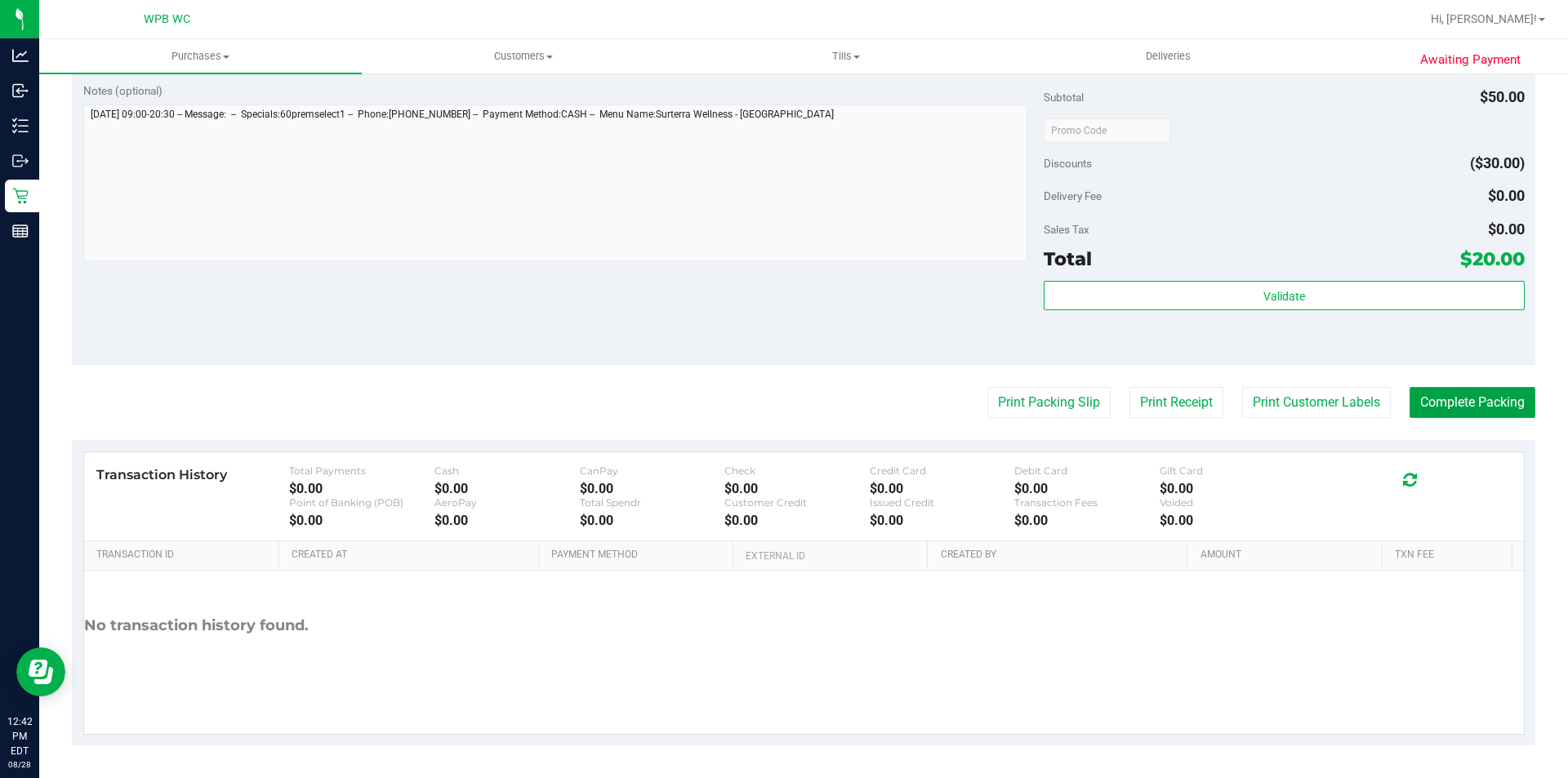
click at [1438, 404] on button "Complete Packing" at bounding box center [1472, 403] width 126 height 31
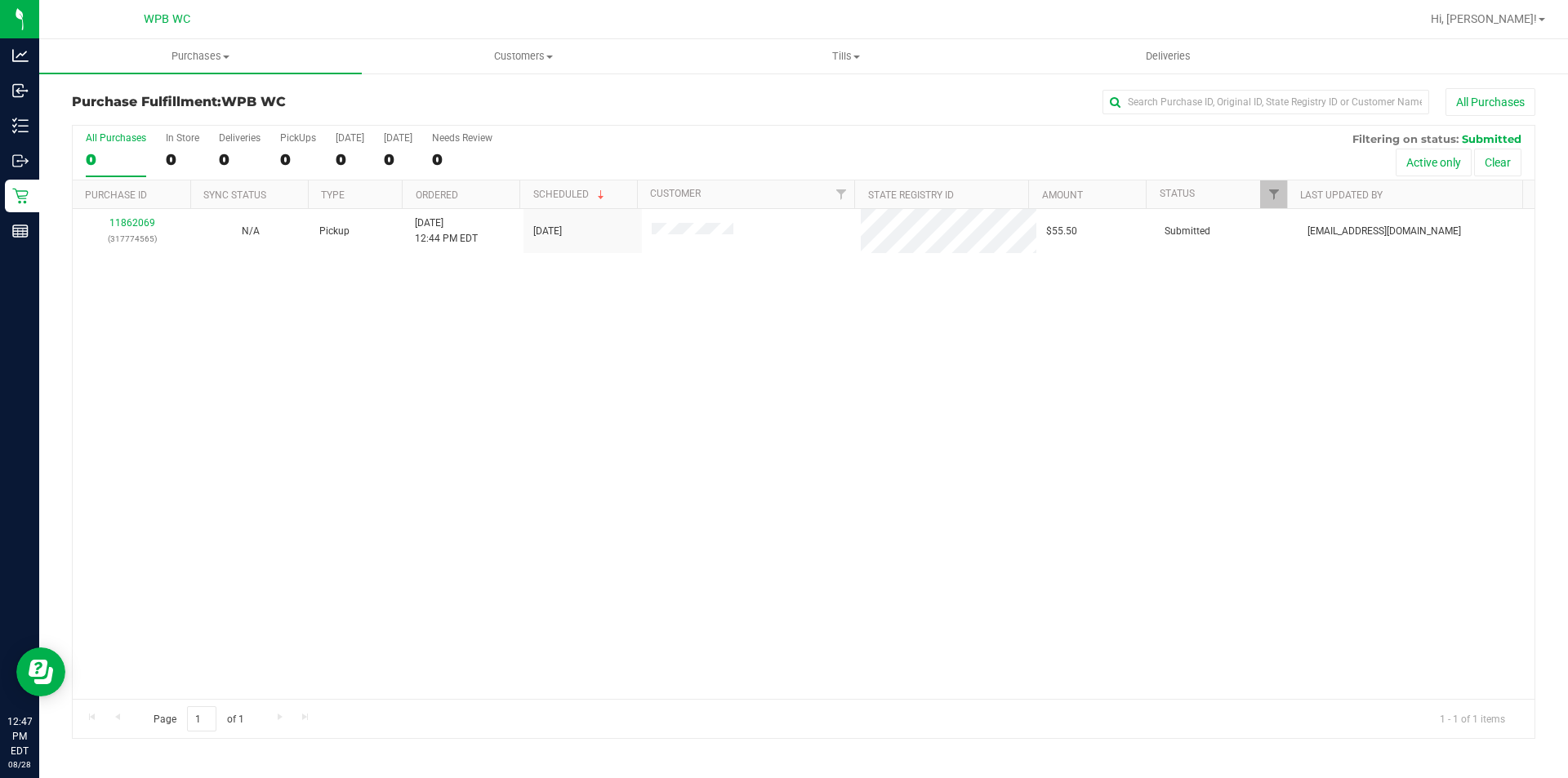
click at [474, 353] on div "11862069 (317774565) N/A Pickup [DATE] 12:44 PM EDT 8/28/2025 $55.50 Submitted …" at bounding box center [803, 454] width 1462 height 490
click at [477, 352] on div "11862069 (317774565) N/A Pickup [DATE] 12:44 PM EDT 8/28/2025 $55.50 Submitted …" at bounding box center [803, 454] width 1462 height 490
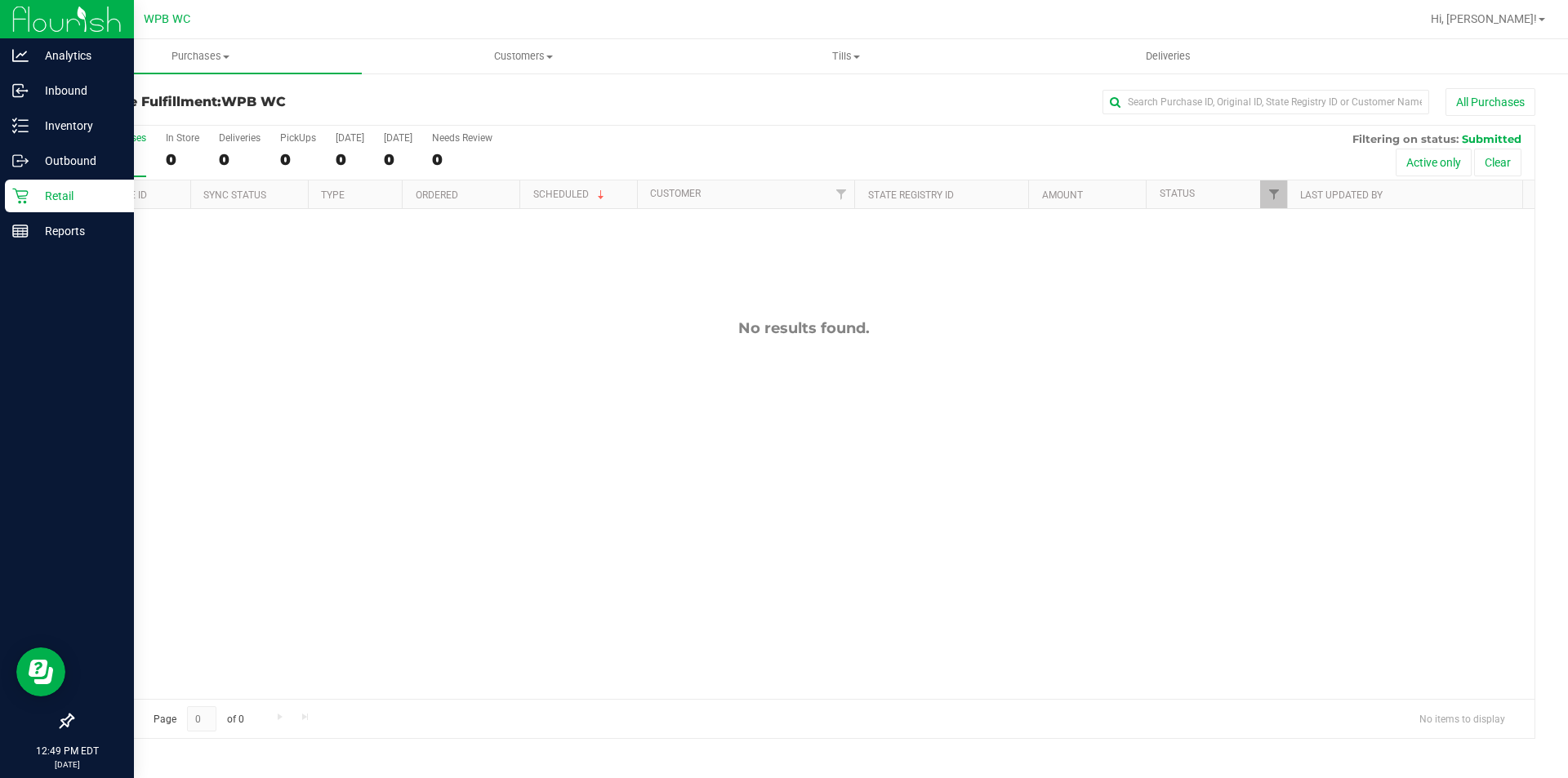
click at [56, 198] on p "Retail" at bounding box center [77, 196] width 98 height 20
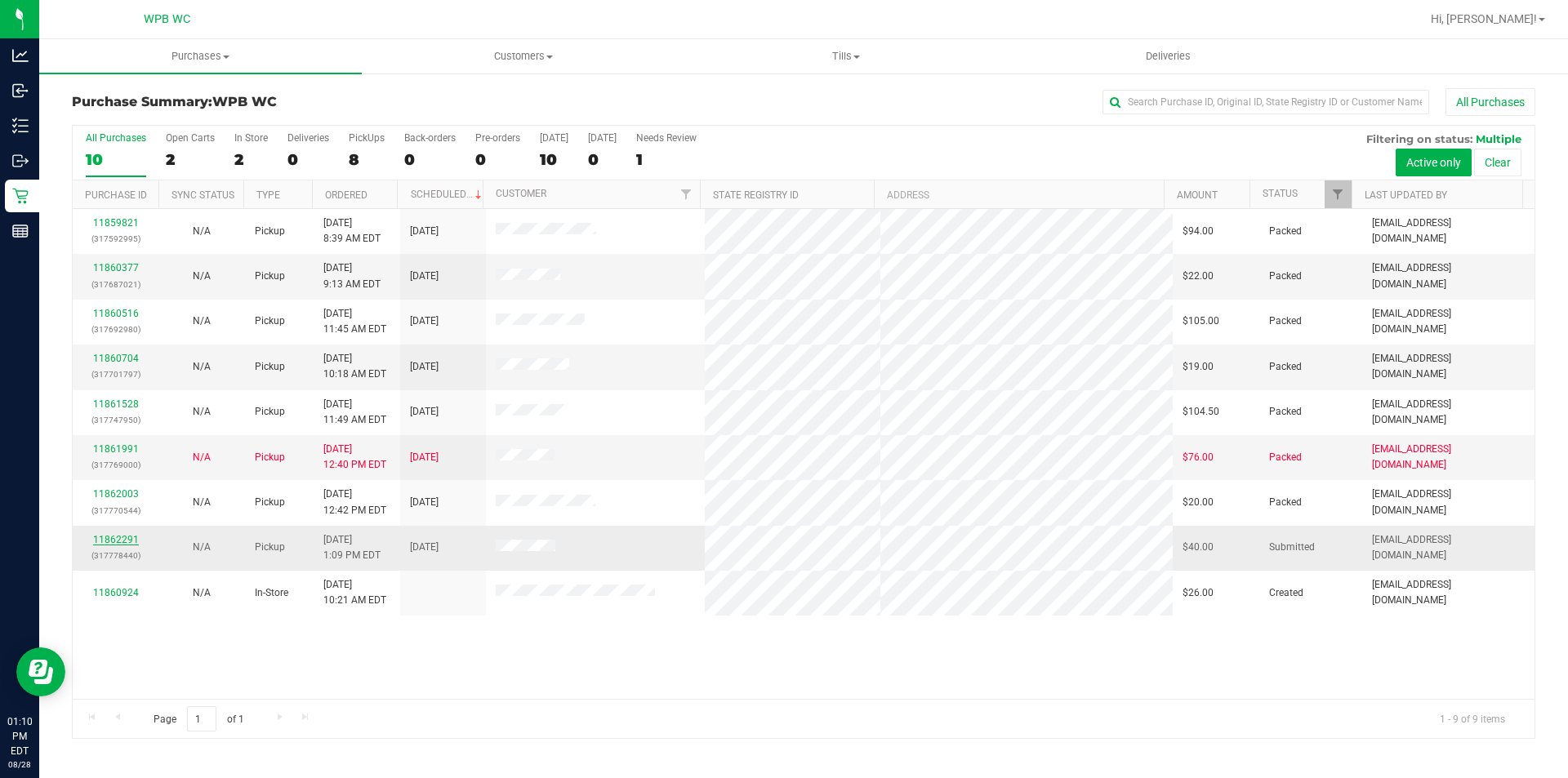
click at [115, 542] on link "11862291" at bounding box center [116, 540] width 46 height 12
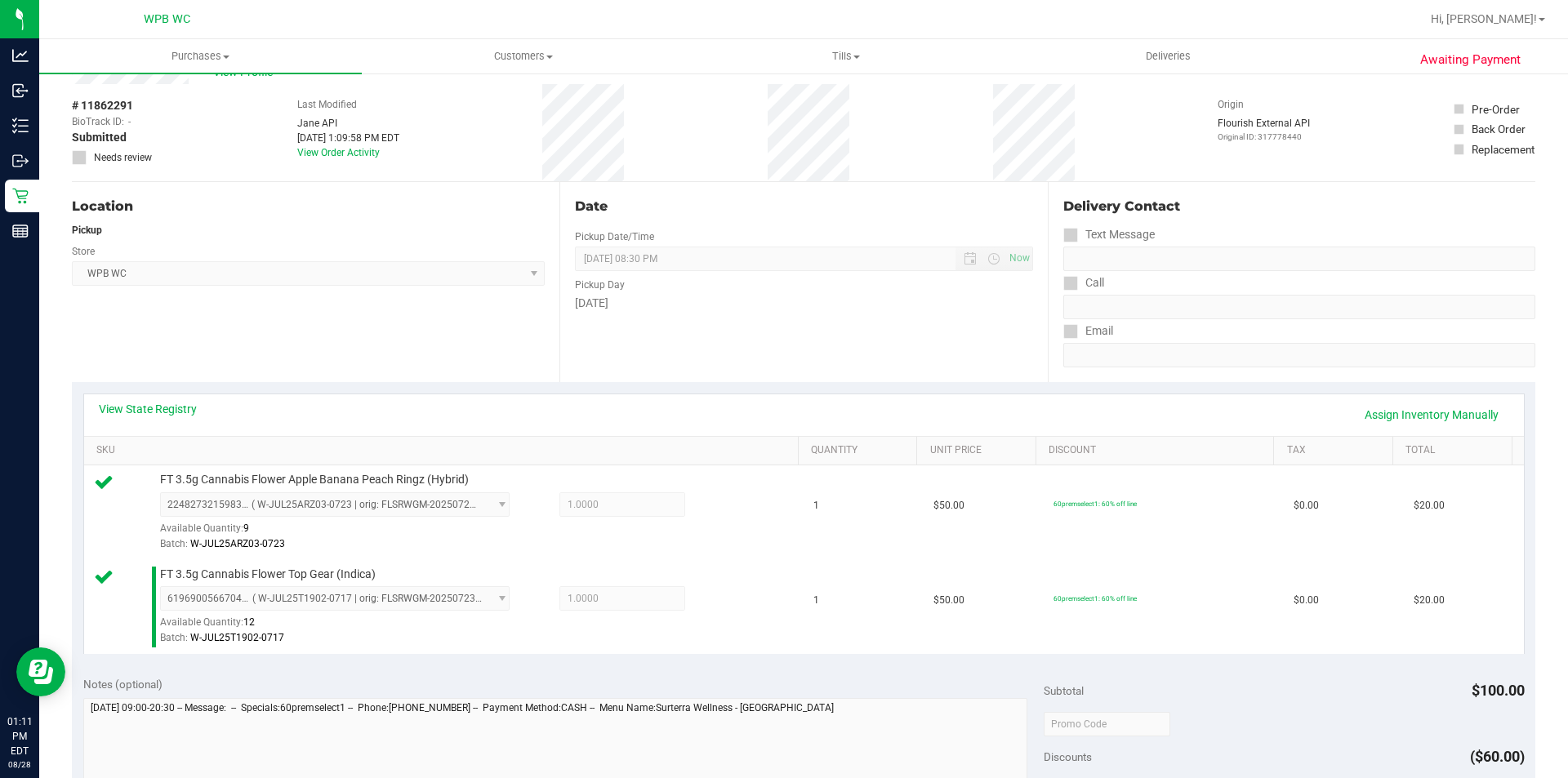
scroll to position [409, 0]
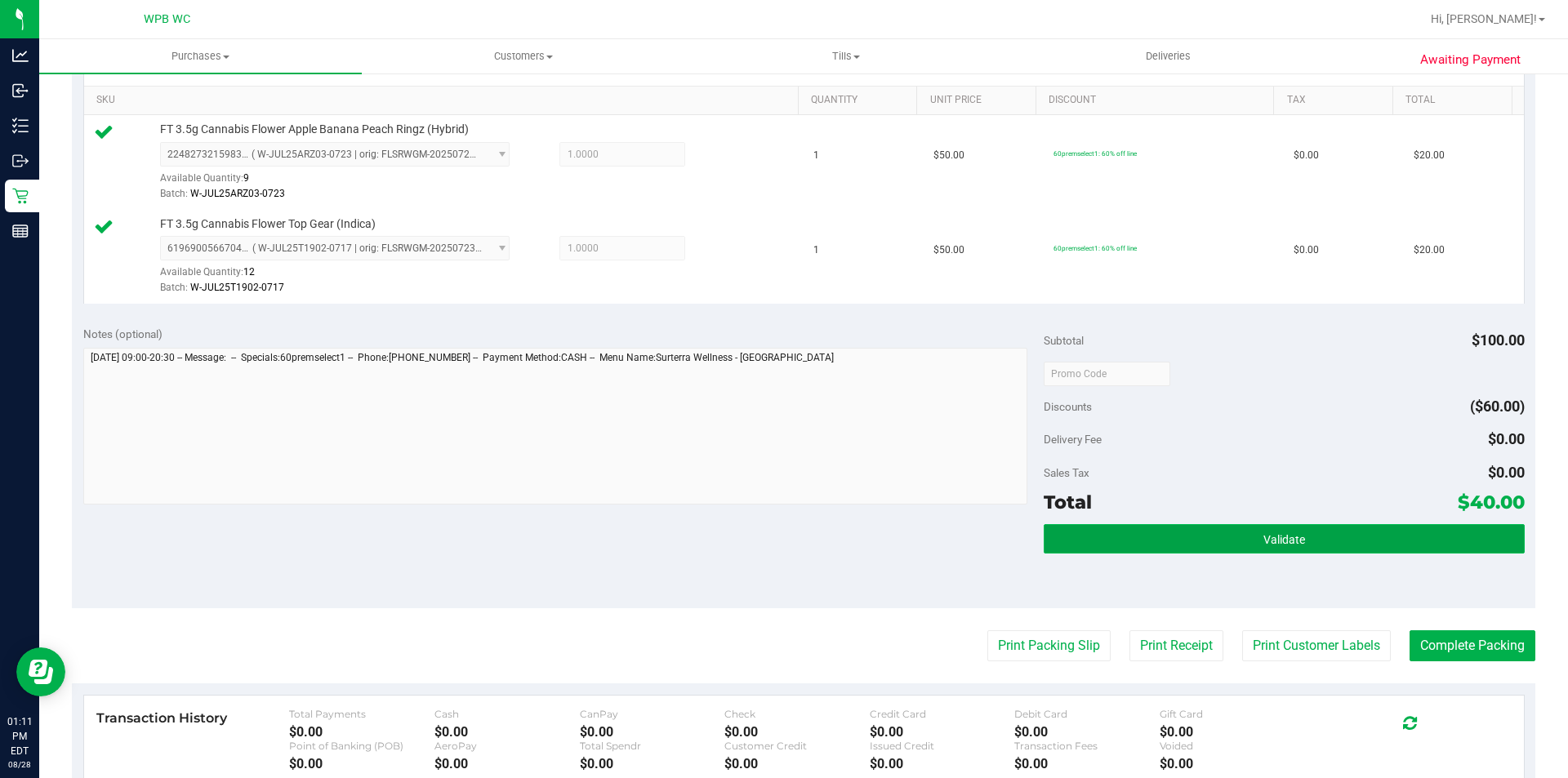
click at [1114, 552] on button "Validate" at bounding box center [1284, 540] width 480 height 30
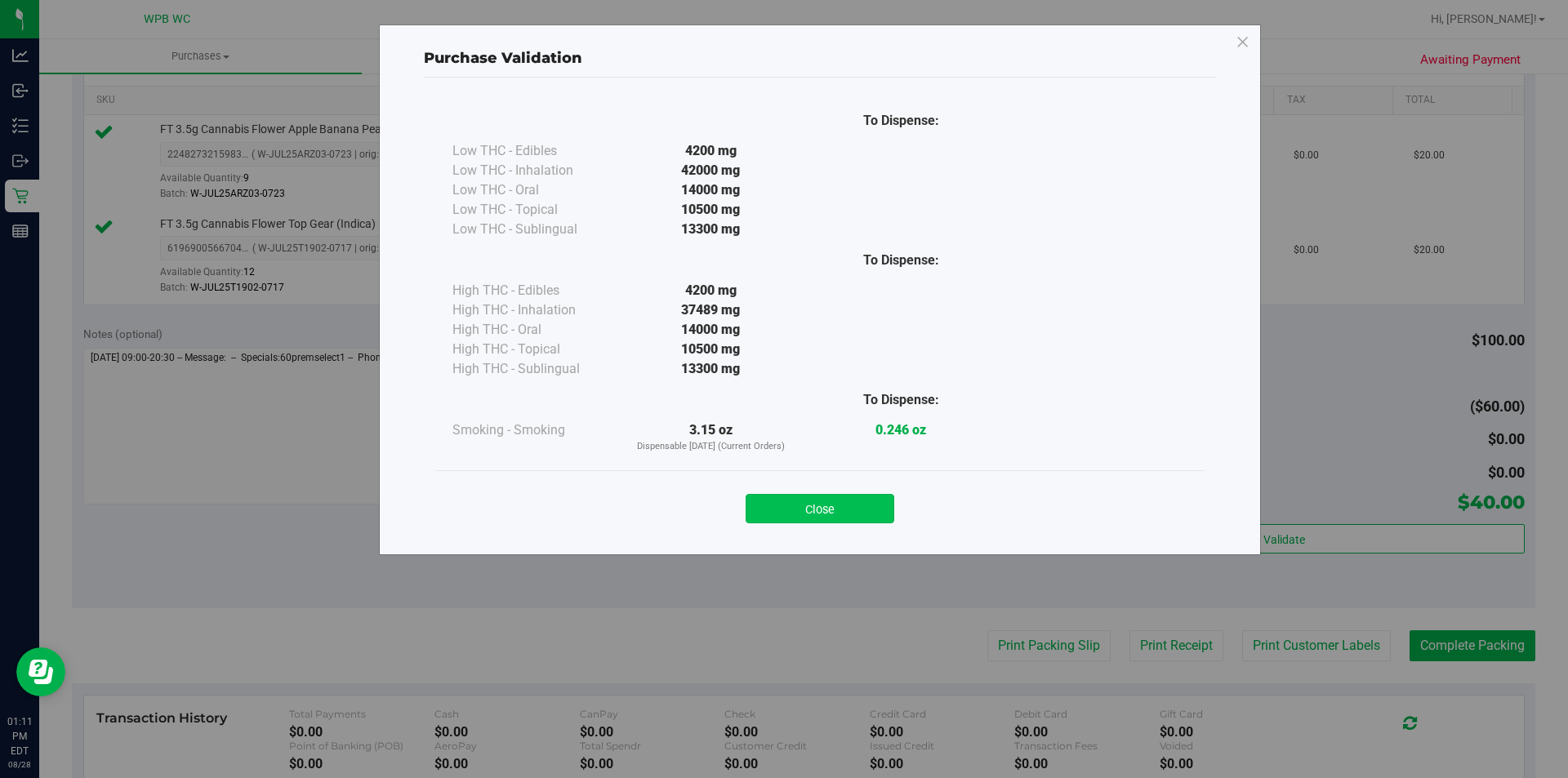
click at [796, 507] on button "Close" at bounding box center [820, 509] width 149 height 30
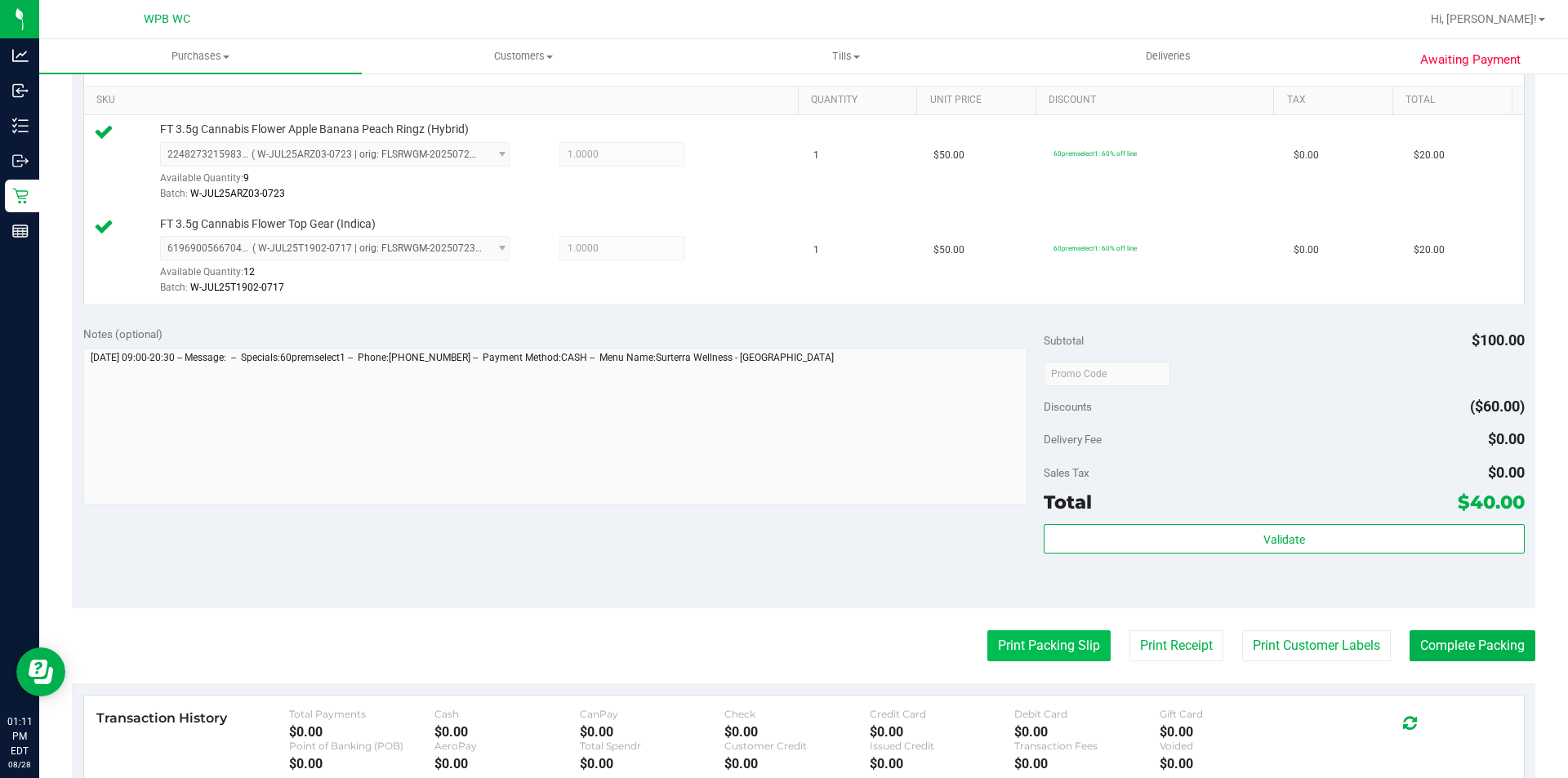
click at [1000, 655] on button "Print Packing Slip" at bounding box center [1049, 646] width 123 height 31
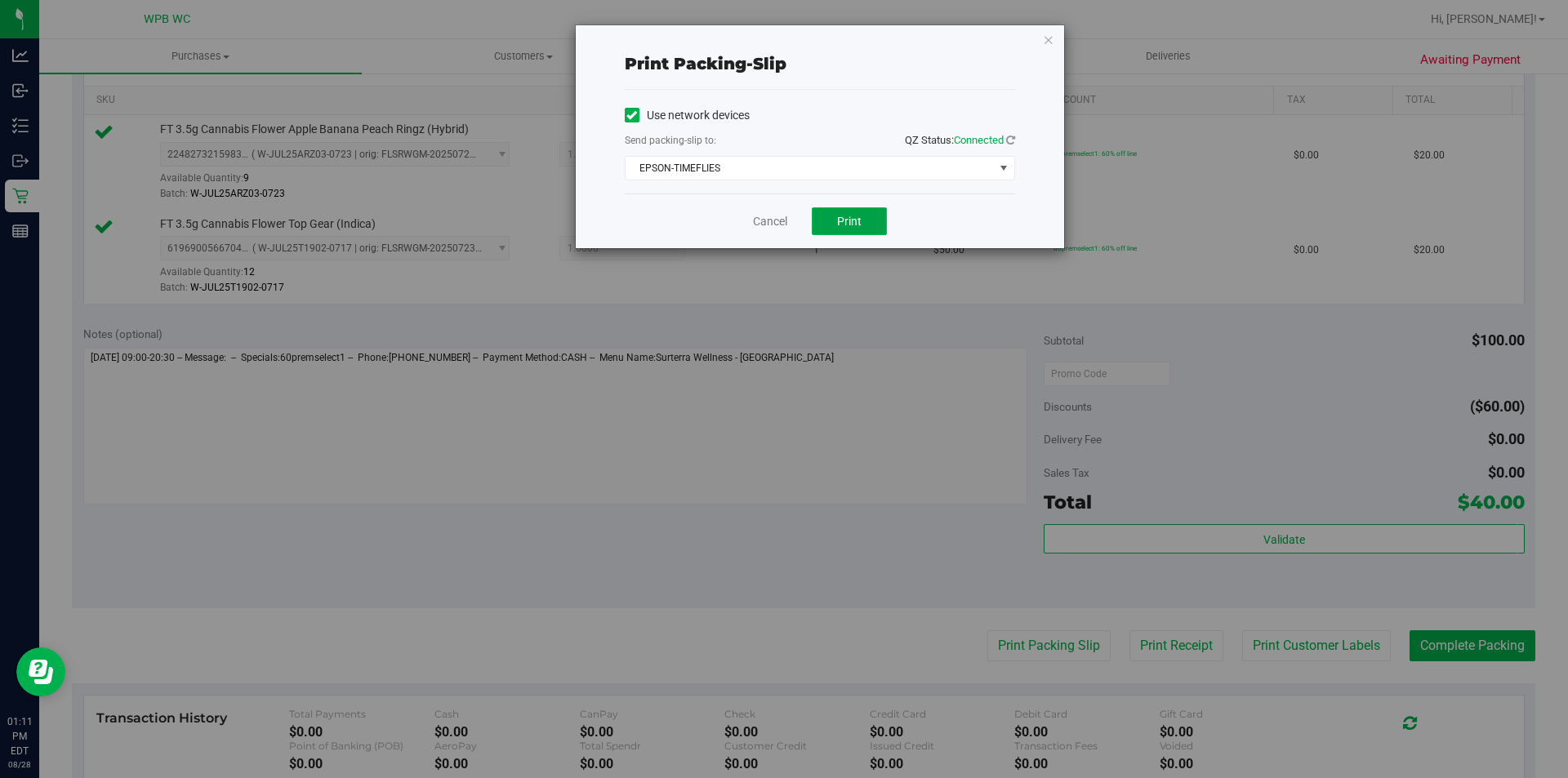
click at [862, 225] on button "Print" at bounding box center [849, 221] width 75 height 28
click at [1049, 38] on icon "button" at bounding box center [1048, 39] width 12 height 20
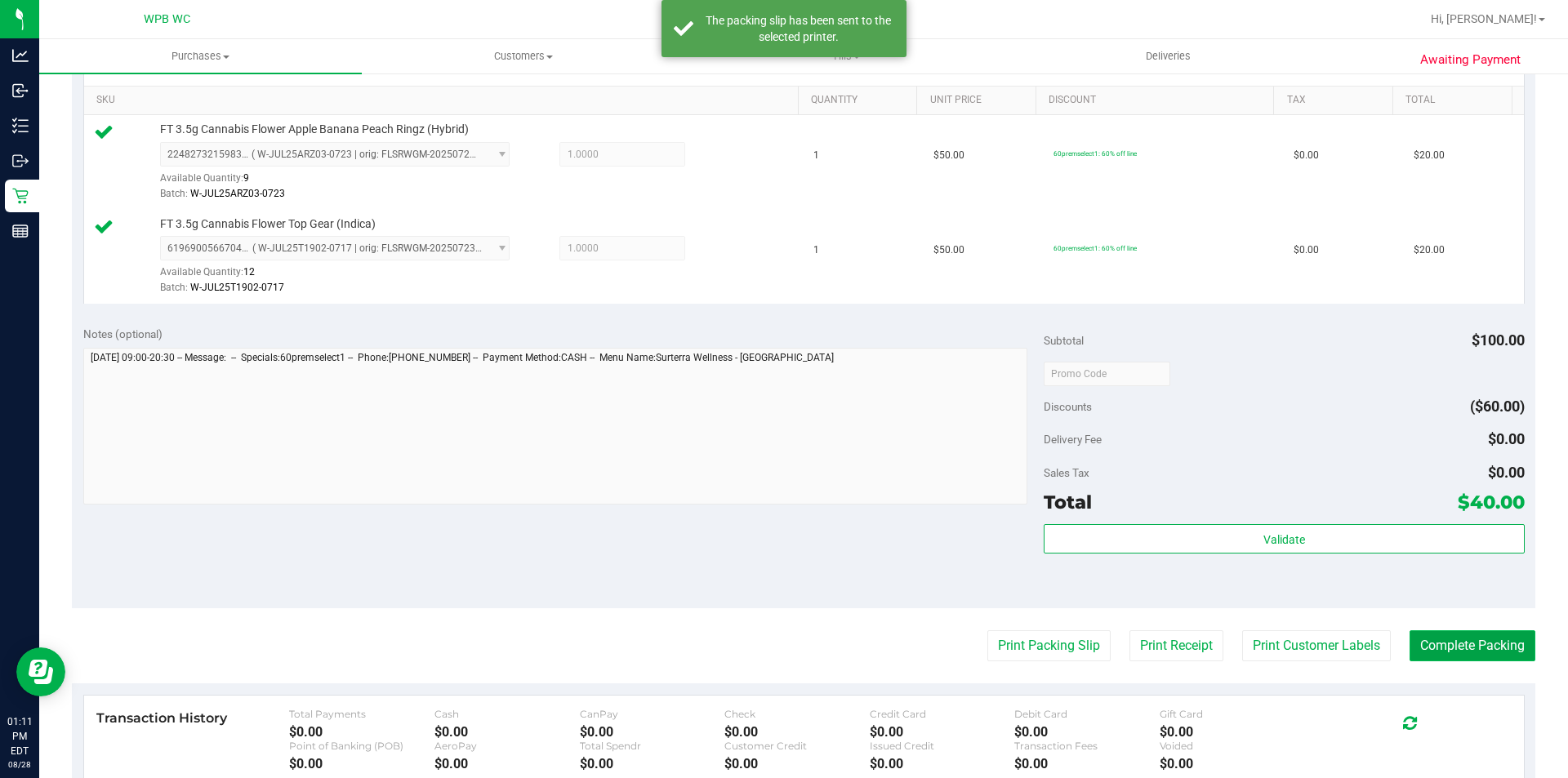
click at [1417, 644] on button "Complete Packing" at bounding box center [1472, 646] width 126 height 31
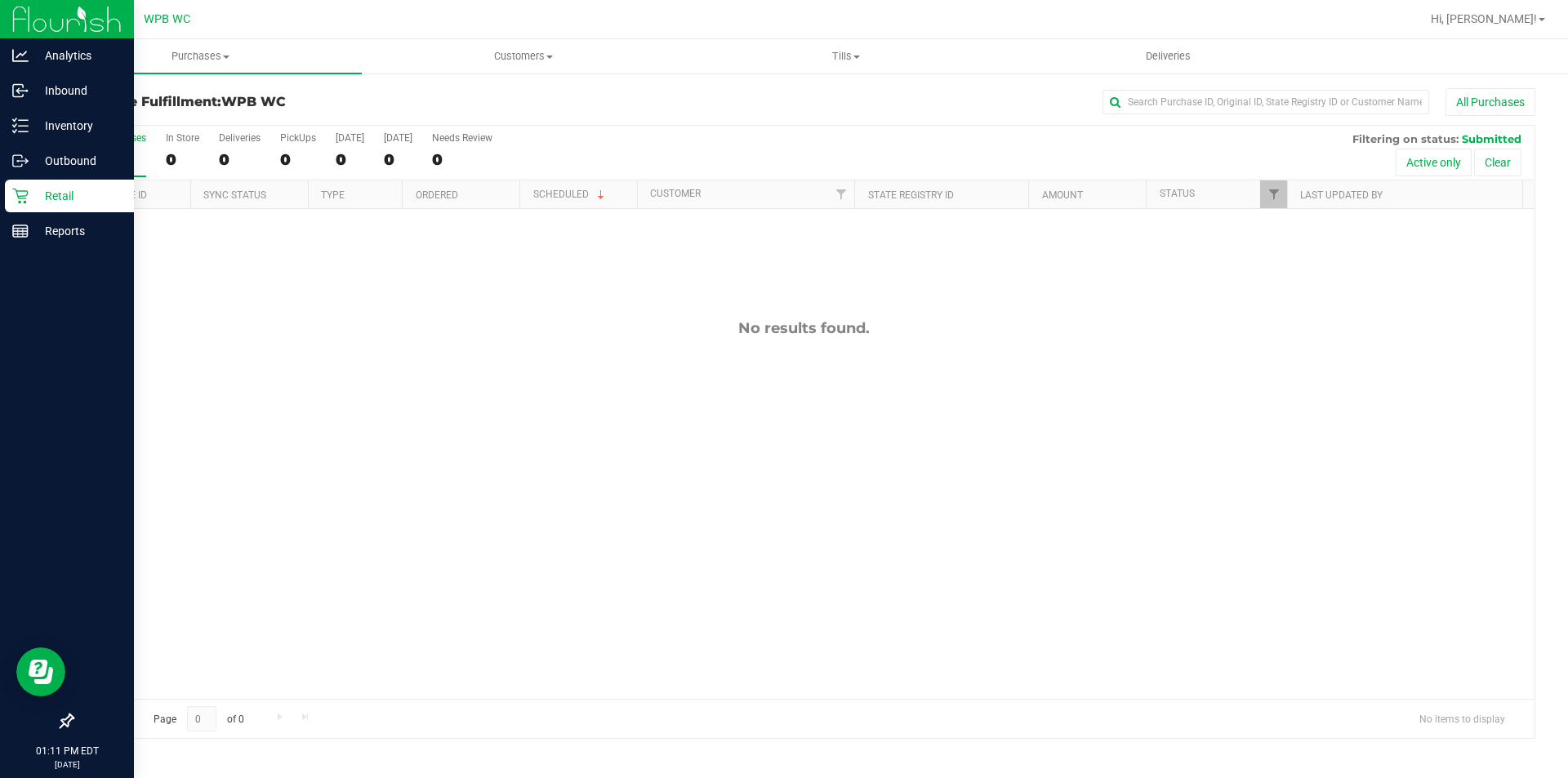
click at [30, 188] on p "Retail" at bounding box center [77, 196] width 98 height 20
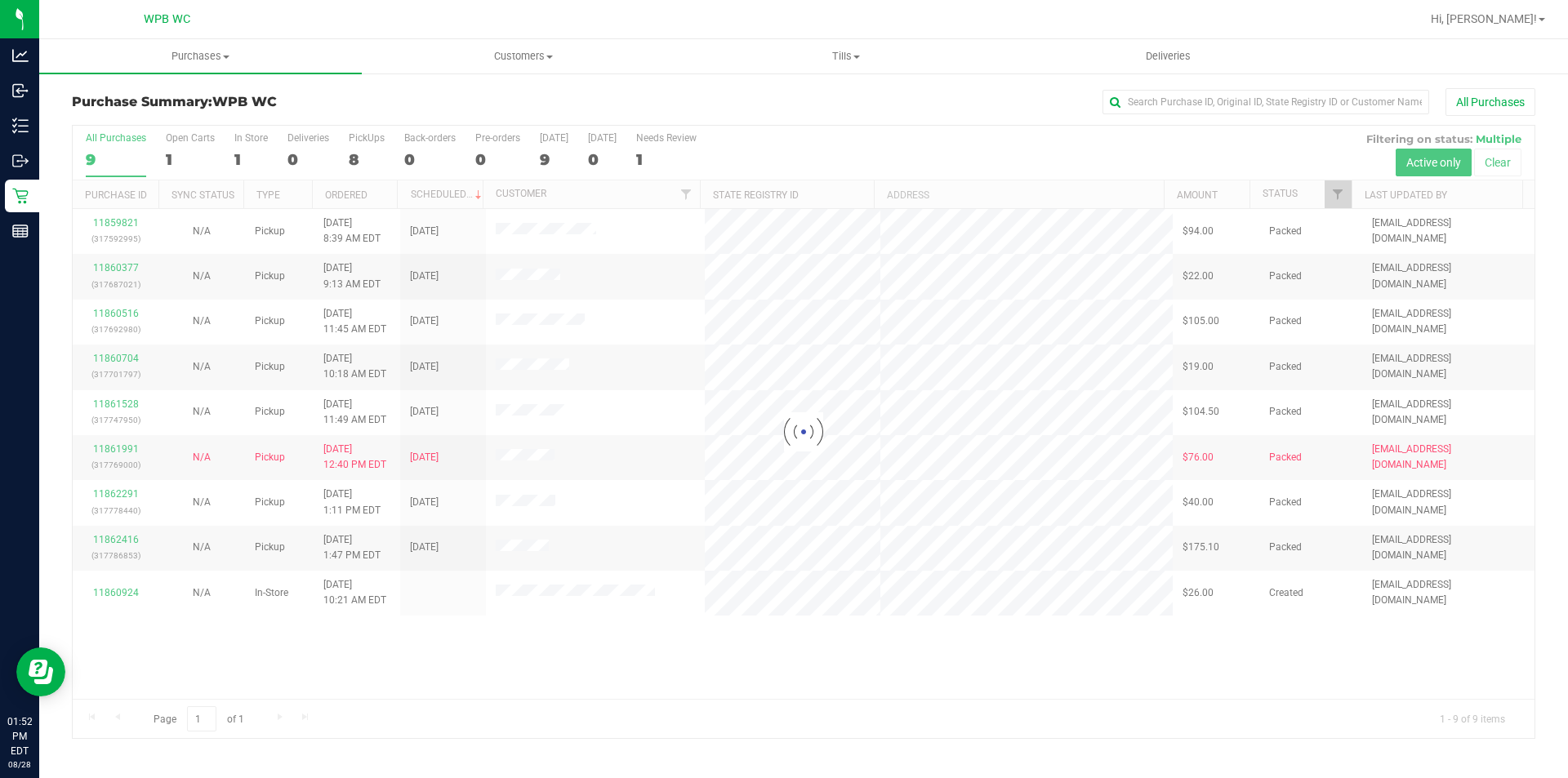
click at [119, 447] on div at bounding box center [803, 432] width 1462 height 613
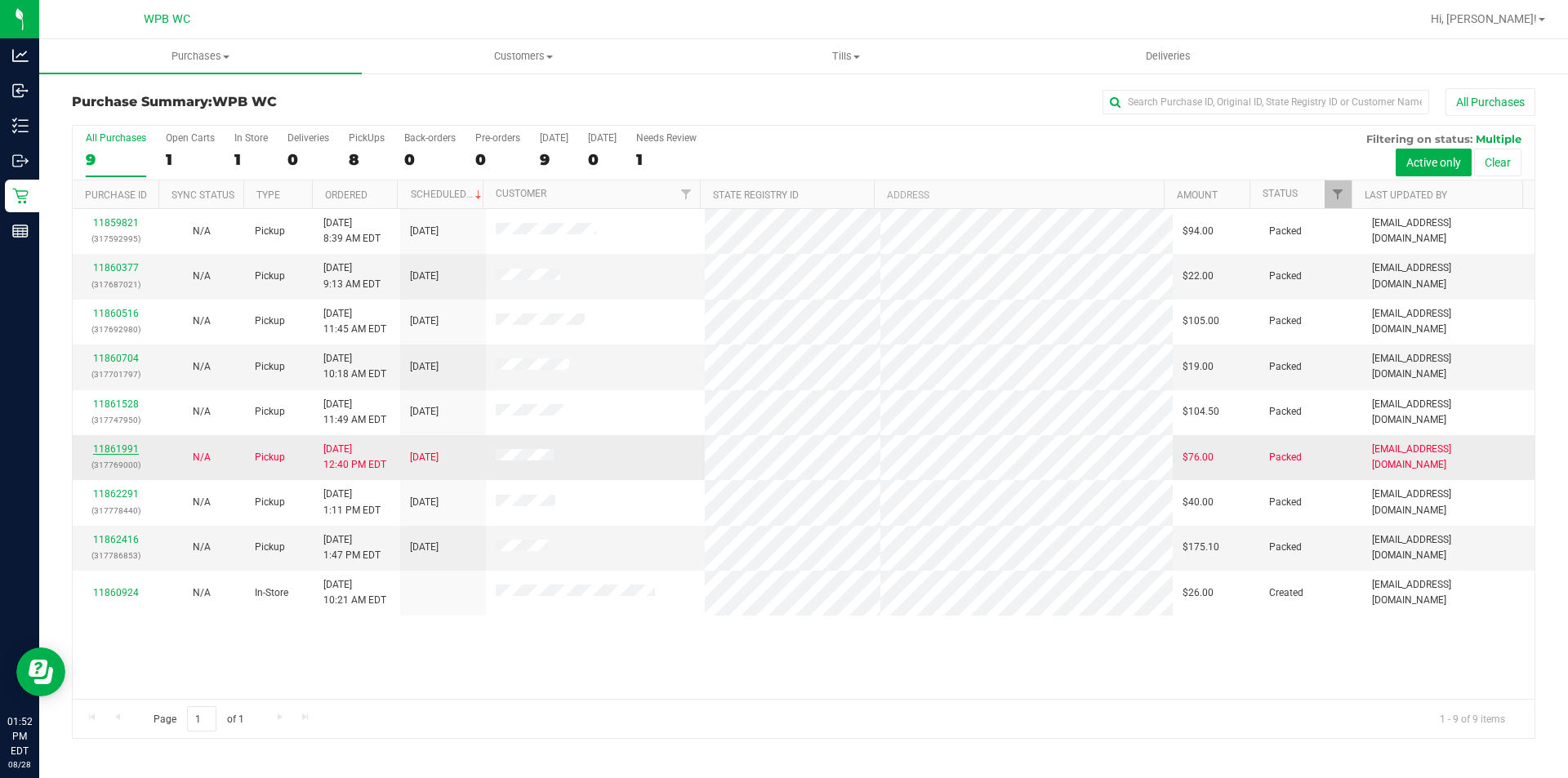
click at [127, 444] on link "11861991" at bounding box center [116, 449] width 46 height 12
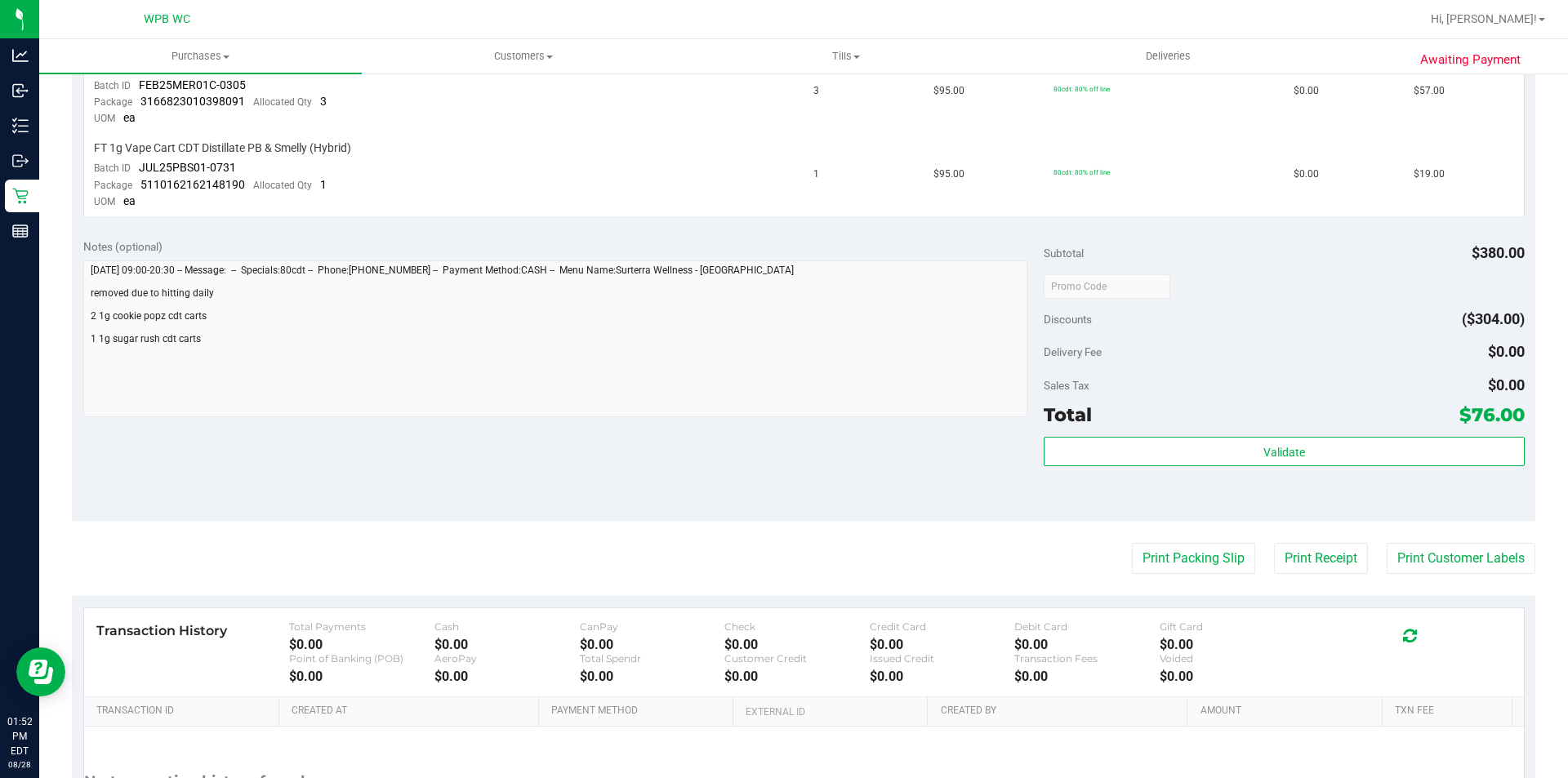
scroll to position [490, 0]
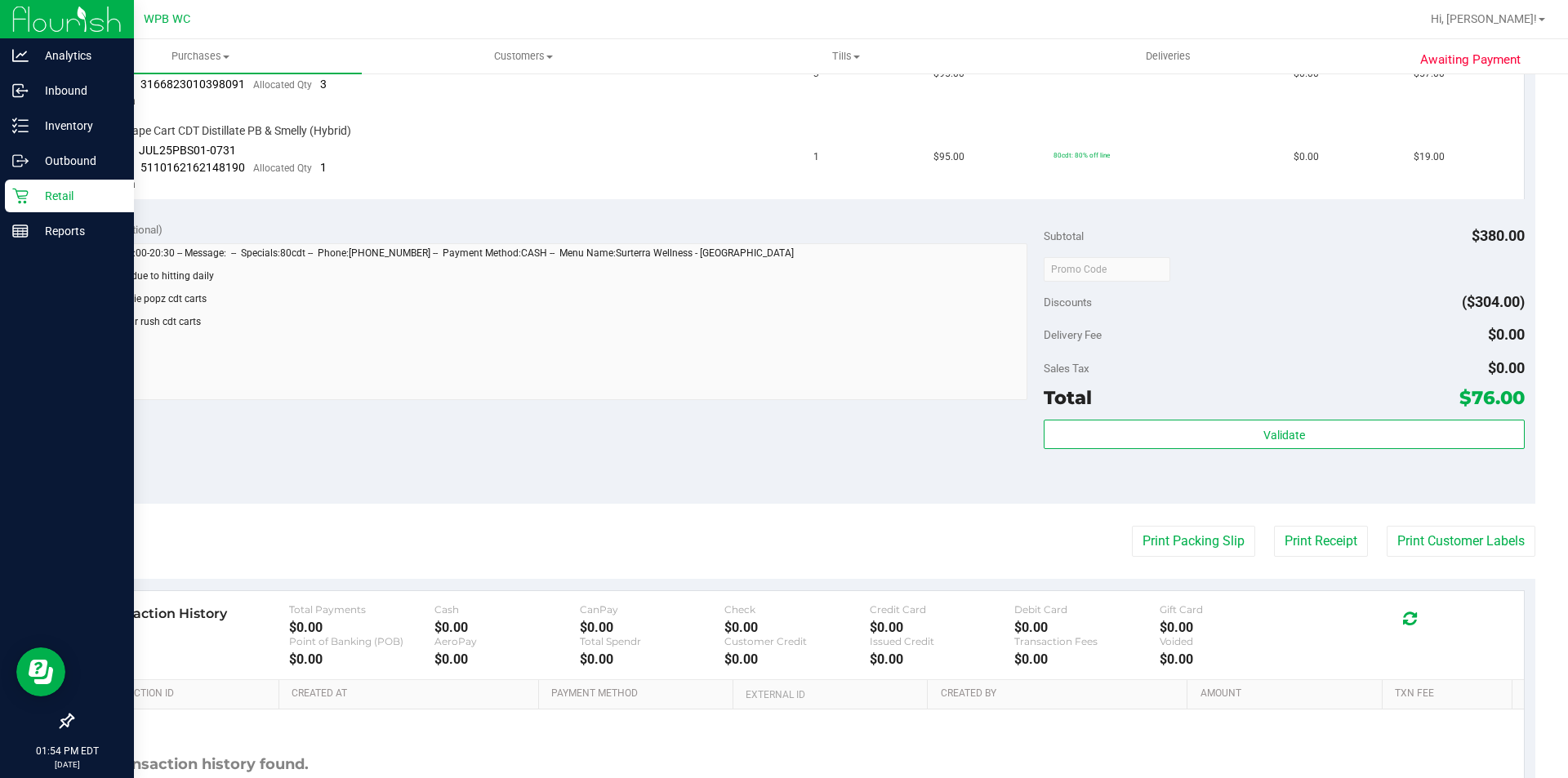
click at [27, 195] on icon at bounding box center [20, 196] width 16 height 16
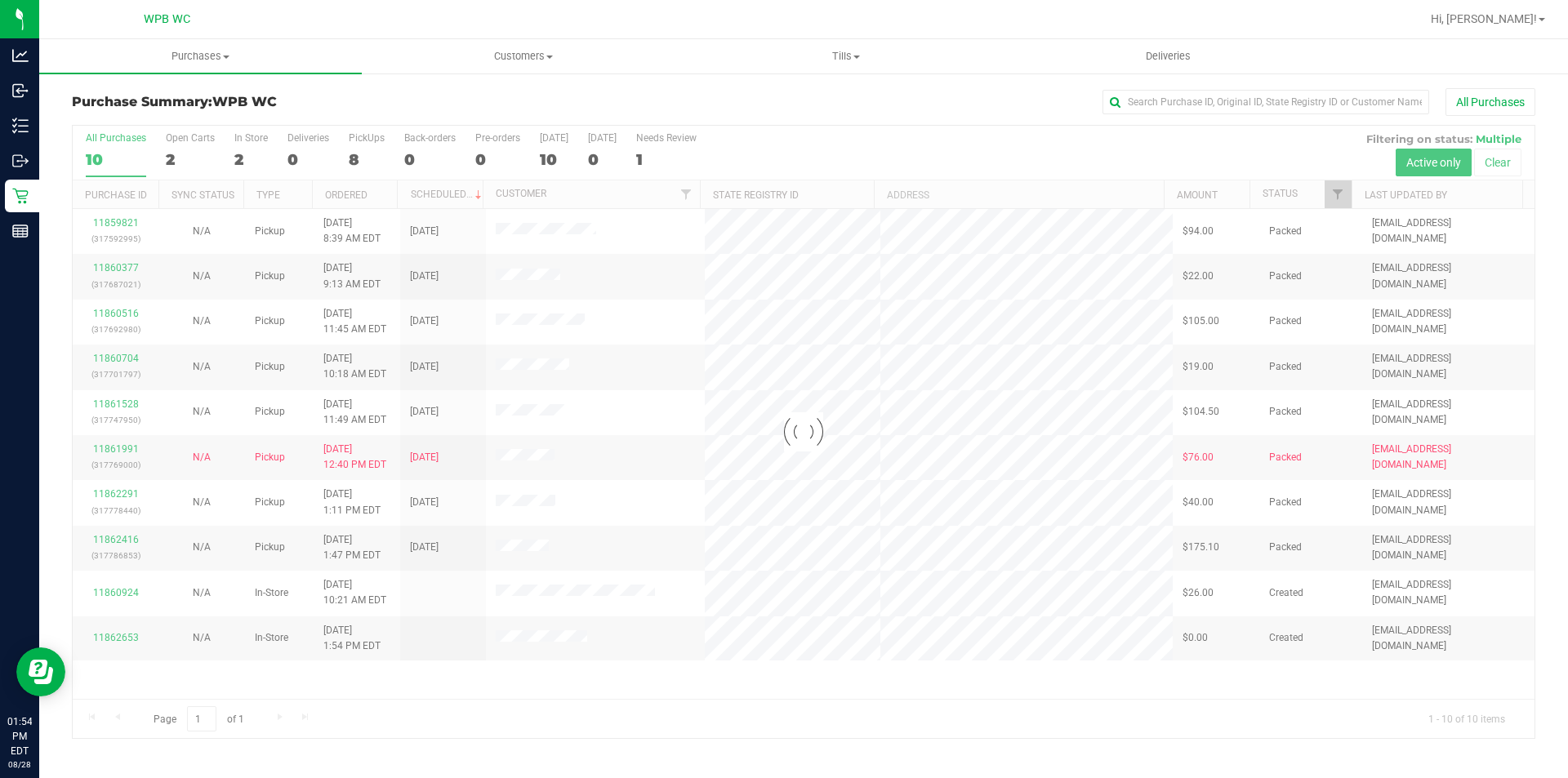
click at [1068, 150] on div at bounding box center [803, 432] width 1462 height 613
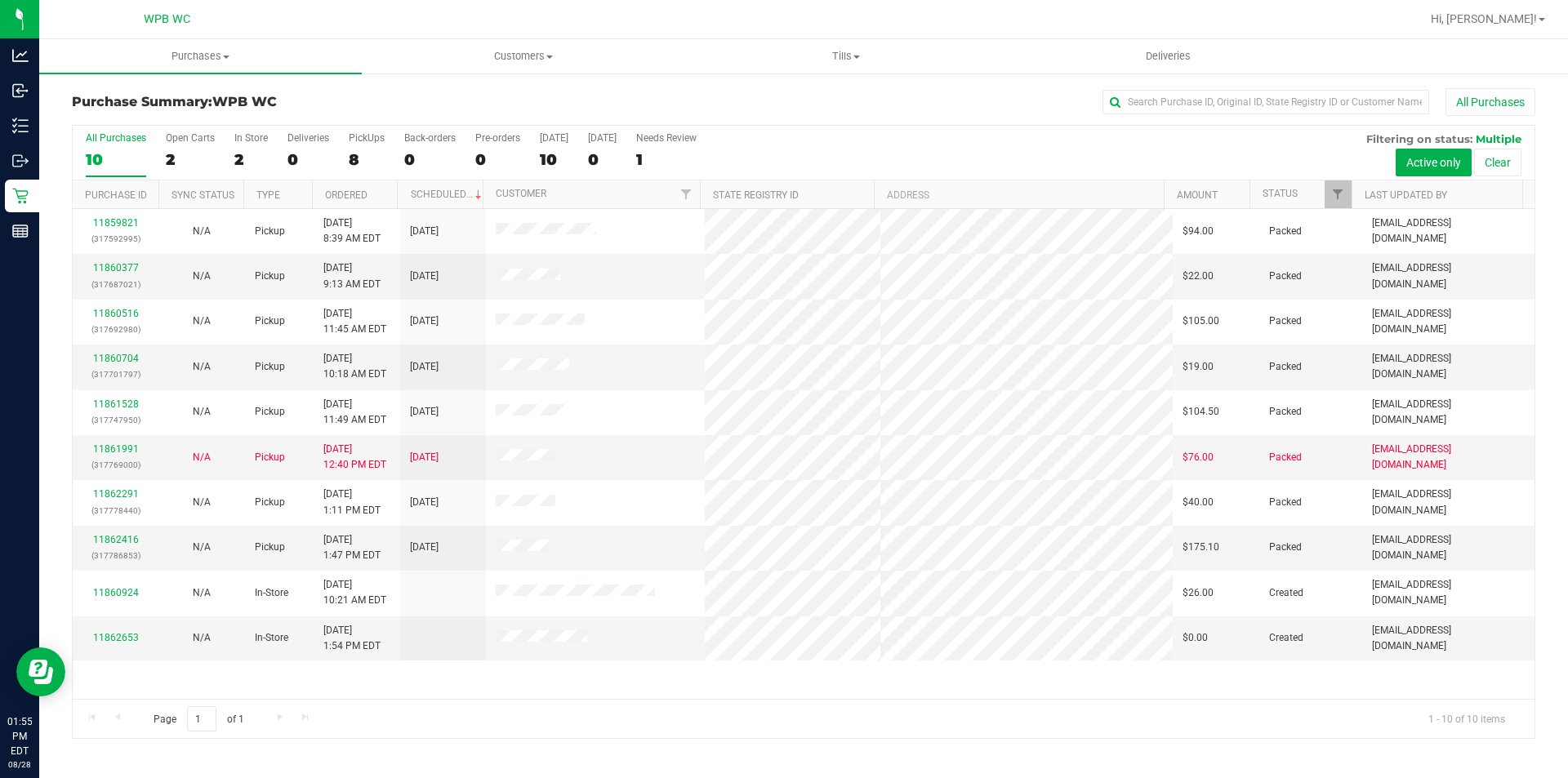
click at [1047, 155] on div "All Purchases 10 Open Carts 2 In Store 2 Deliveries 0 PickUps 8 Back-orders 0 P…" at bounding box center [803, 153] width 1462 height 55
click at [123, 443] on link "11861991" at bounding box center [116, 449] width 46 height 12
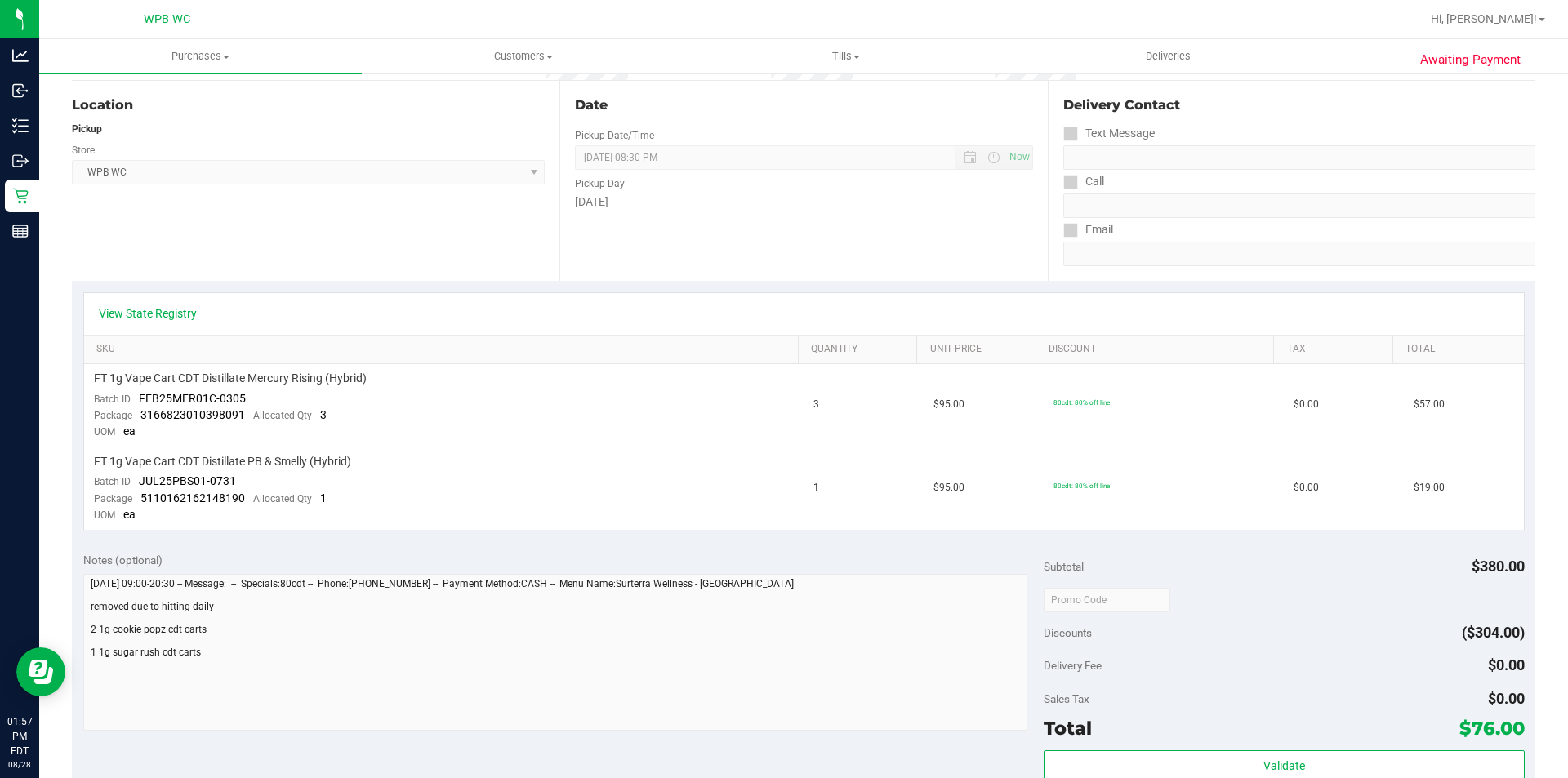
scroll to position [409, 0]
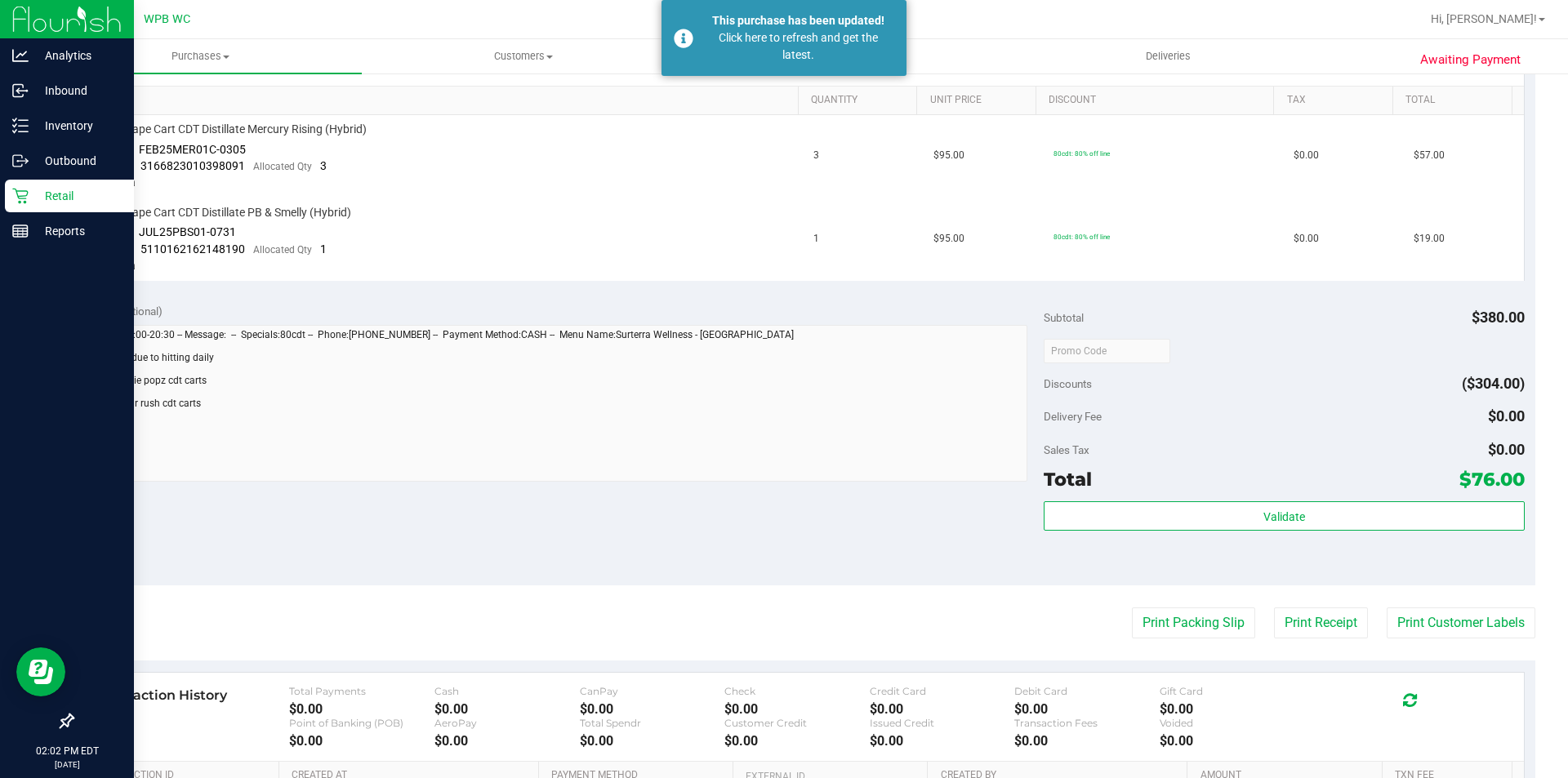
click at [34, 205] on p "Retail" at bounding box center [77, 196] width 98 height 20
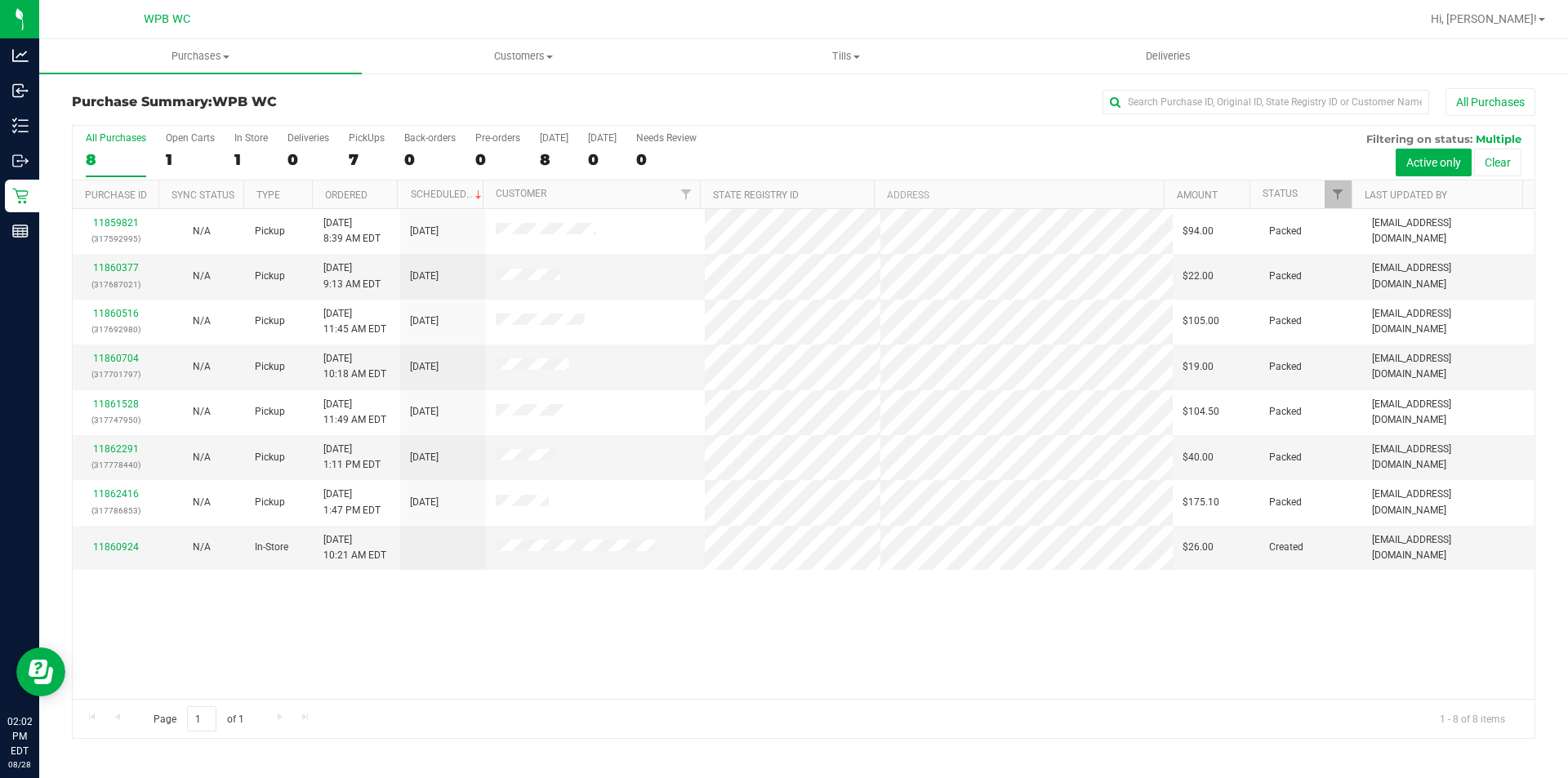
click at [928, 667] on div "11859821 (317592995) N/A Pickup [DATE] 8:39 AM EDT 8/28/2025 $94.00 Packed [EMA…" at bounding box center [803, 454] width 1462 height 490
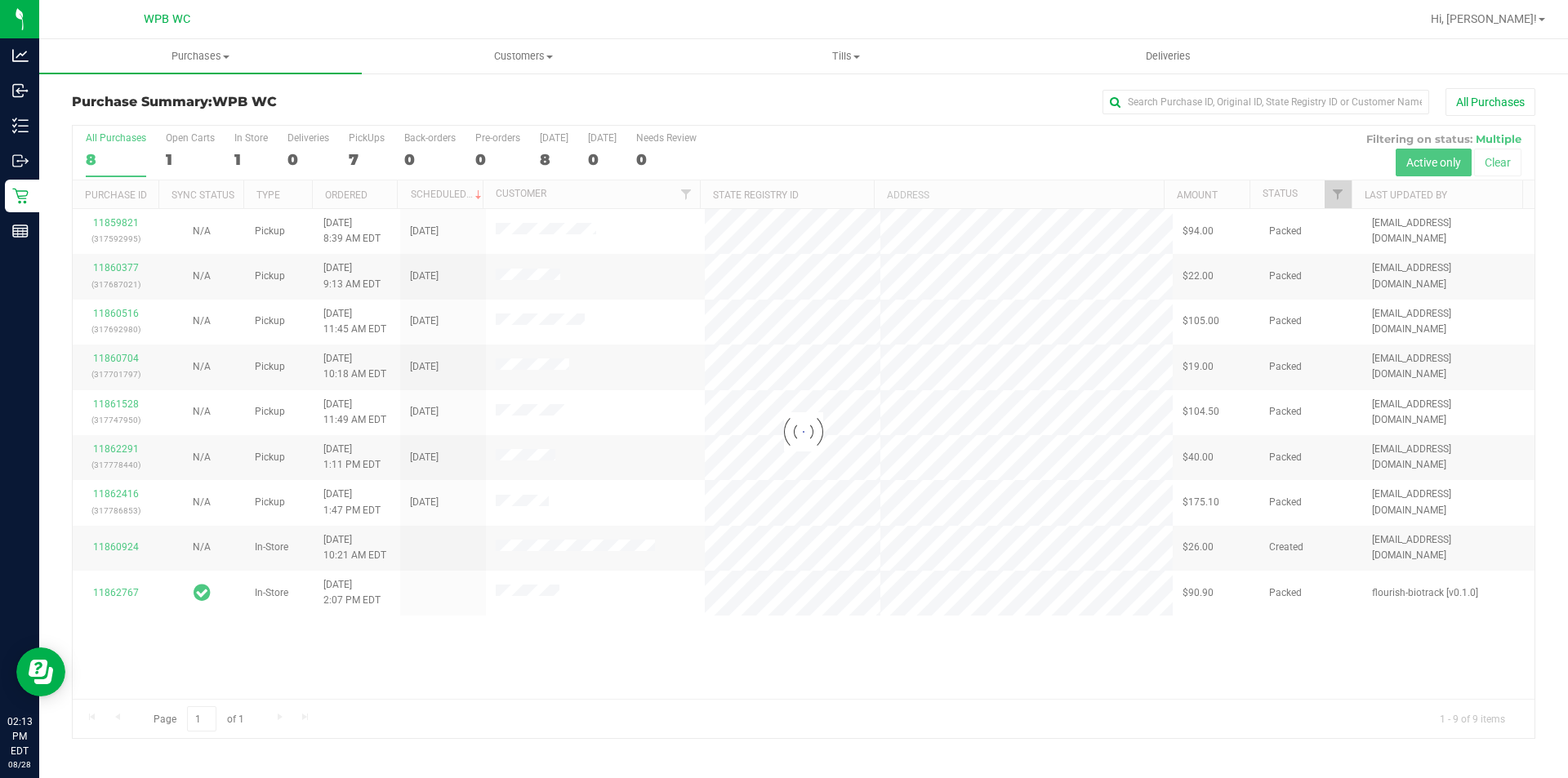
click at [755, 673] on div at bounding box center [803, 432] width 1462 height 613
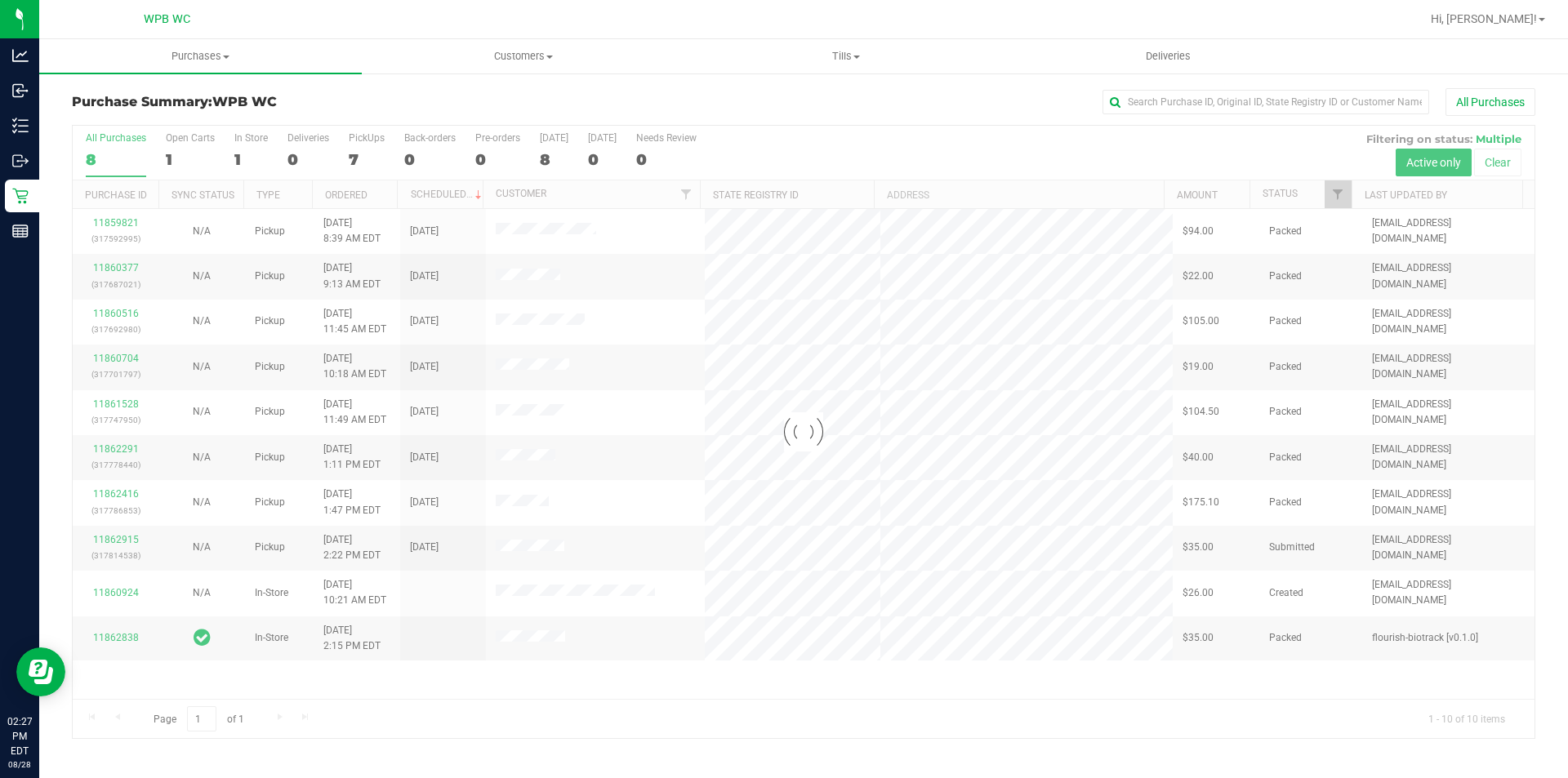
click at [856, 688] on div at bounding box center [803, 432] width 1462 height 613
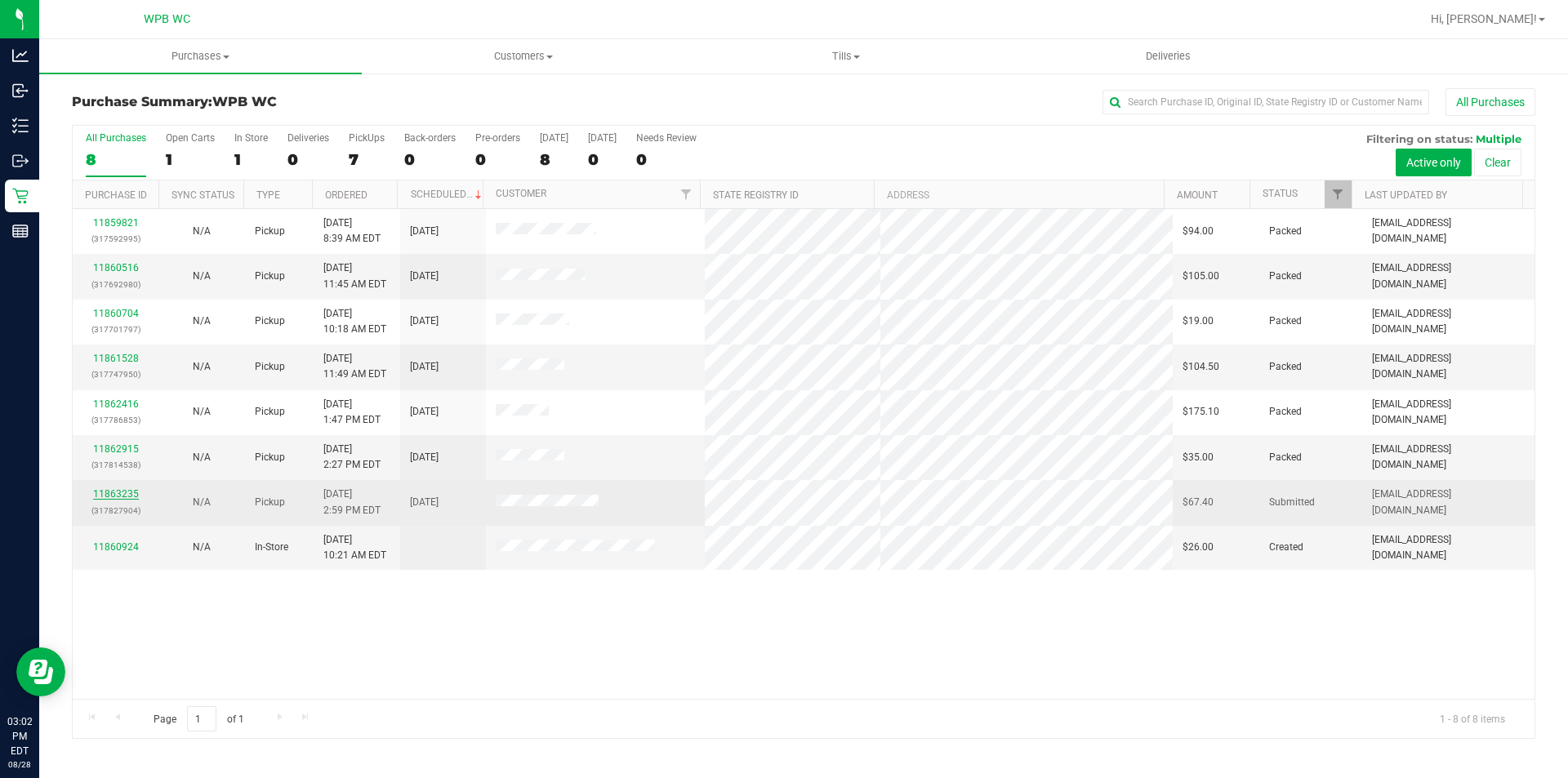
click at [127, 489] on link "11863235" at bounding box center [116, 494] width 46 height 12
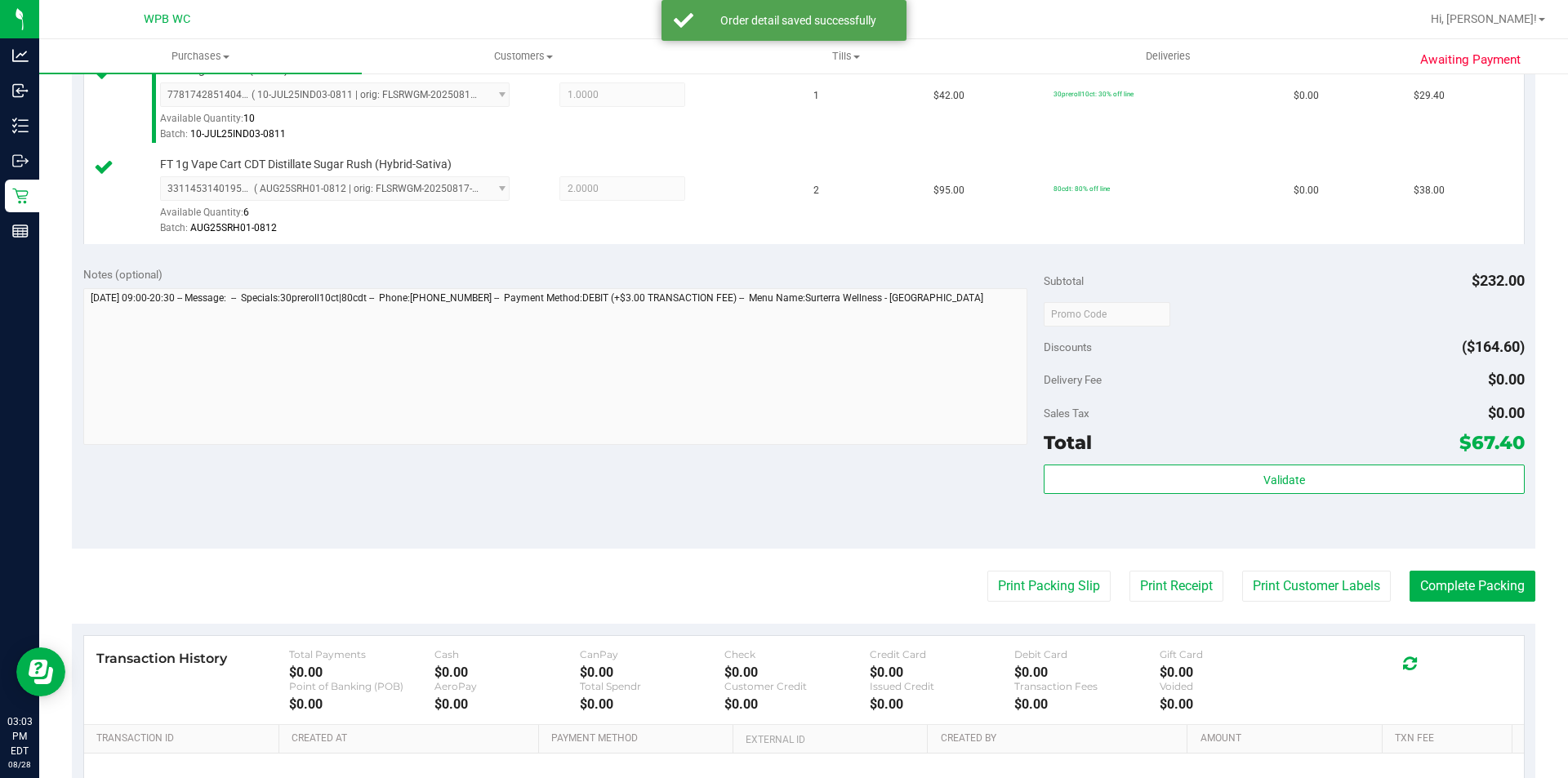
scroll to position [490, 0]
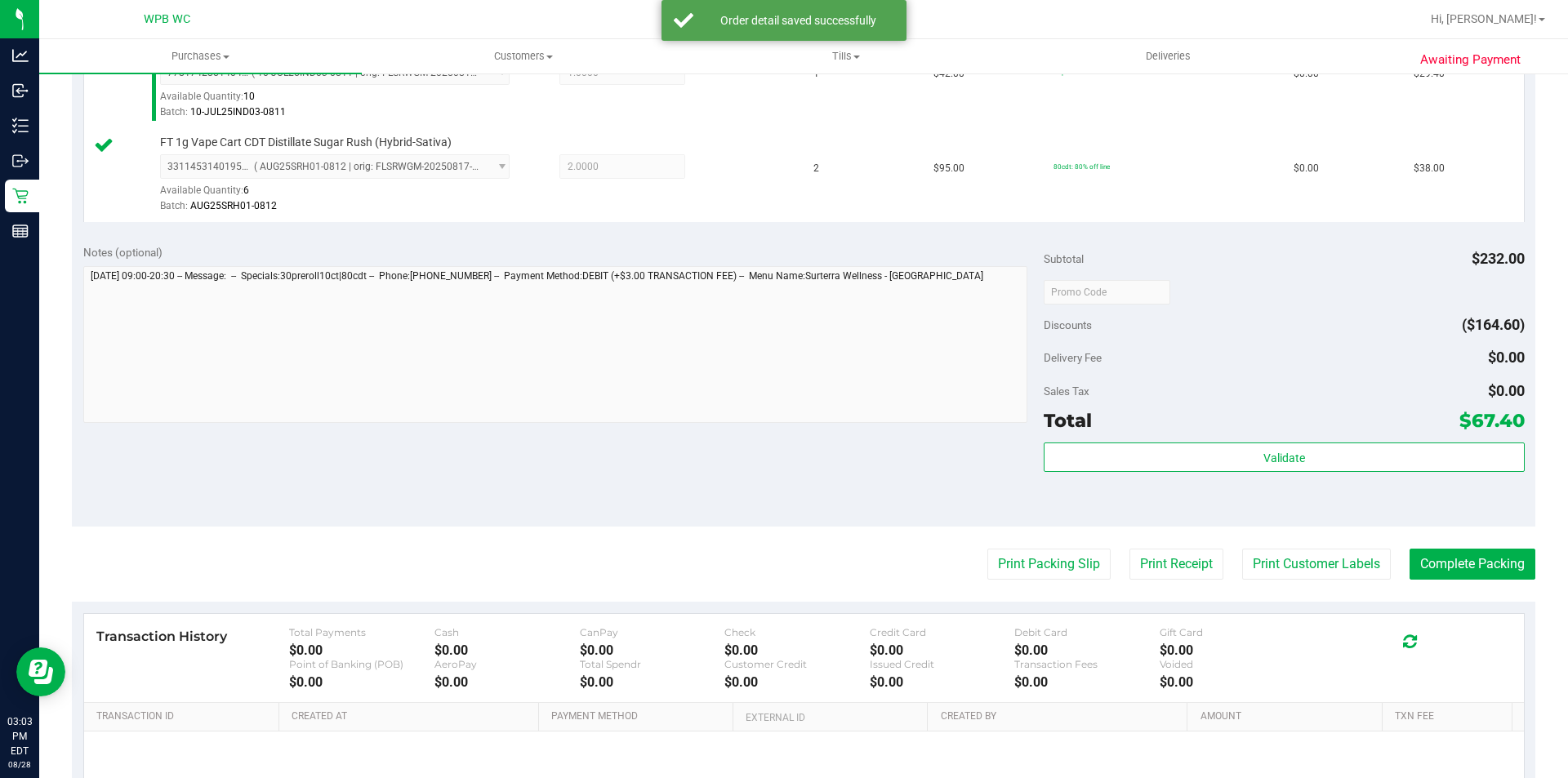
click at [1270, 475] on div "Validate" at bounding box center [1284, 479] width 480 height 73
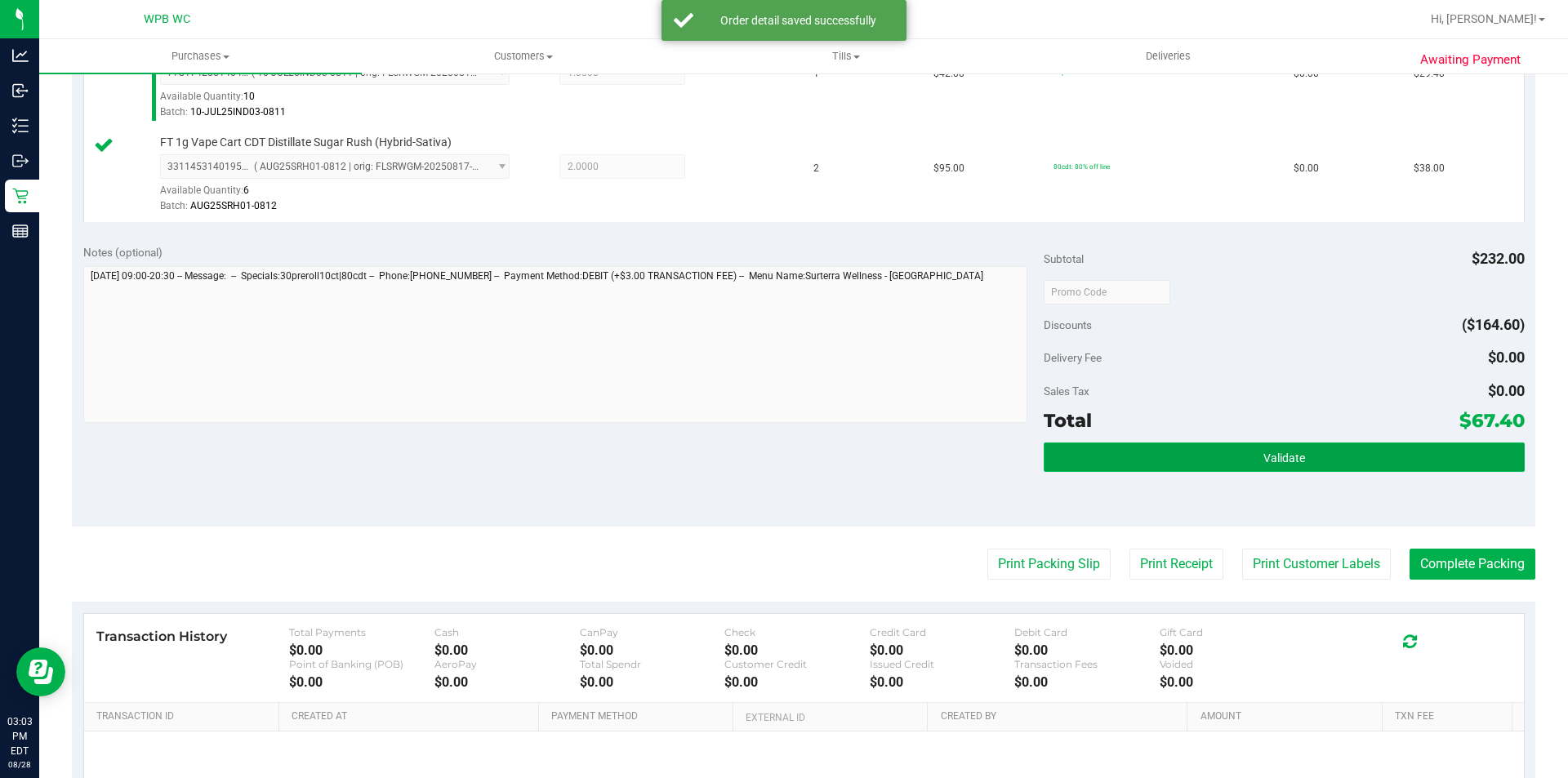
click at [1258, 446] on button "Validate" at bounding box center [1284, 457] width 480 height 30
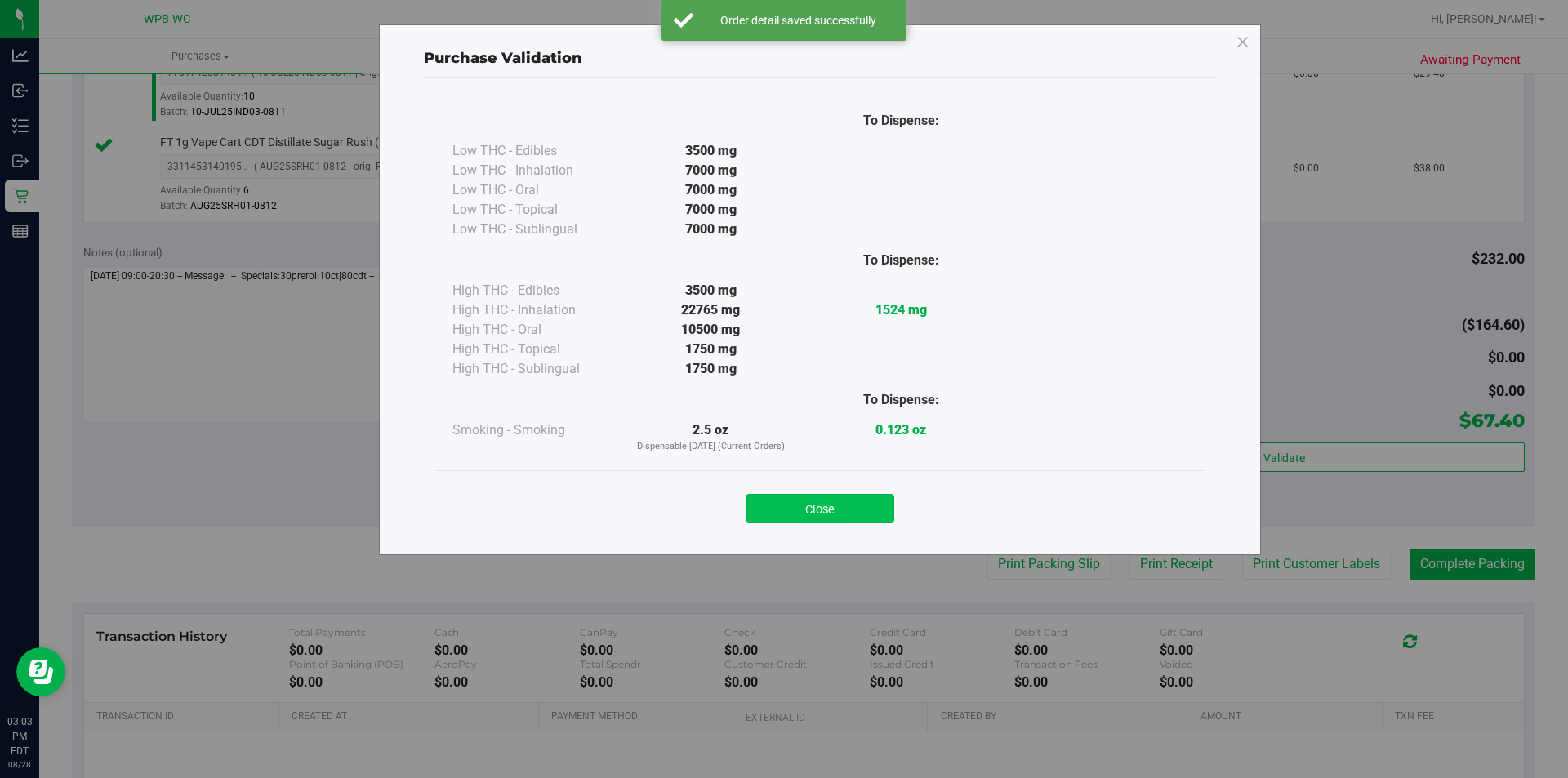
click at [849, 502] on button "Close" at bounding box center [820, 509] width 149 height 30
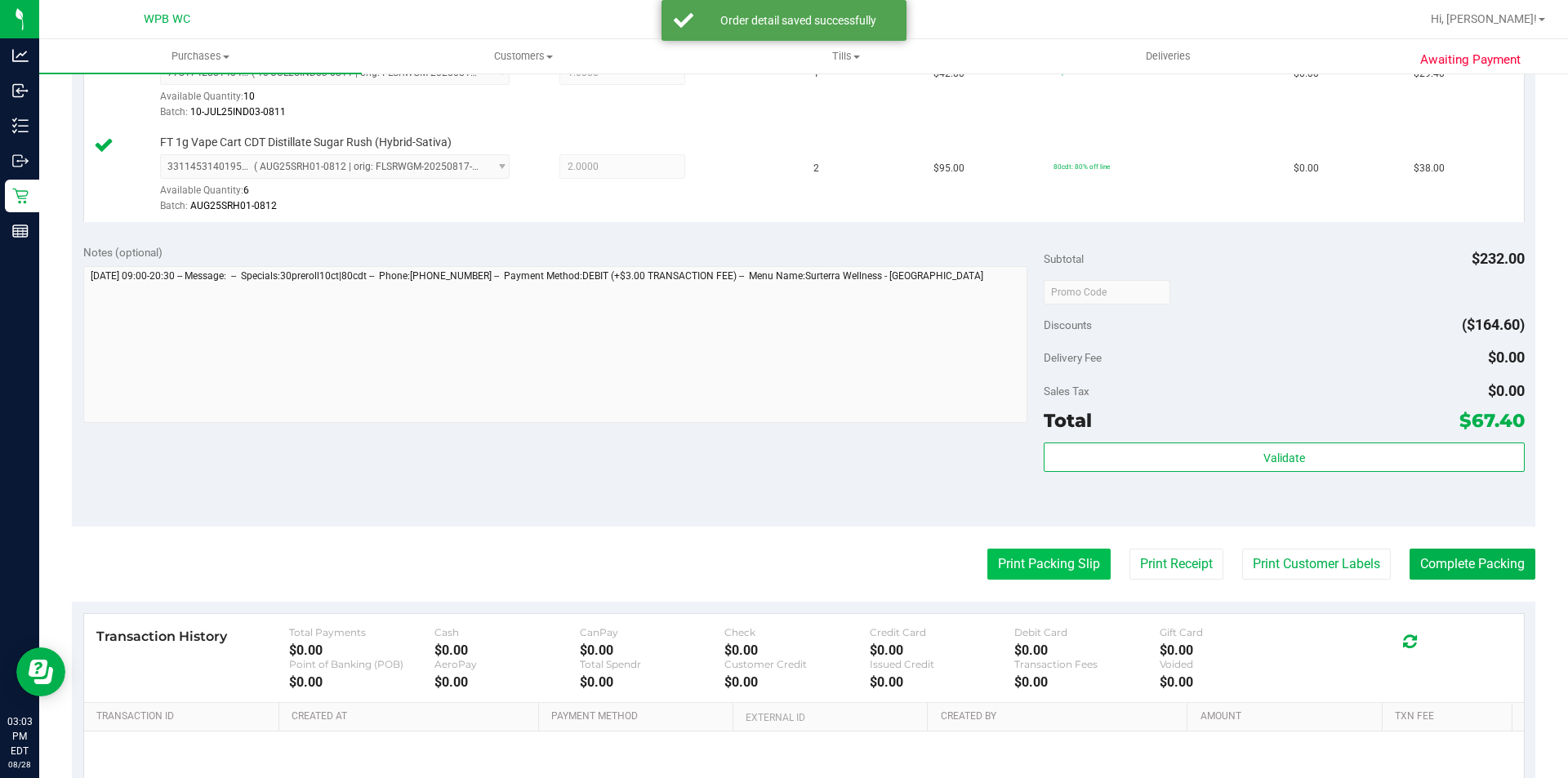
click at [1029, 559] on button "Print Packing Slip" at bounding box center [1049, 564] width 123 height 31
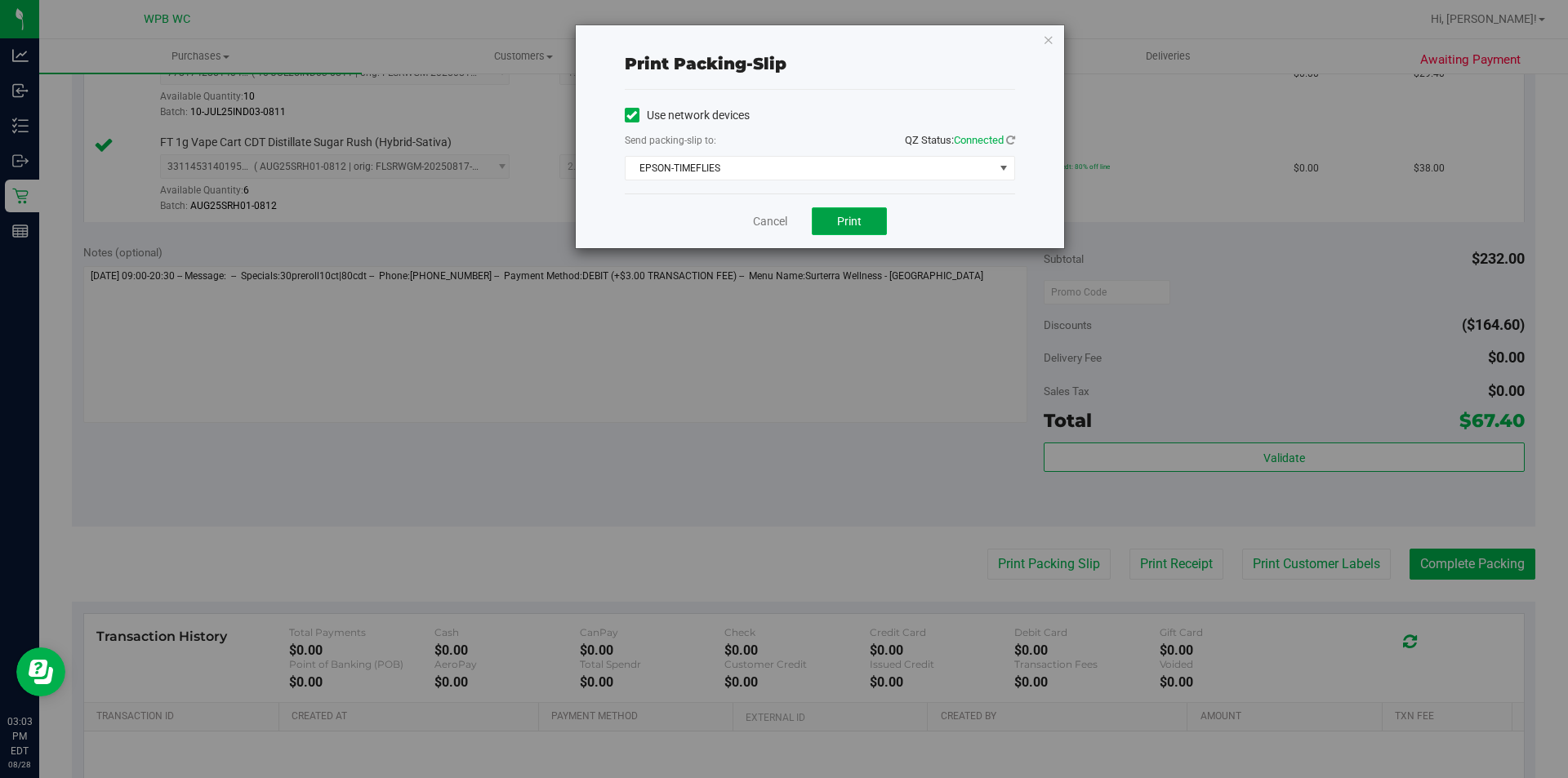
click at [856, 226] on span "Print" at bounding box center [849, 221] width 25 height 13
click at [765, 223] on link "Cancel" at bounding box center [770, 221] width 35 height 17
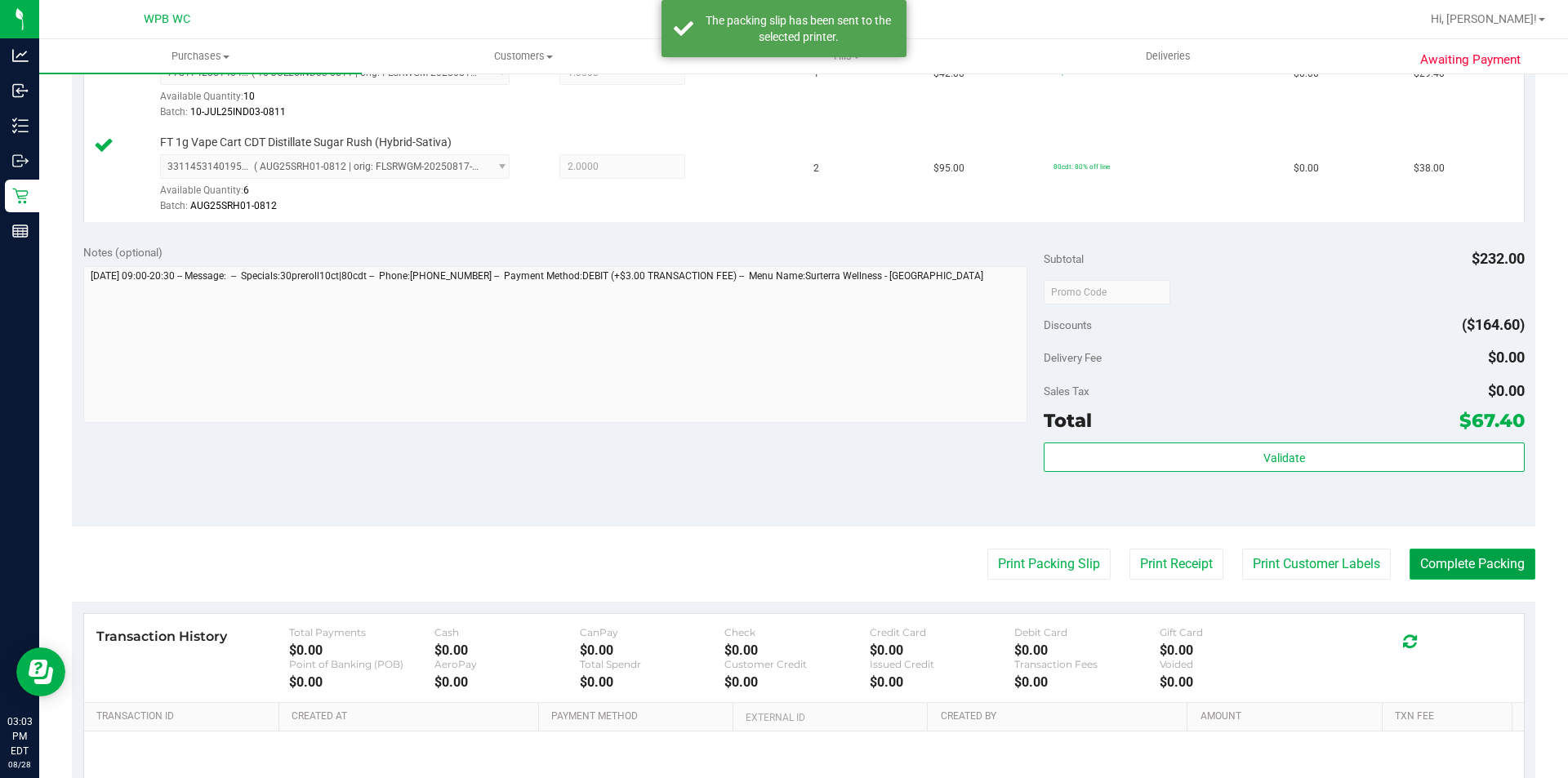
drag, startPoint x: 1434, startPoint y: 562, endPoint x: 1449, endPoint y: 554, distance: 17.0
click at [1435, 562] on button "Complete Packing" at bounding box center [1472, 564] width 126 height 31
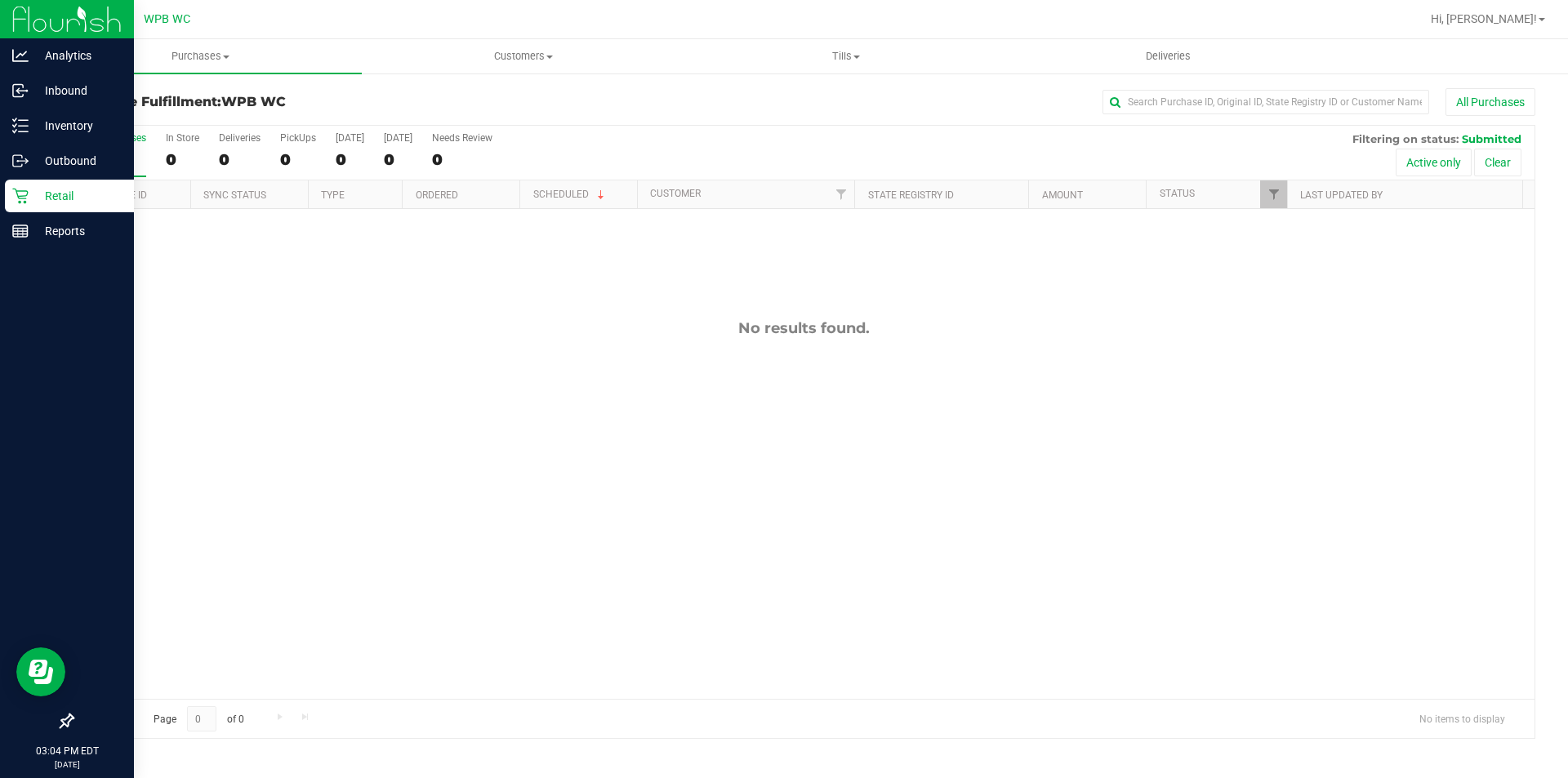
click at [32, 197] on p "Retail" at bounding box center [77, 196] width 98 height 20
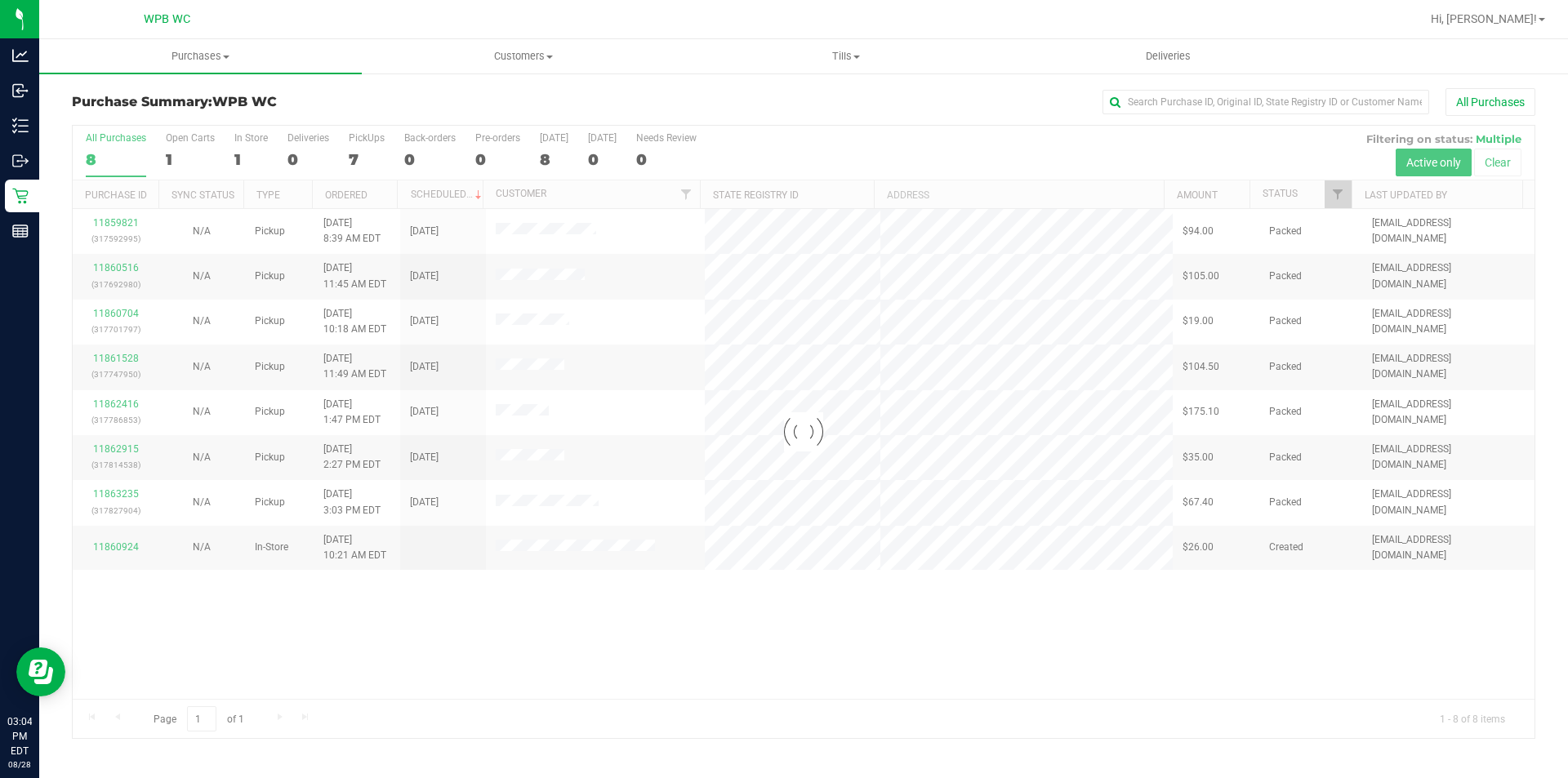
click at [239, 158] on div at bounding box center [803, 432] width 1462 height 613
click at [239, 159] on div at bounding box center [803, 432] width 1462 height 613
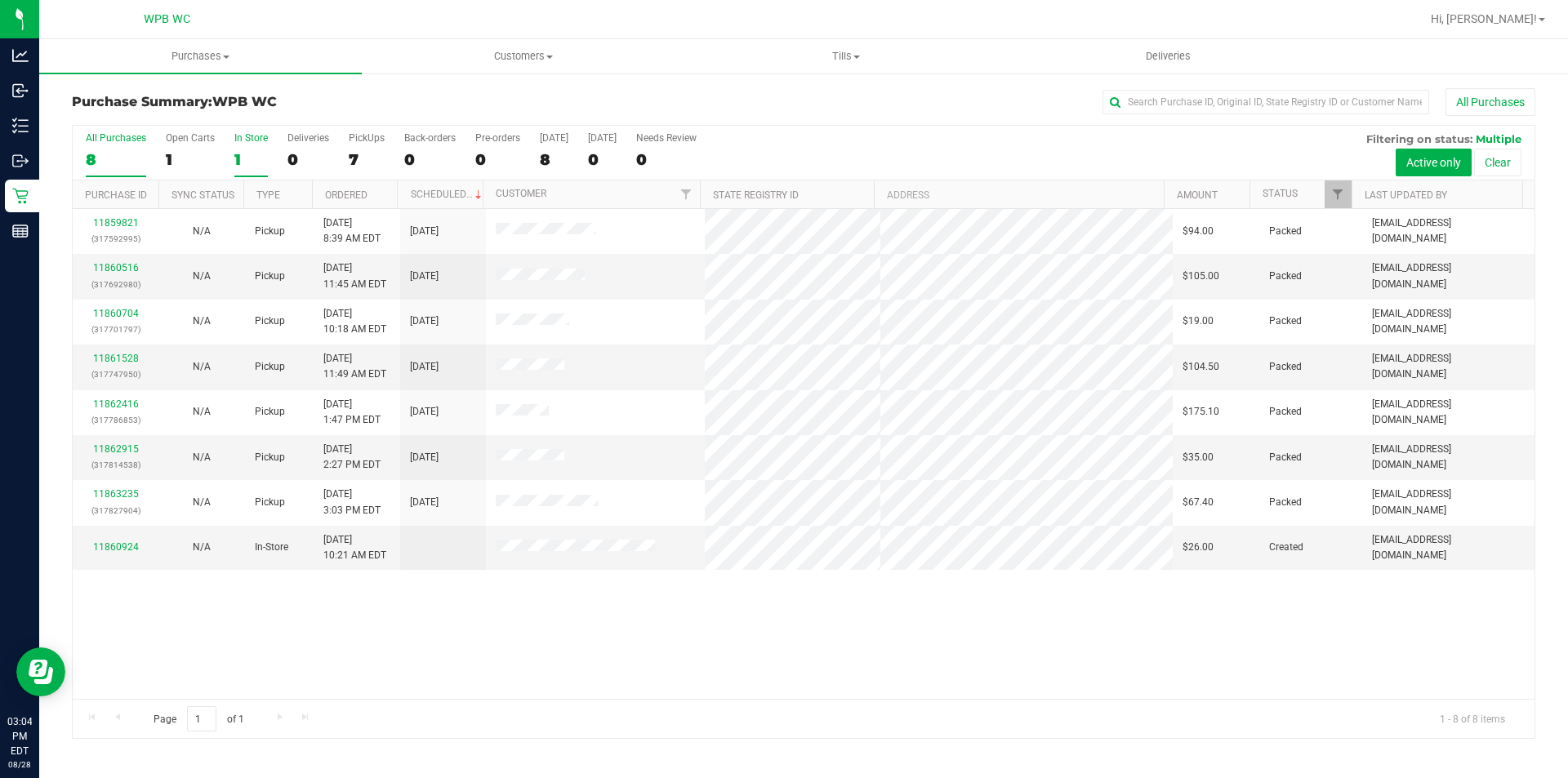
click at [249, 165] on div "1" at bounding box center [251, 160] width 34 height 19
click at [0, 0] on input "In Store 1" at bounding box center [0, 0] width 0 height 0
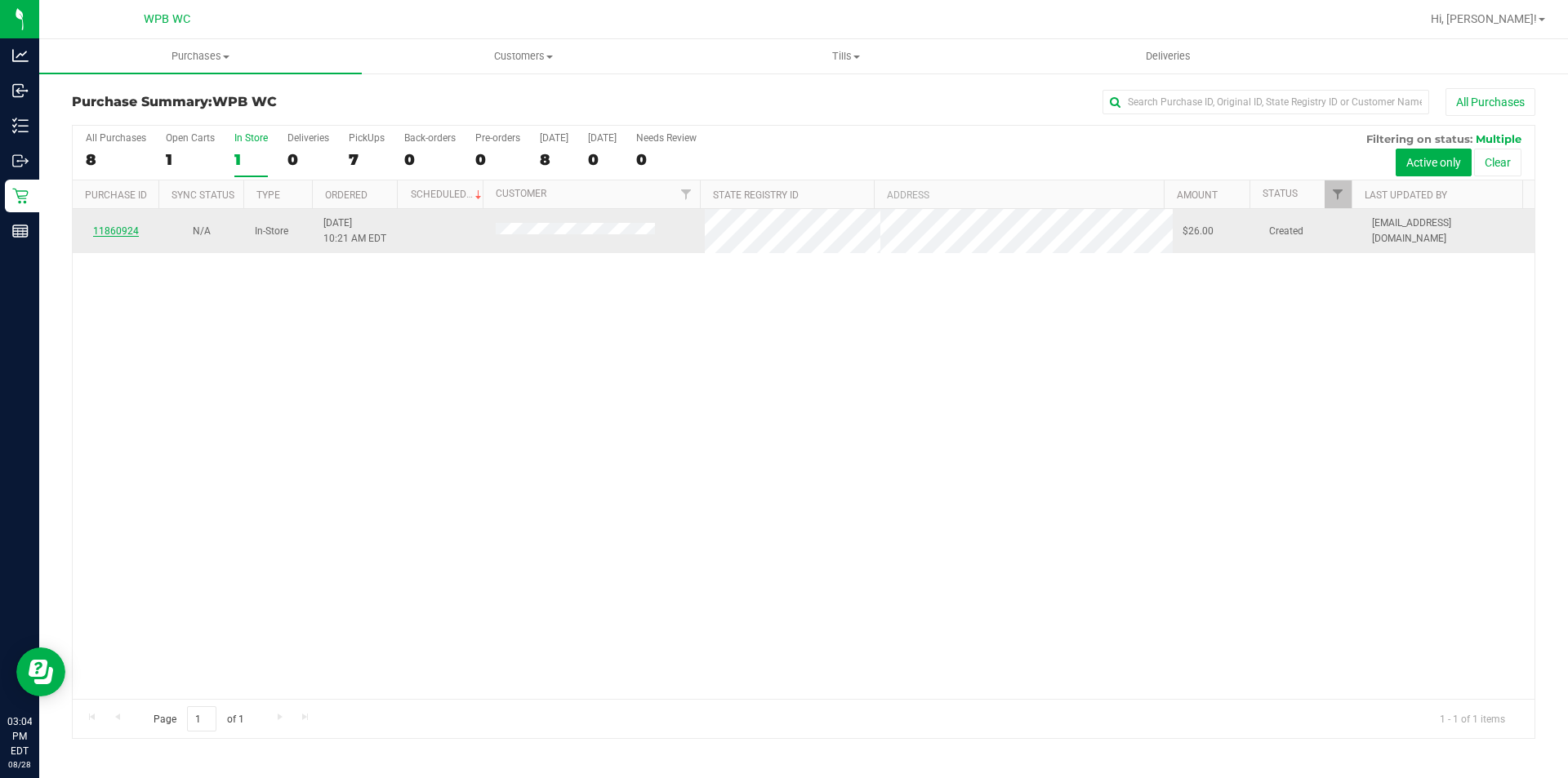
click at [113, 235] on link "11860924" at bounding box center [116, 231] width 46 height 12
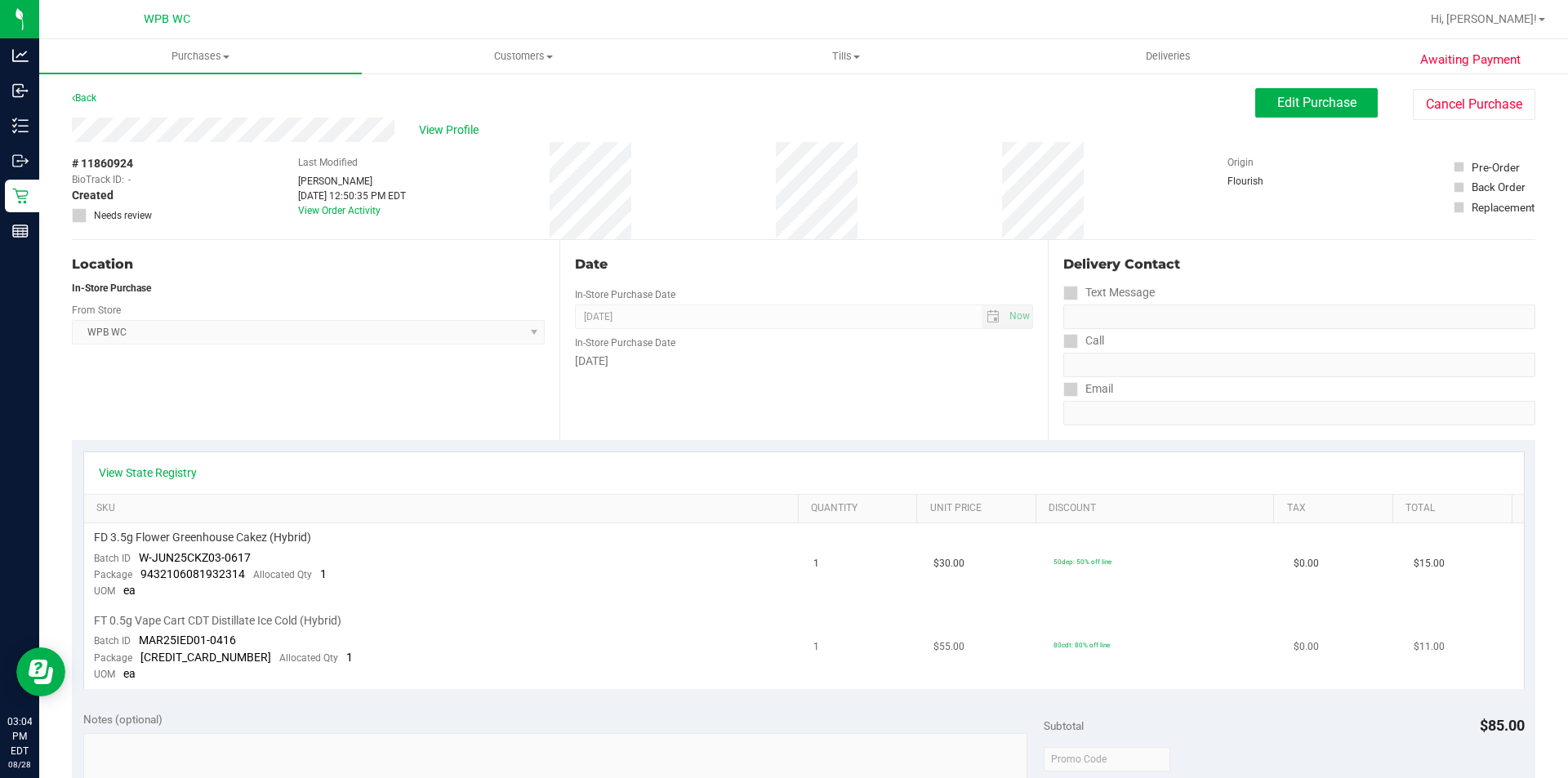
scroll to position [490, 0]
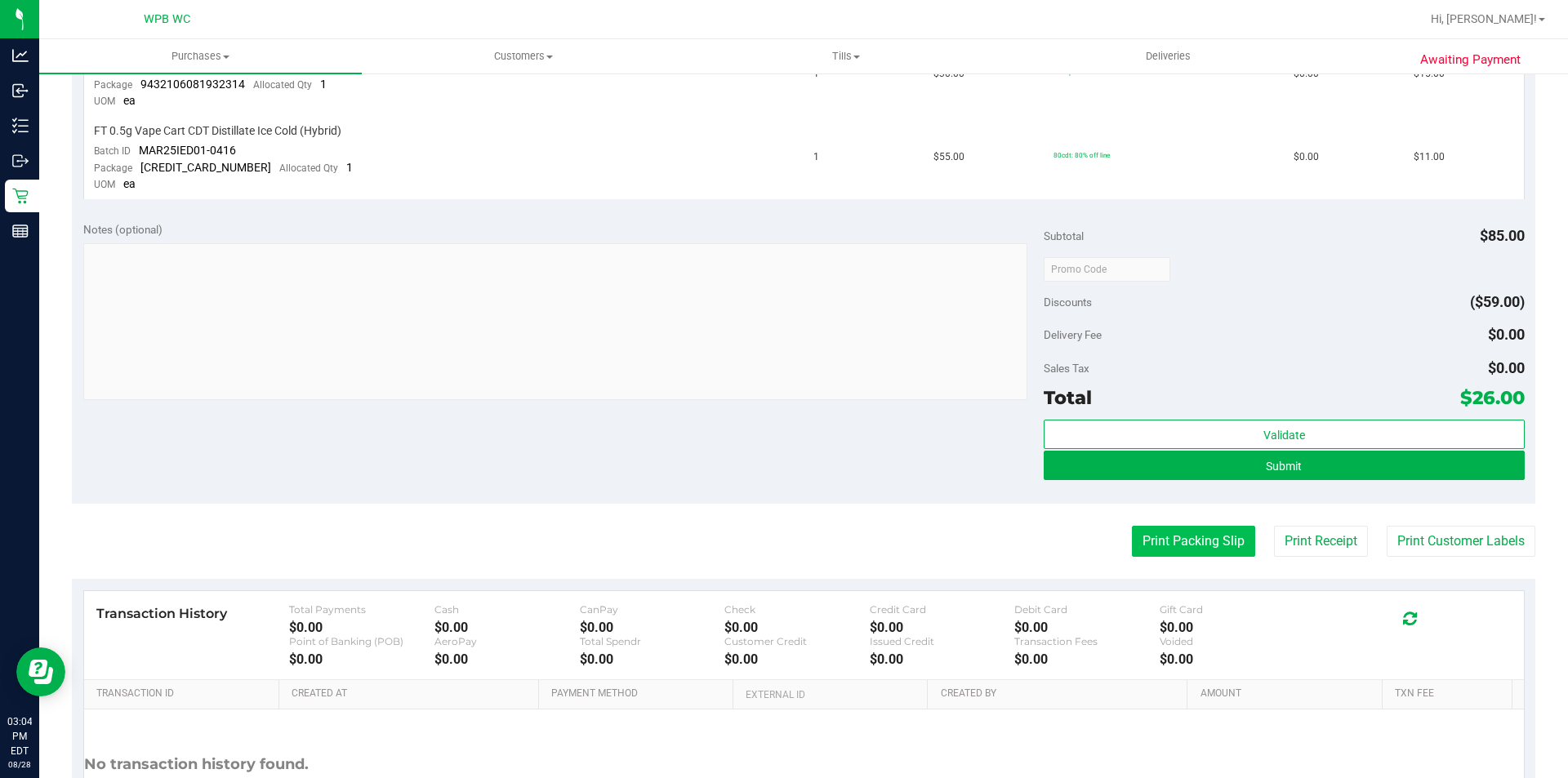
click at [1178, 553] on button "Print Packing Slip" at bounding box center [1193, 542] width 123 height 31
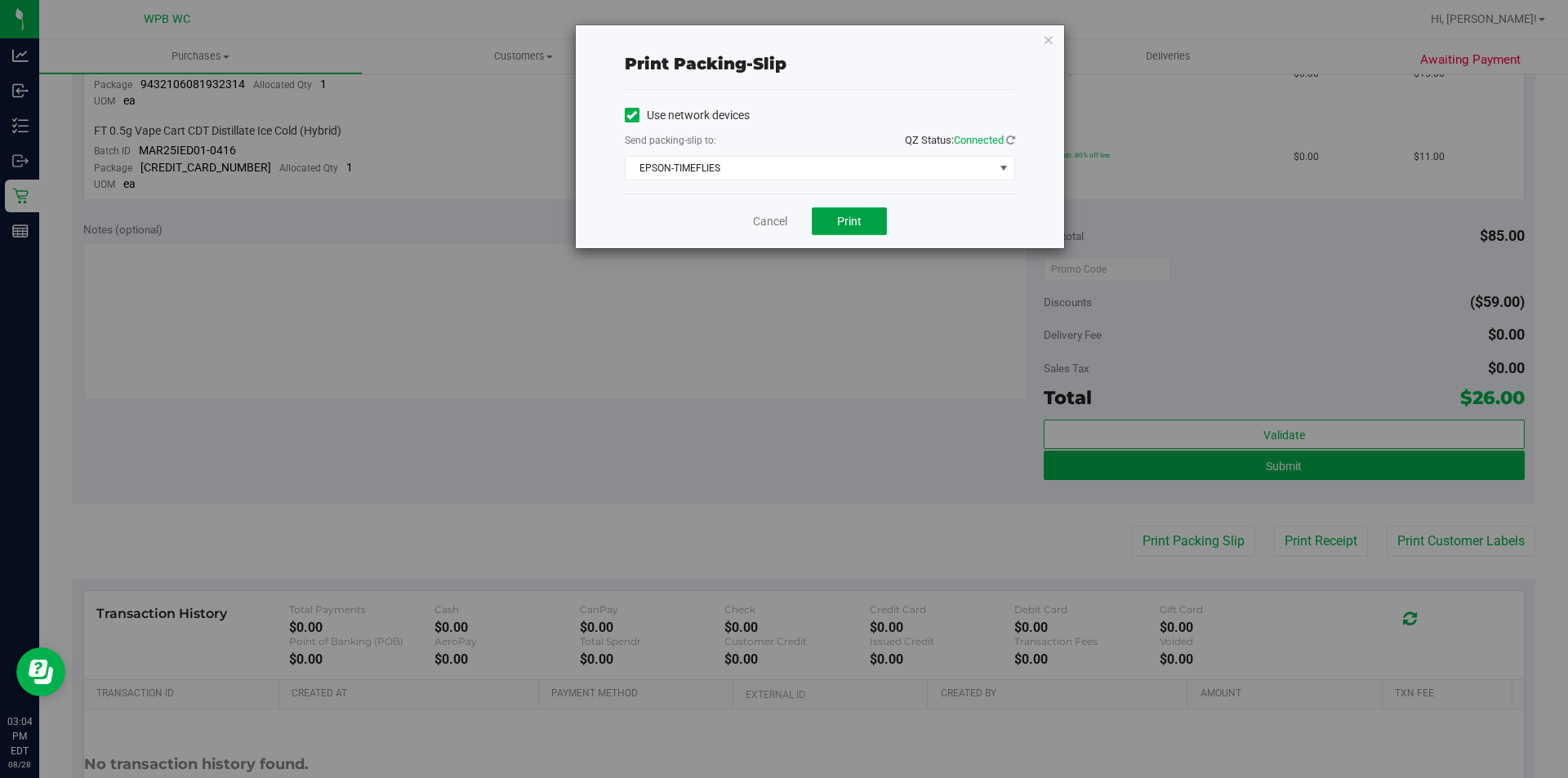
click at [826, 215] on button "Print" at bounding box center [849, 221] width 75 height 28
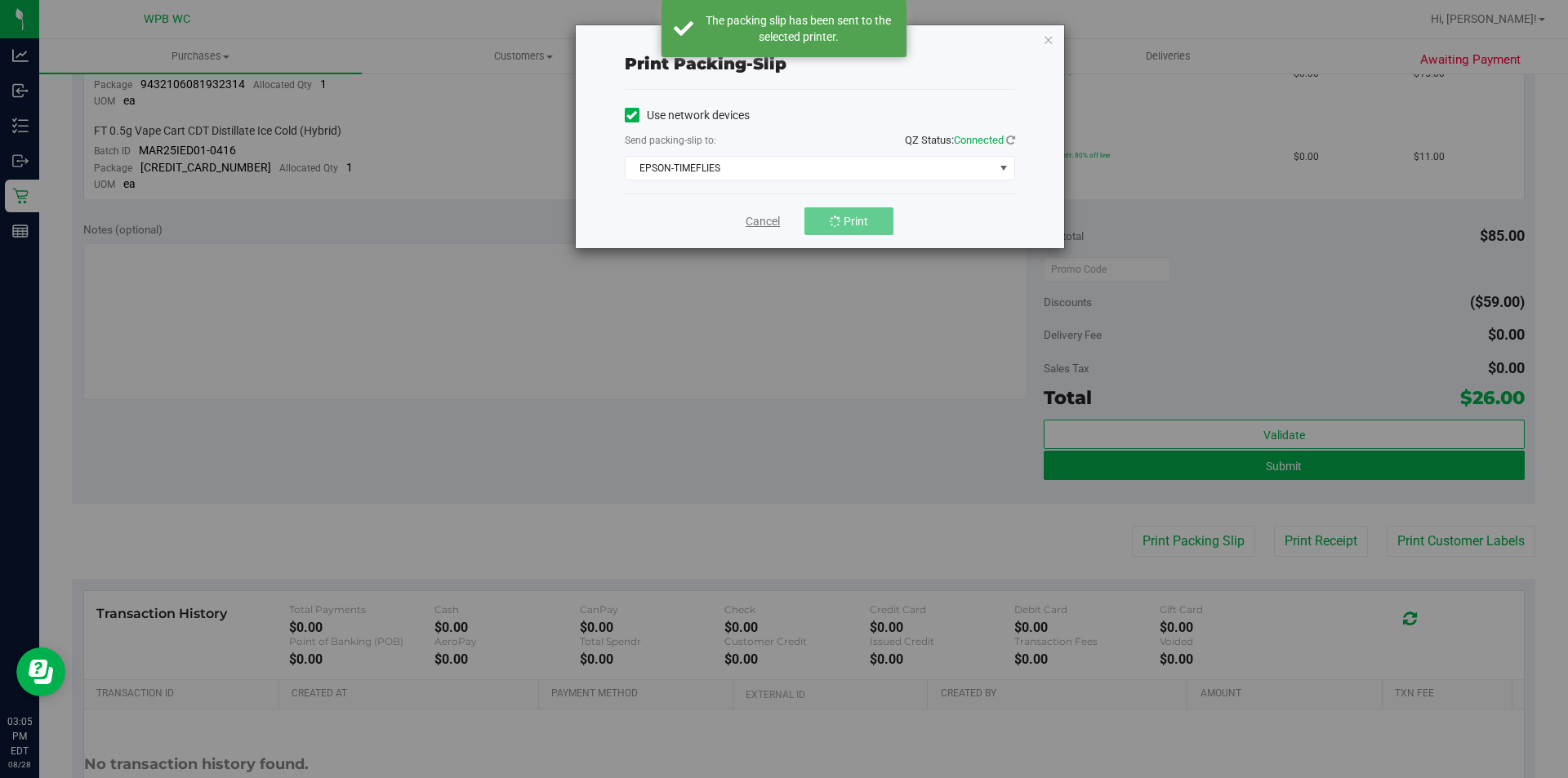
click at [765, 224] on link "Cancel" at bounding box center [763, 221] width 35 height 17
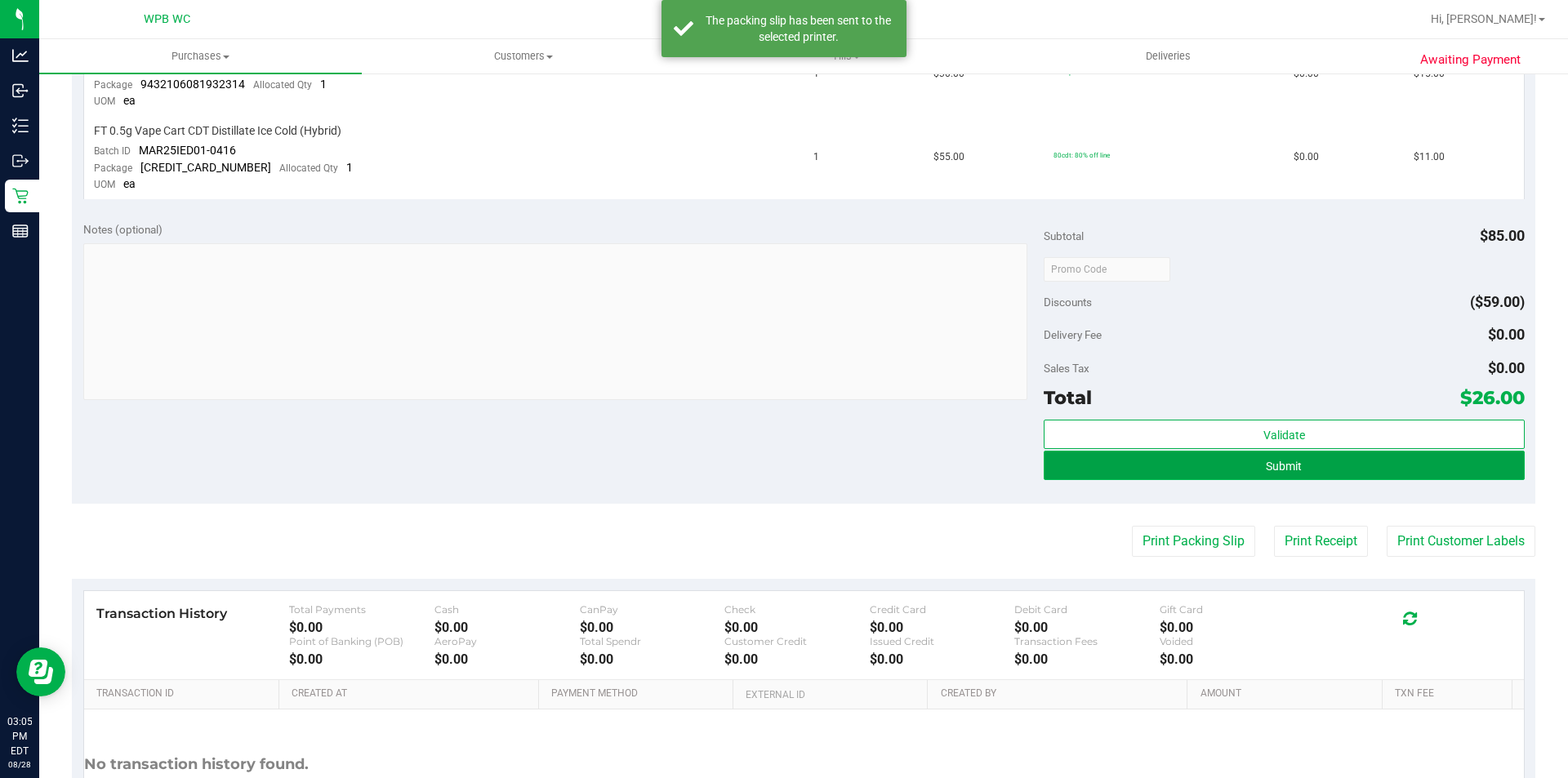
click at [1335, 473] on button "Submit" at bounding box center [1284, 465] width 480 height 30
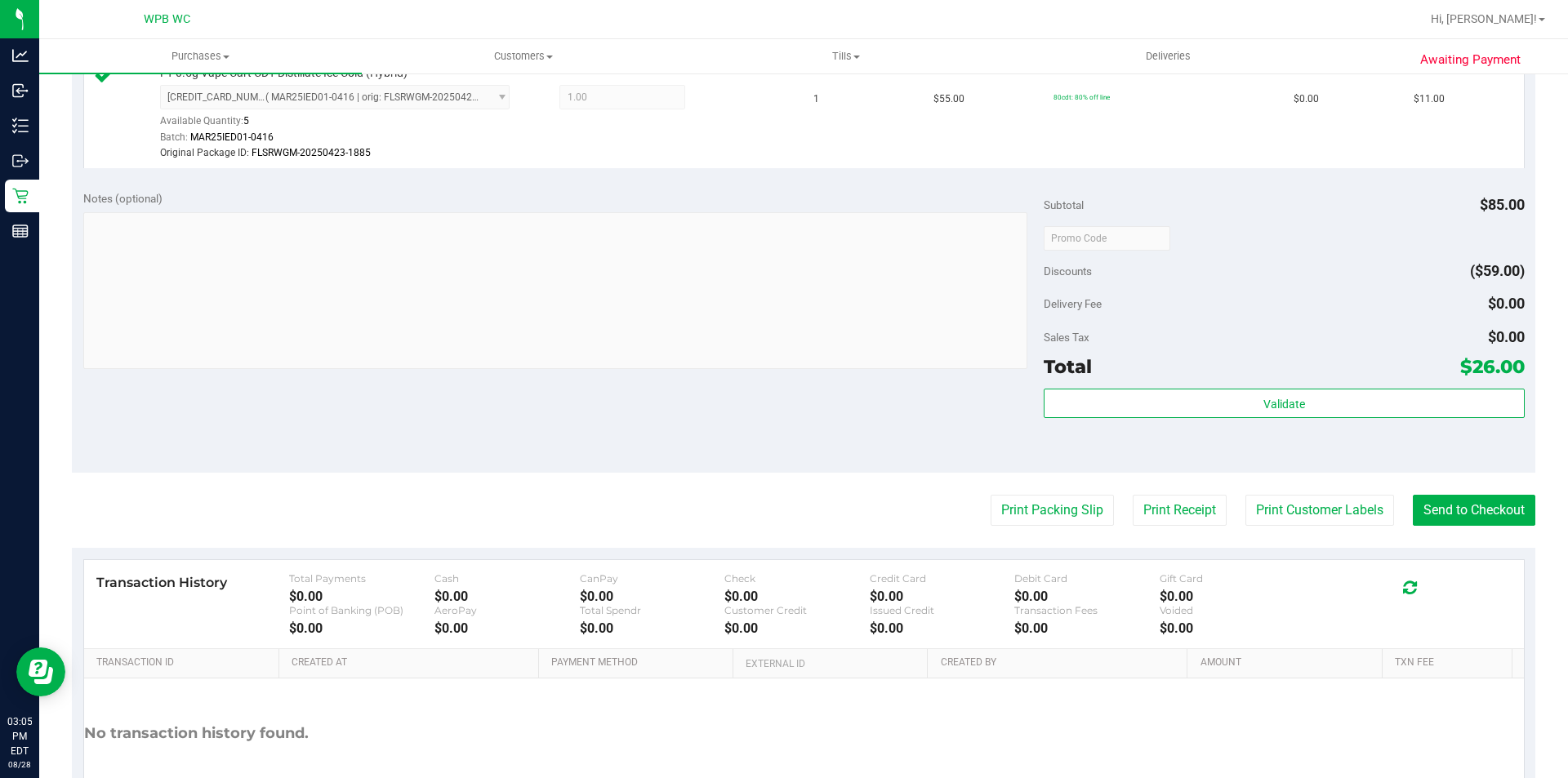
scroll to position [653, 0]
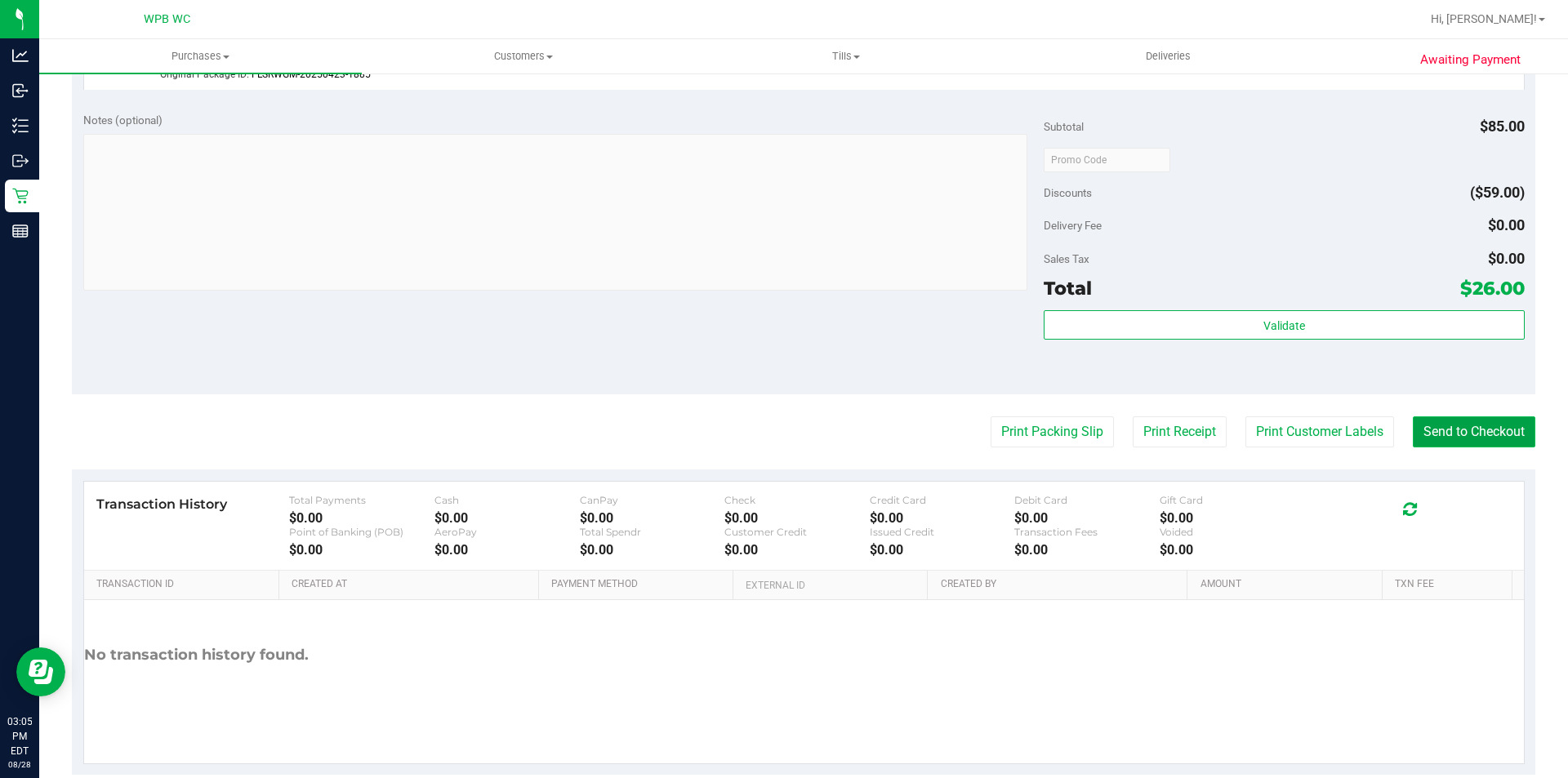
click at [1436, 438] on button "Send to Checkout" at bounding box center [1473, 432] width 123 height 31
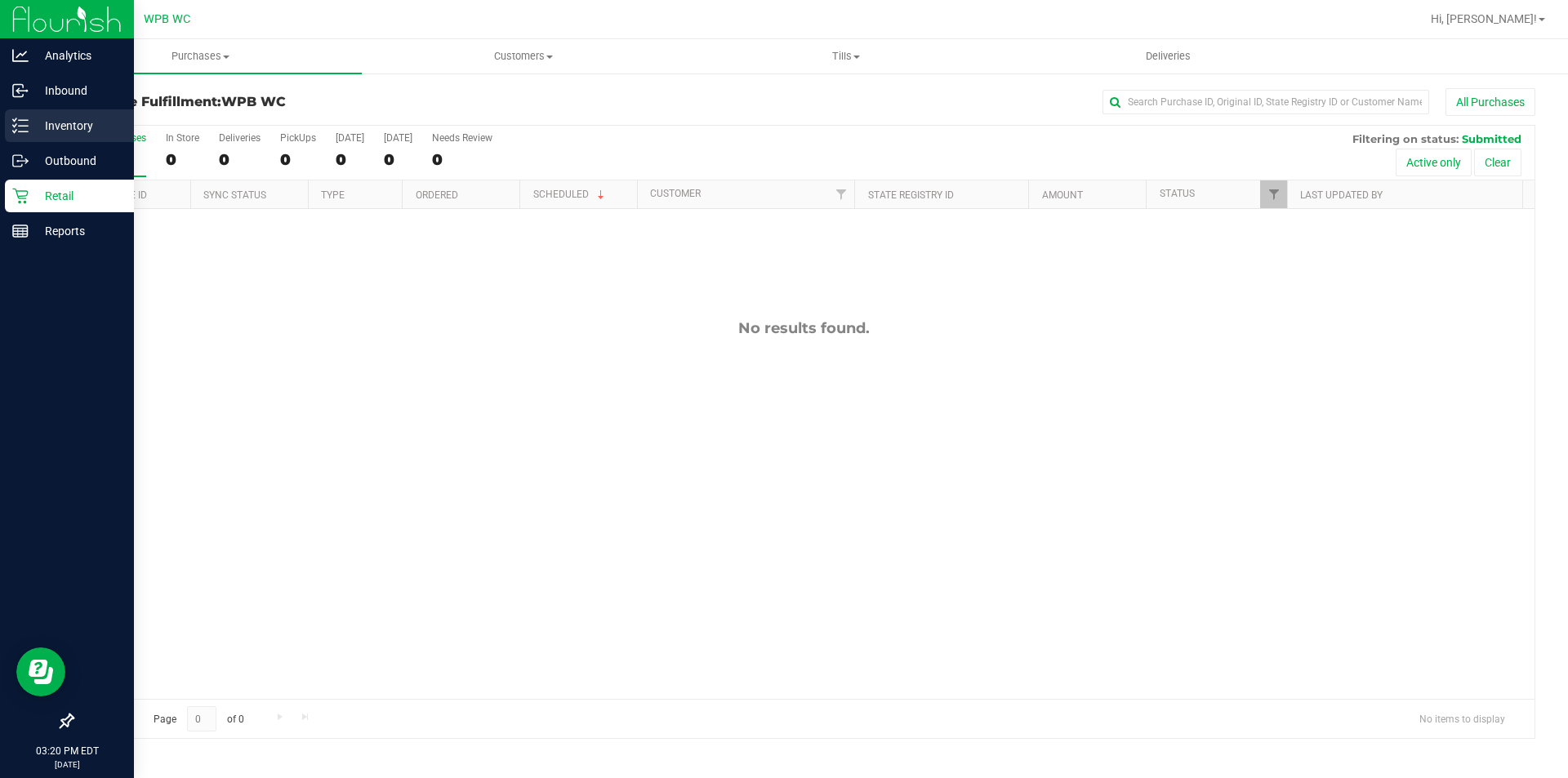
click at [72, 129] on p "Inventory" at bounding box center [77, 126] width 98 height 20
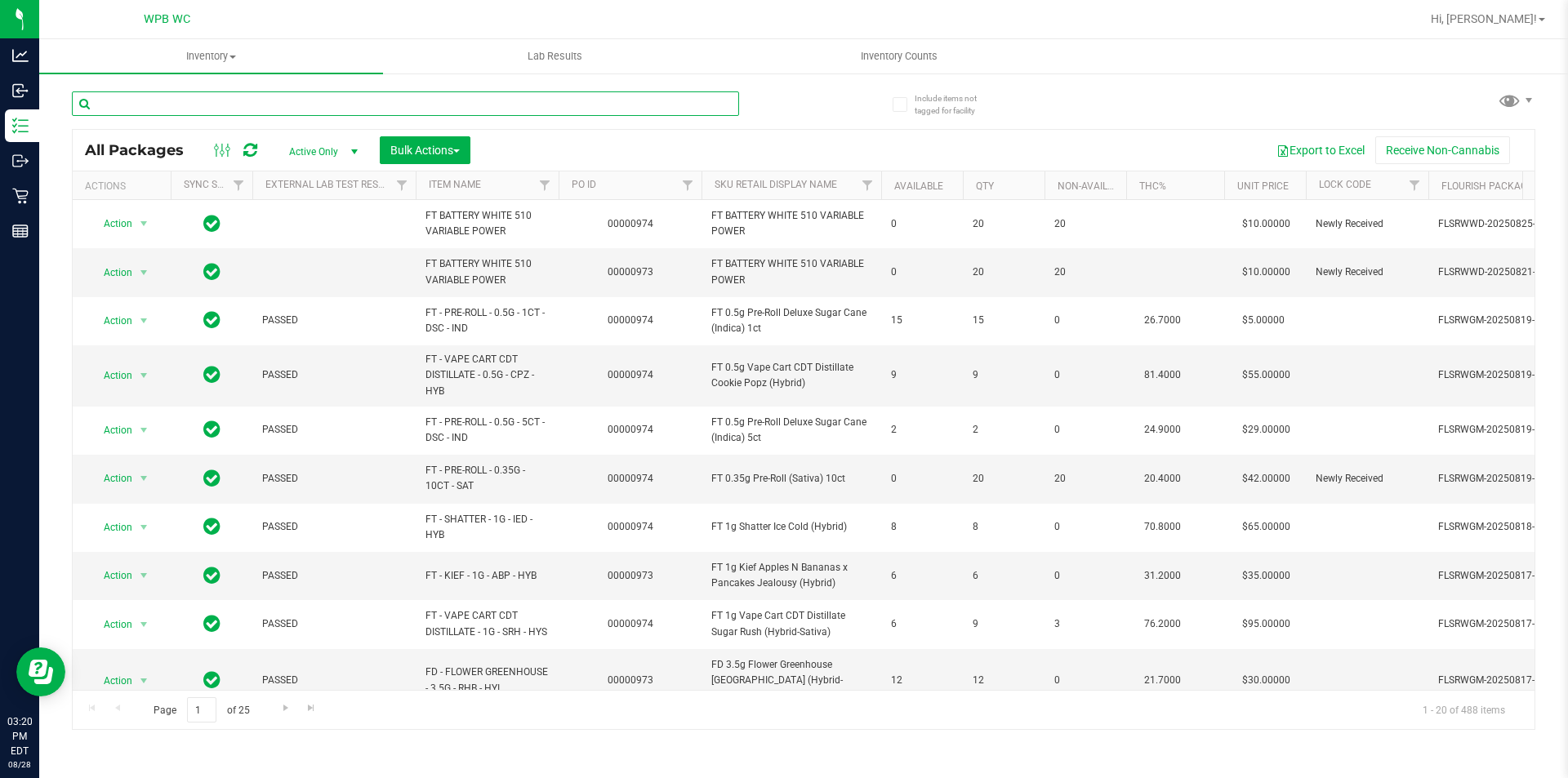
click at [263, 91] on input "text" at bounding box center [405, 104] width 667 height 25
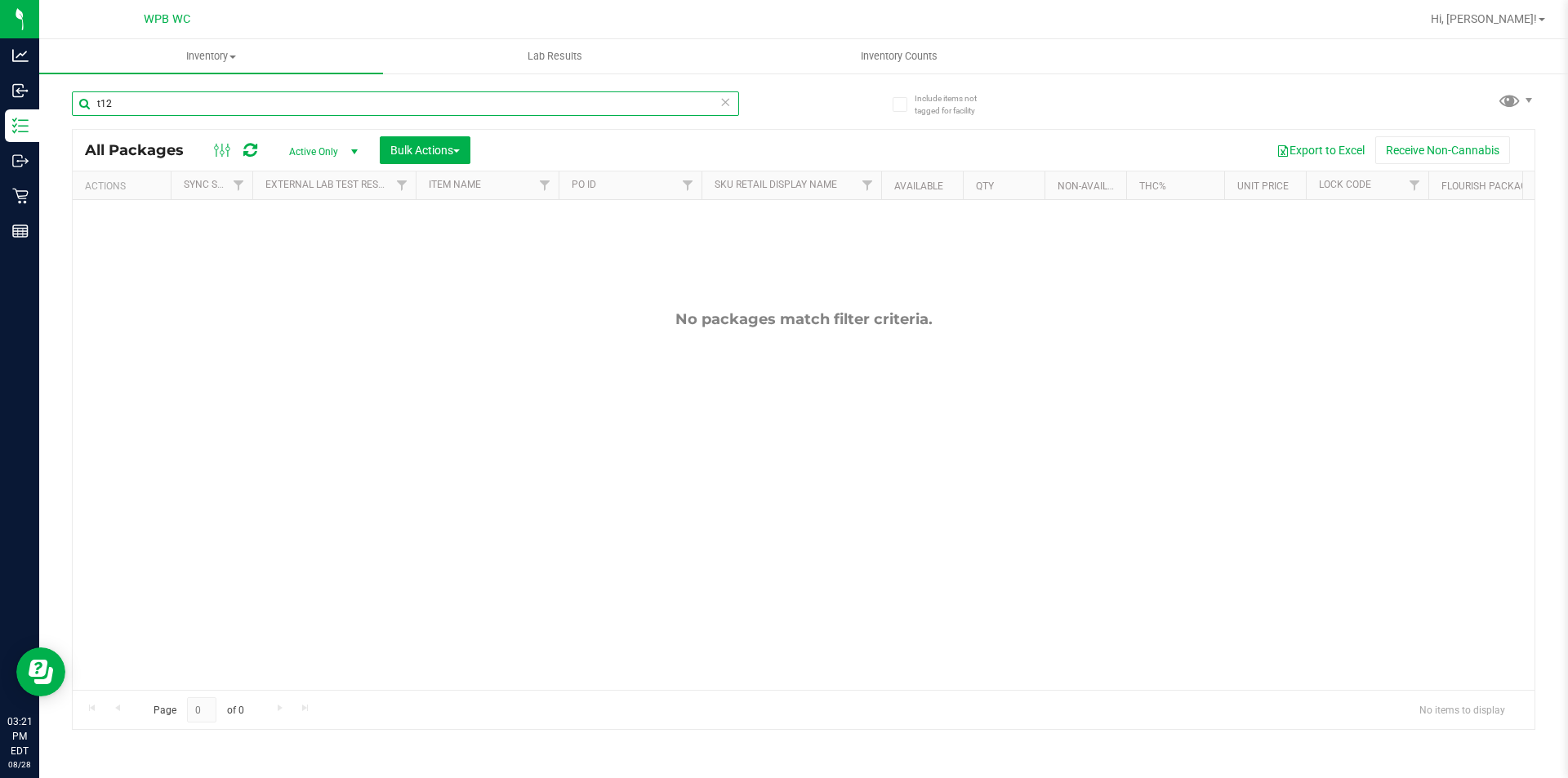
drag, startPoint x: 204, startPoint y: 92, endPoint x: 52, endPoint y: 97, distance: 152.1
click at [52, 97] on div "Include items not tagged for facility t12 All Packages Active Only Active Only …" at bounding box center [803, 321] width 1529 height 498
type input "truffle"
click at [195, 111] on input "truffle" at bounding box center [405, 104] width 667 height 25
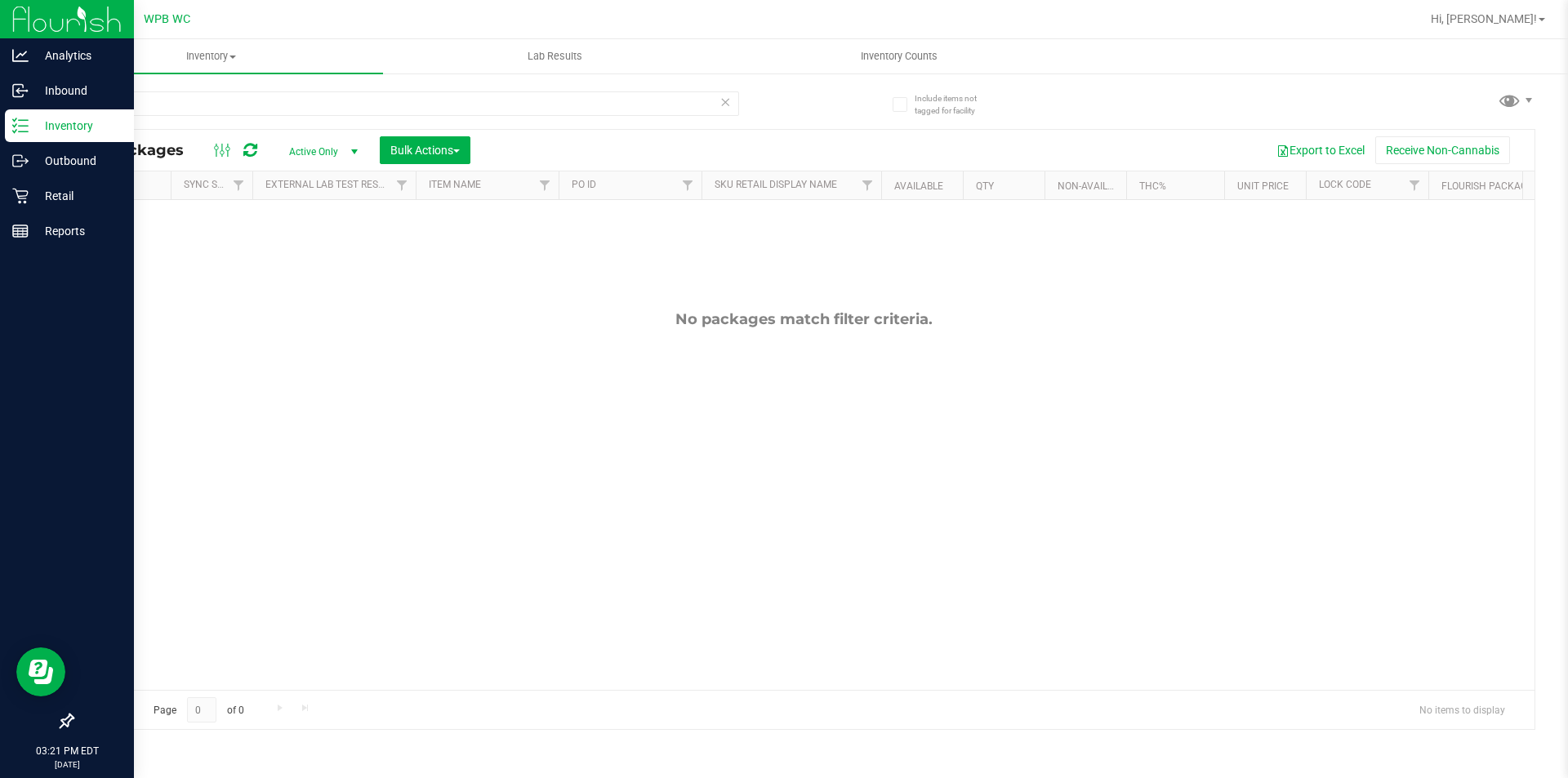
click at [44, 126] on p "Inventory" at bounding box center [77, 126] width 98 height 20
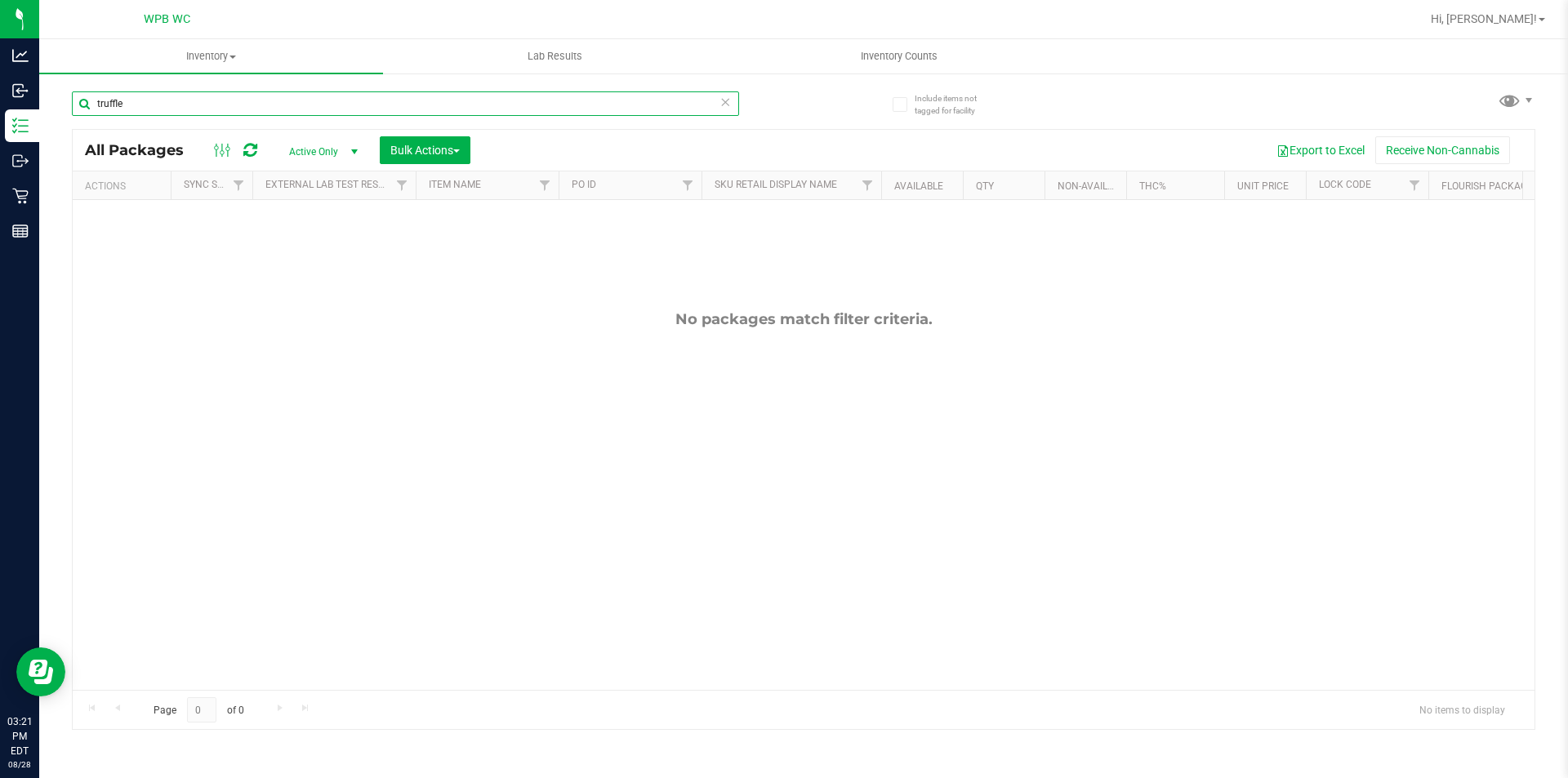
click at [172, 103] on input "truffle" at bounding box center [405, 104] width 667 height 25
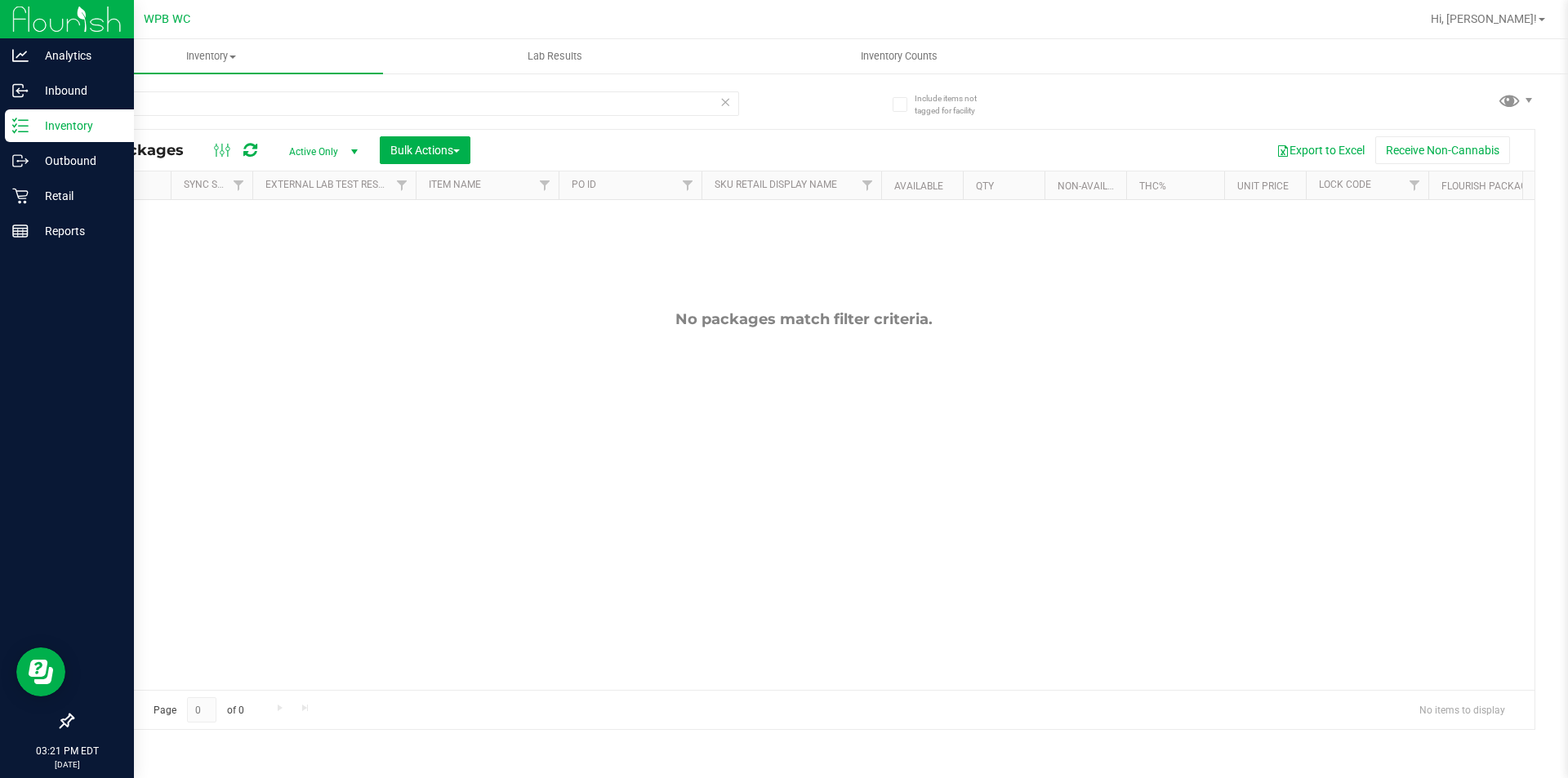
click at [7, 124] on div "Inventory" at bounding box center [69, 126] width 129 height 33
click at [13, 122] on icon at bounding box center [21, 126] width 16 height 16
drag, startPoint x: 139, startPoint y: 105, endPoint x: 12, endPoint y: 97, distance: 127.3
click at [4, 105] on div "Analytics Inbound Inventory Outbound Retail Reports 03:21 PM EDT [DATE] 08/28 W…" at bounding box center [784, 389] width 1568 height 778
click at [44, 120] on p "Inventory" at bounding box center [77, 126] width 98 height 20
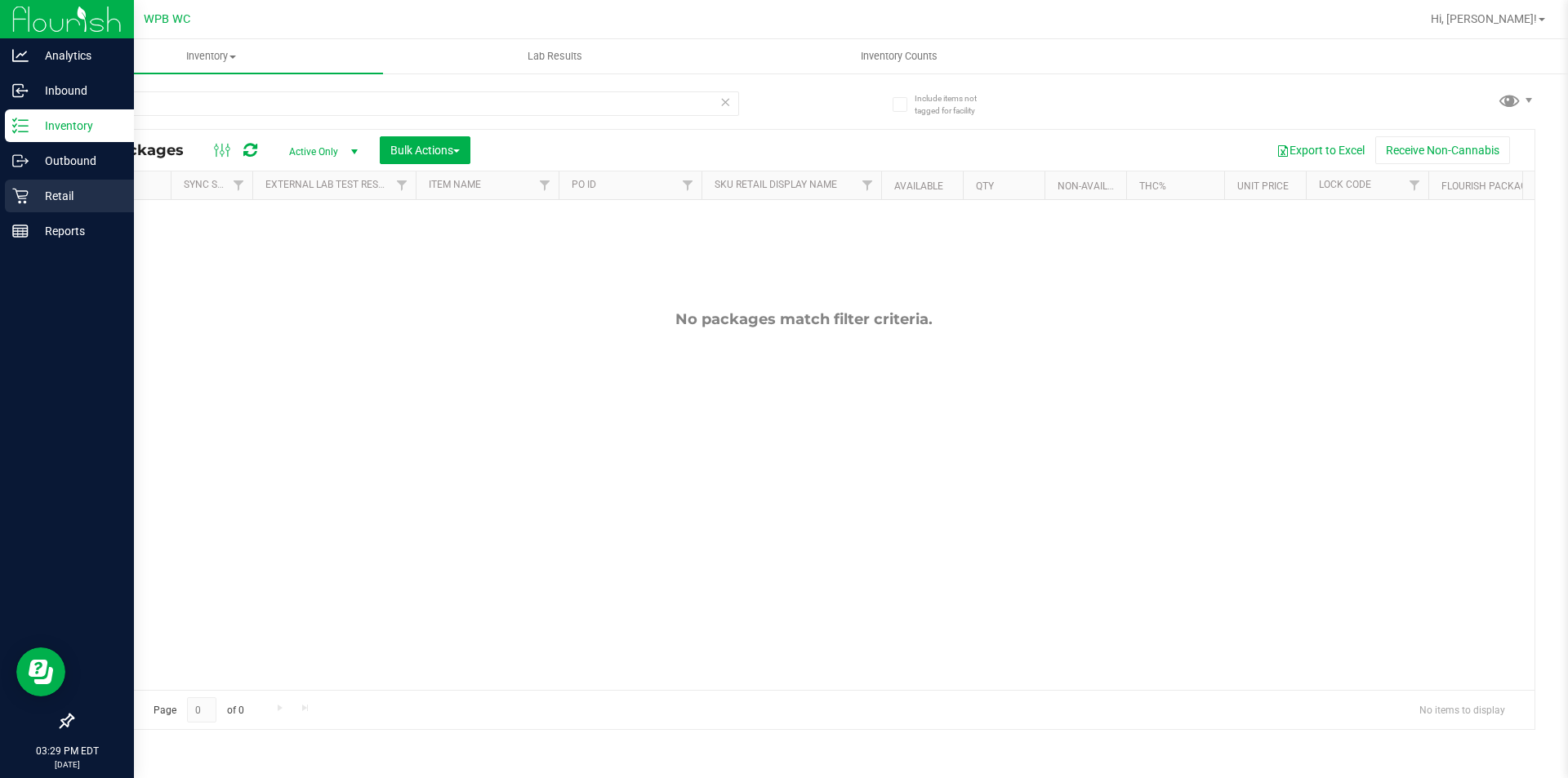
click at [63, 197] on p "Retail" at bounding box center [77, 196] width 98 height 20
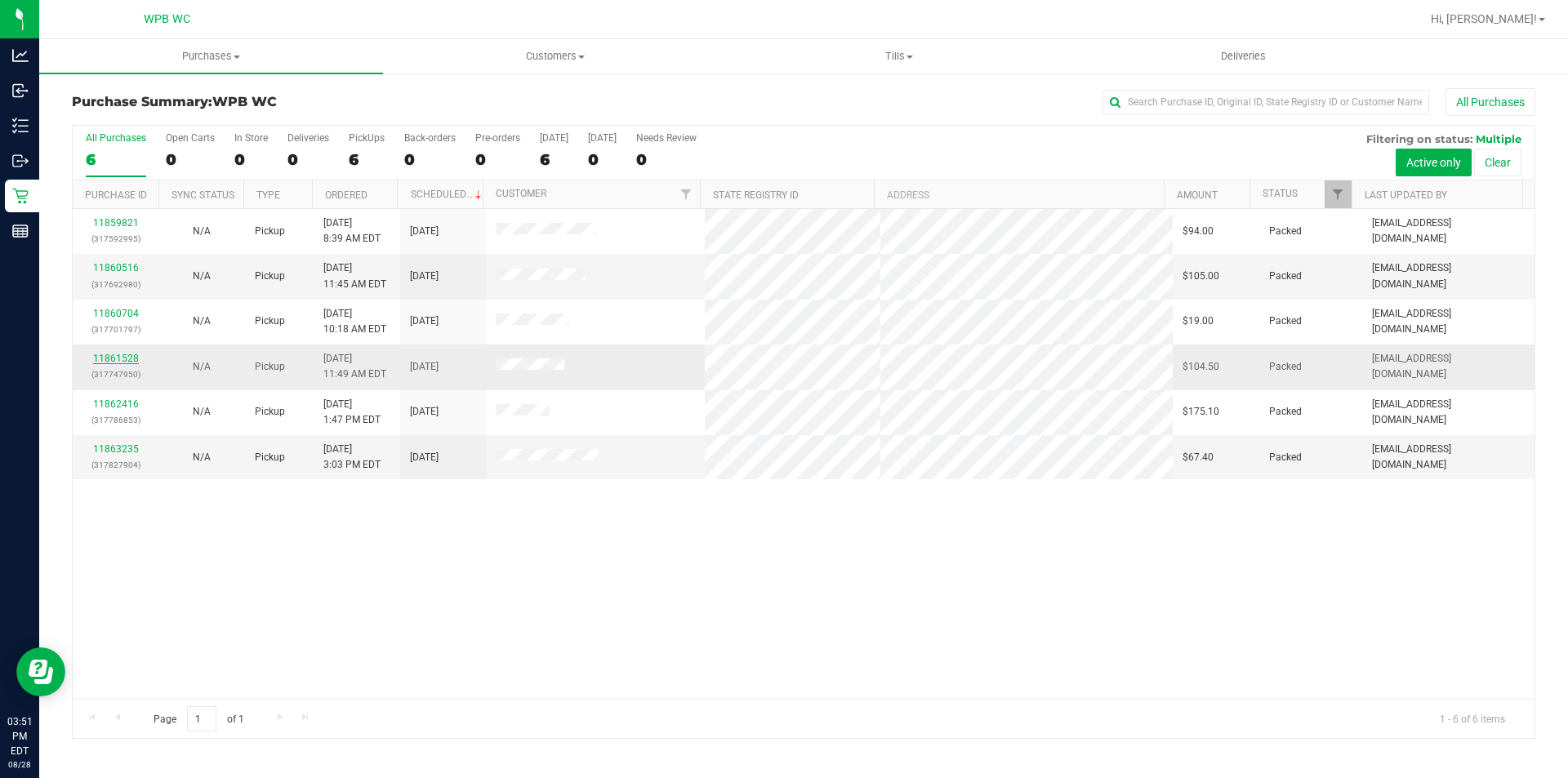
click at [127, 361] on link "11861528" at bounding box center [116, 359] width 46 height 12
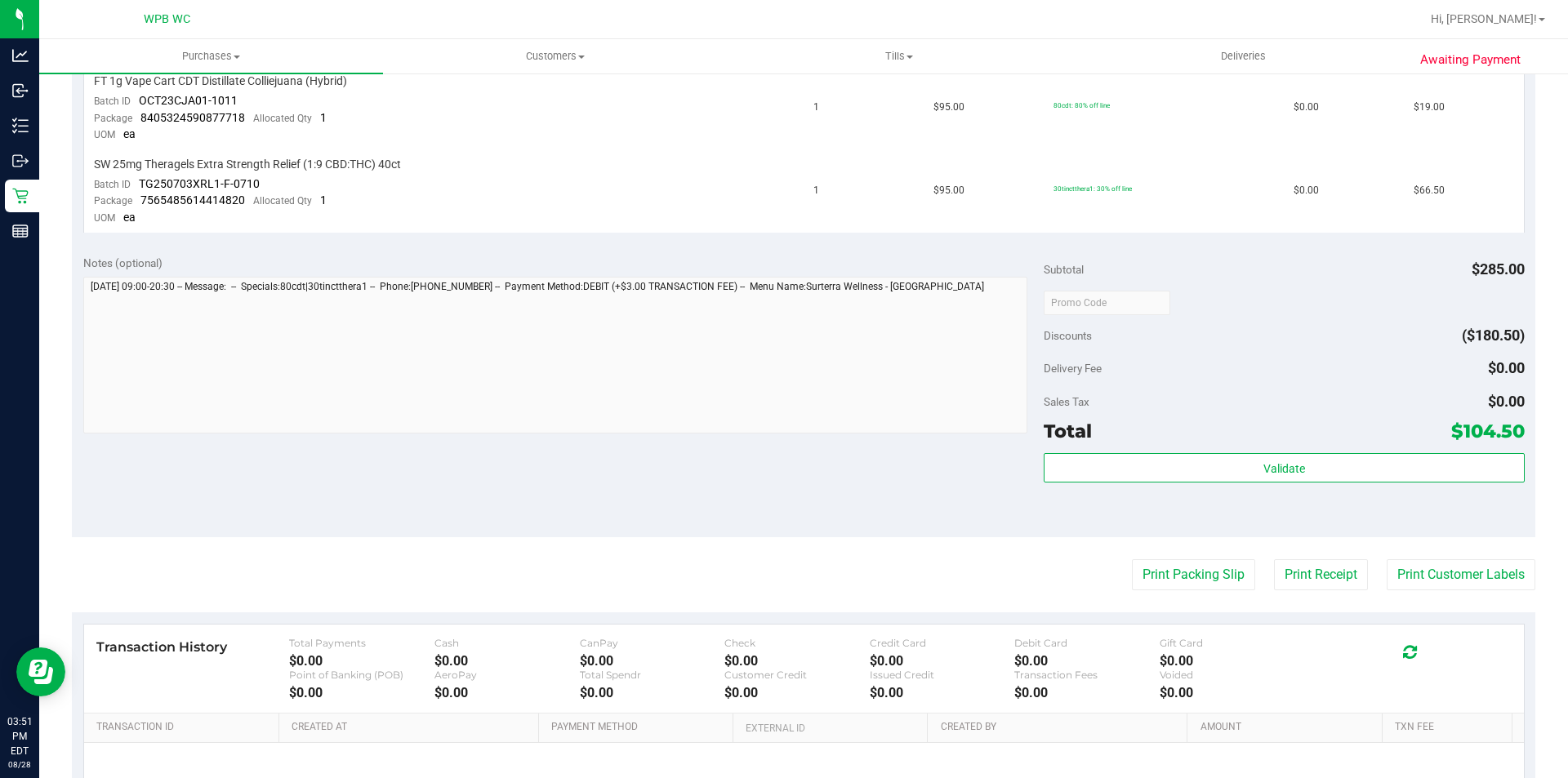
scroll to position [712, 0]
